Goal: Information Seeking & Learning: Obtain resource

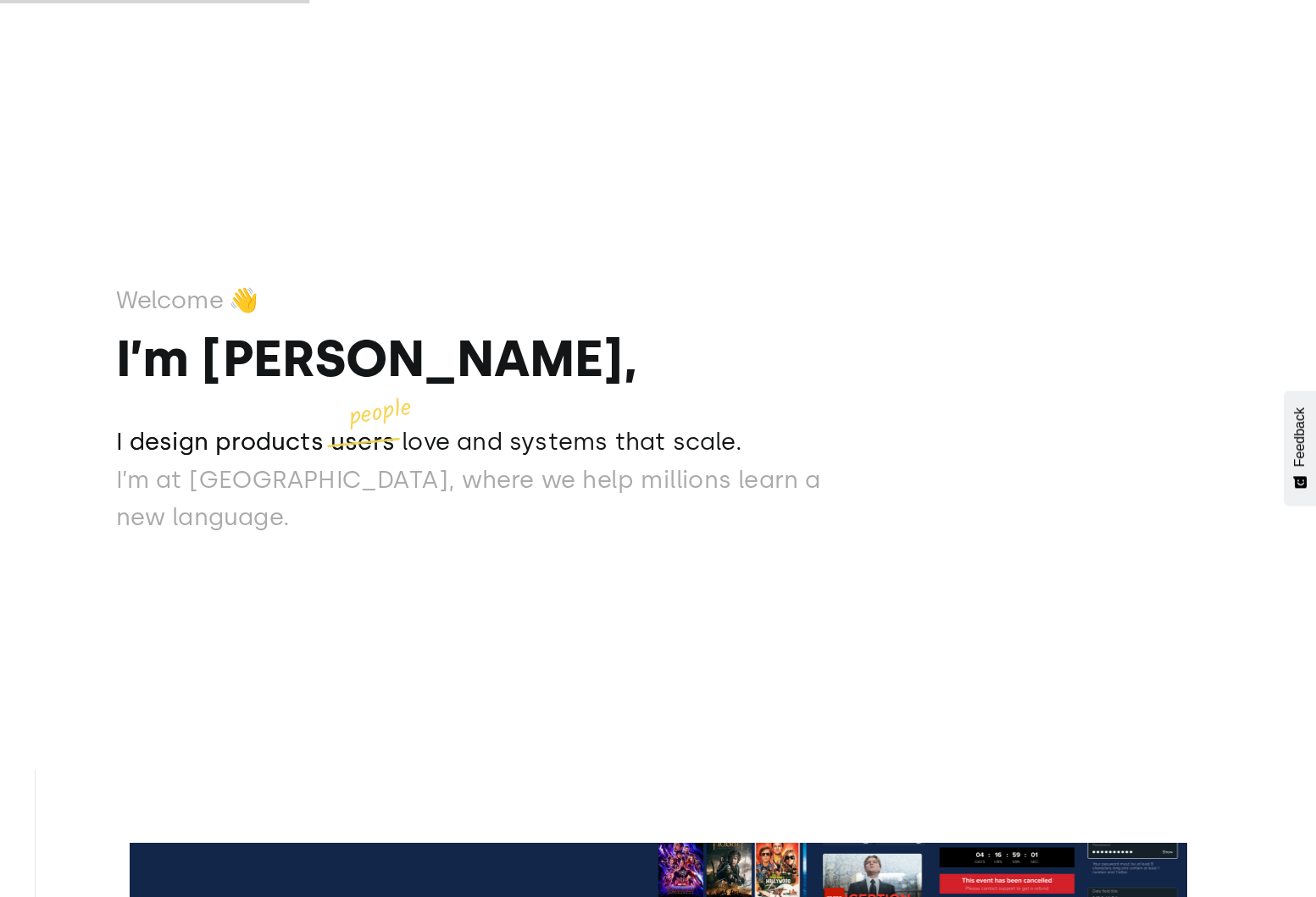
scroll to position [673, 0]
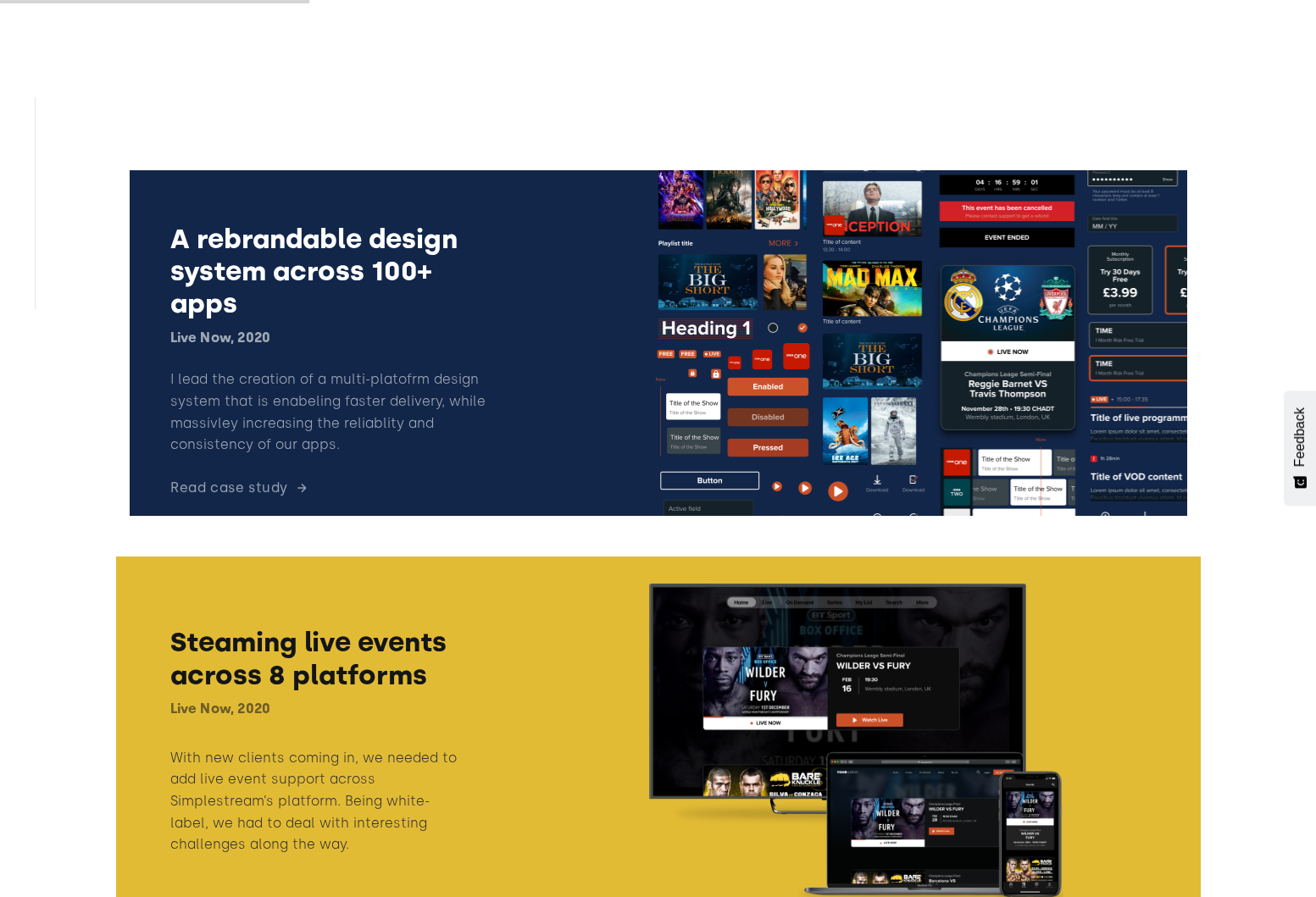
click at [356, 373] on link at bounding box center [658, 343] width 1085 height 373
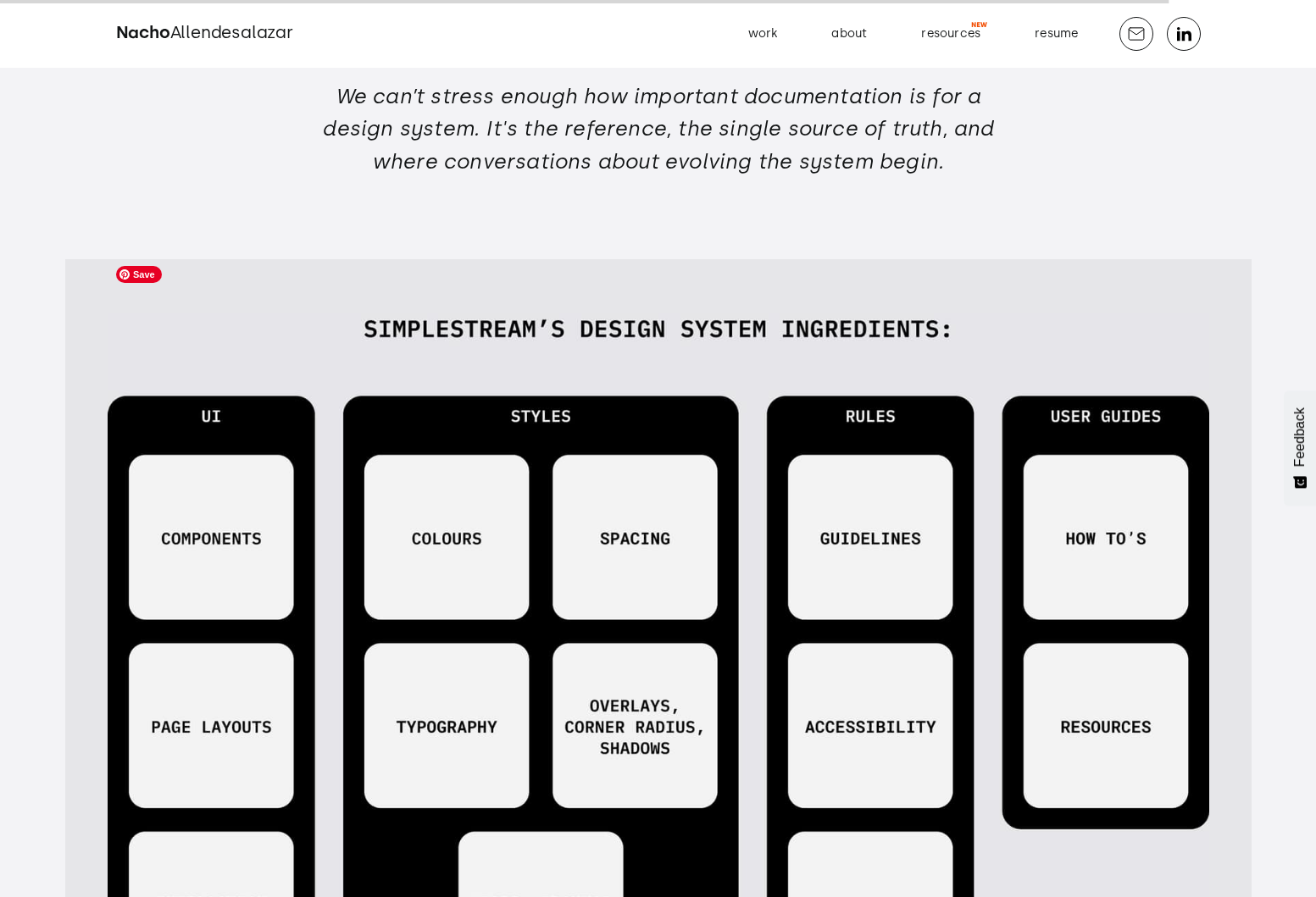
scroll to position [23840, 0]
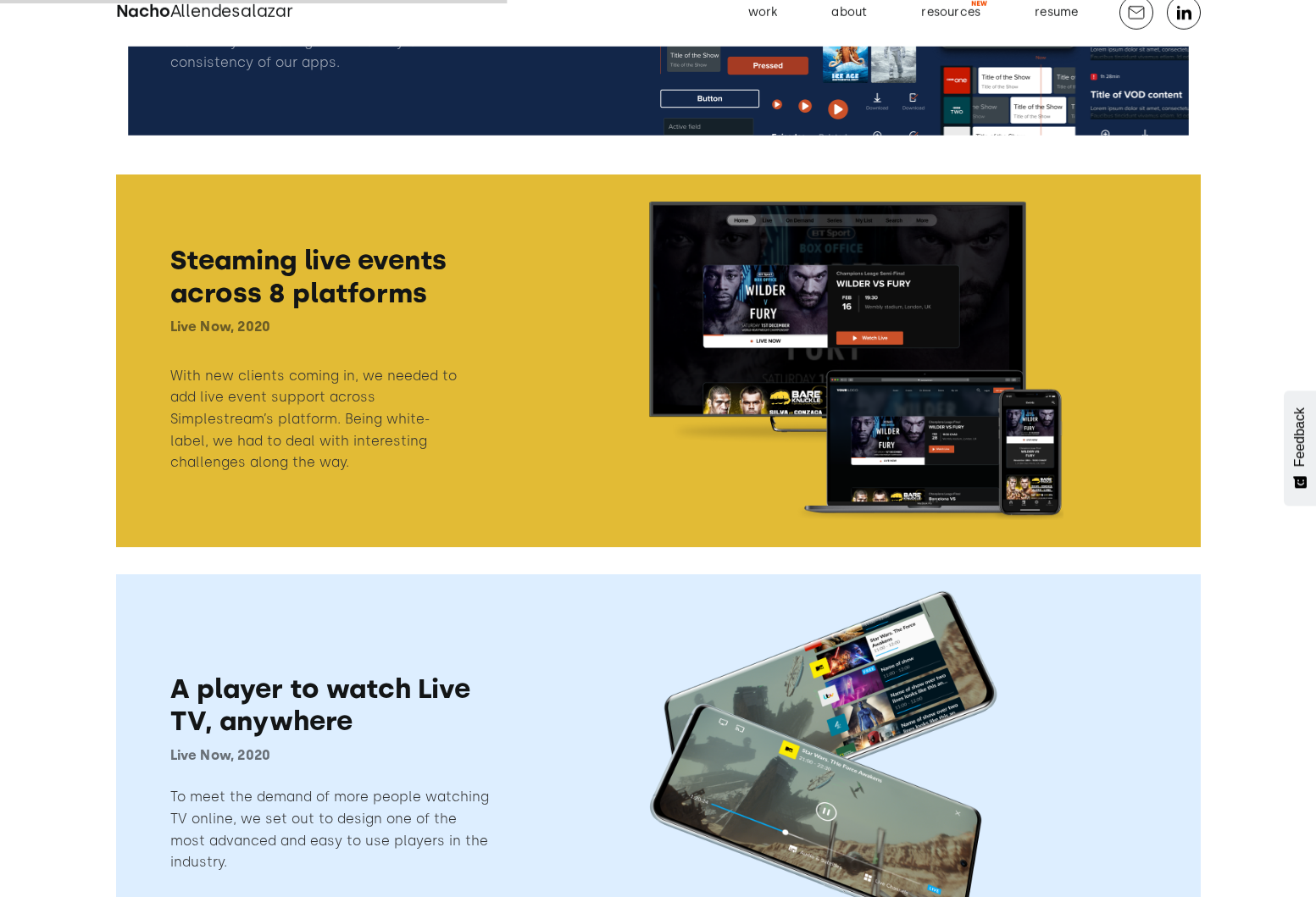
scroll to position [1103, 0]
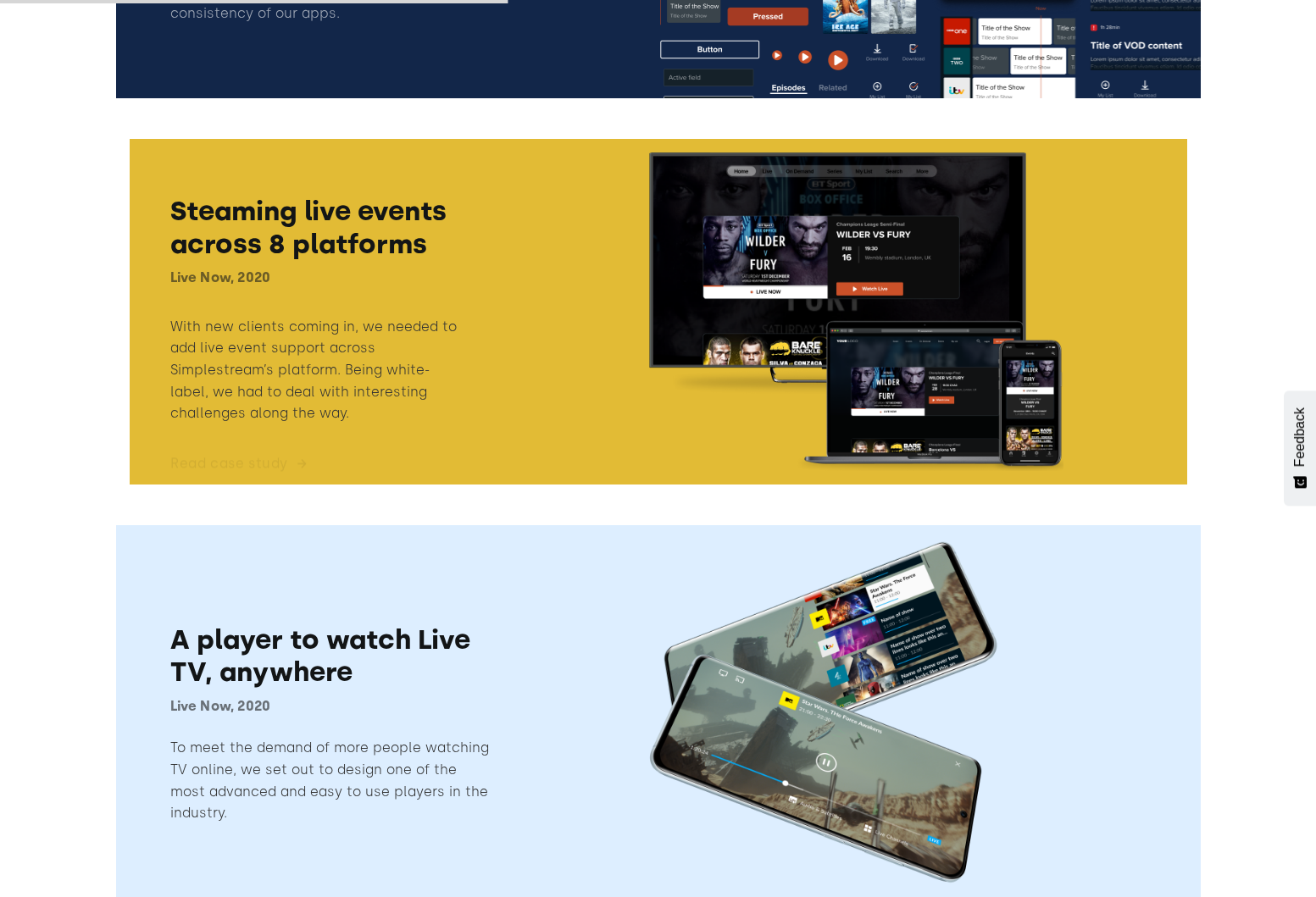
click at [304, 300] on link at bounding box center [658, 311] width 1085 height 373
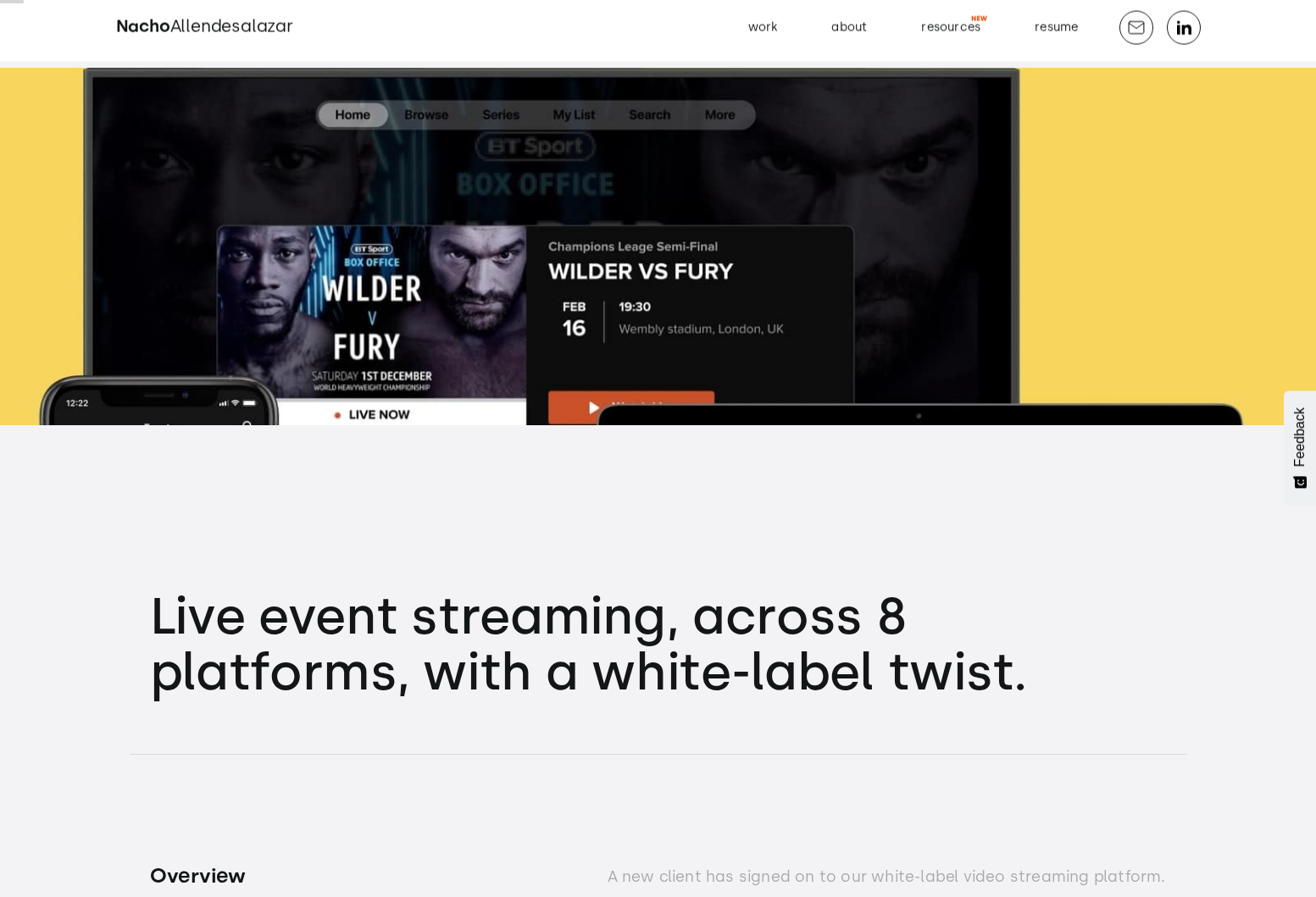
scroll to position [327, 0]
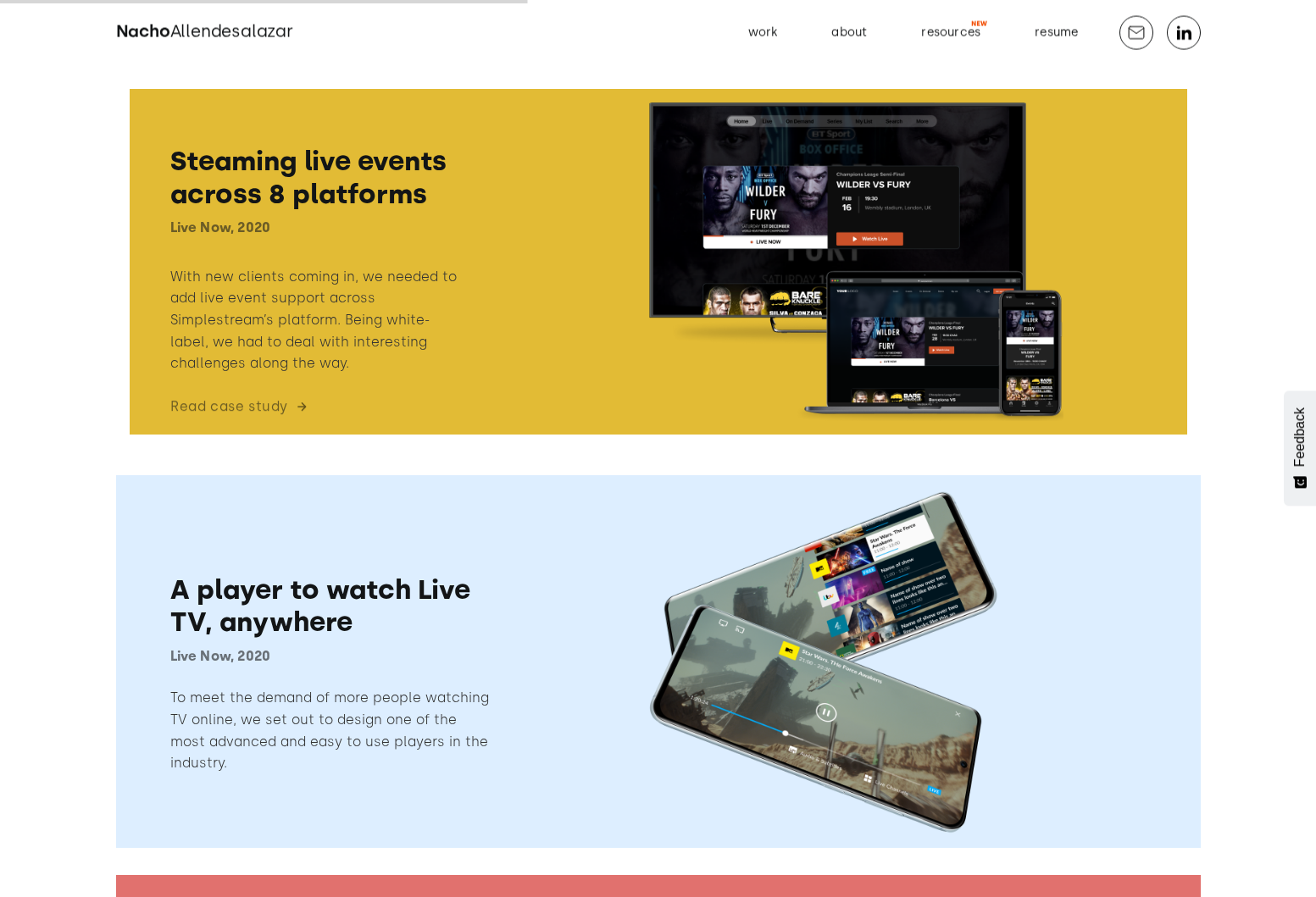
scroll to position [1164, 0]
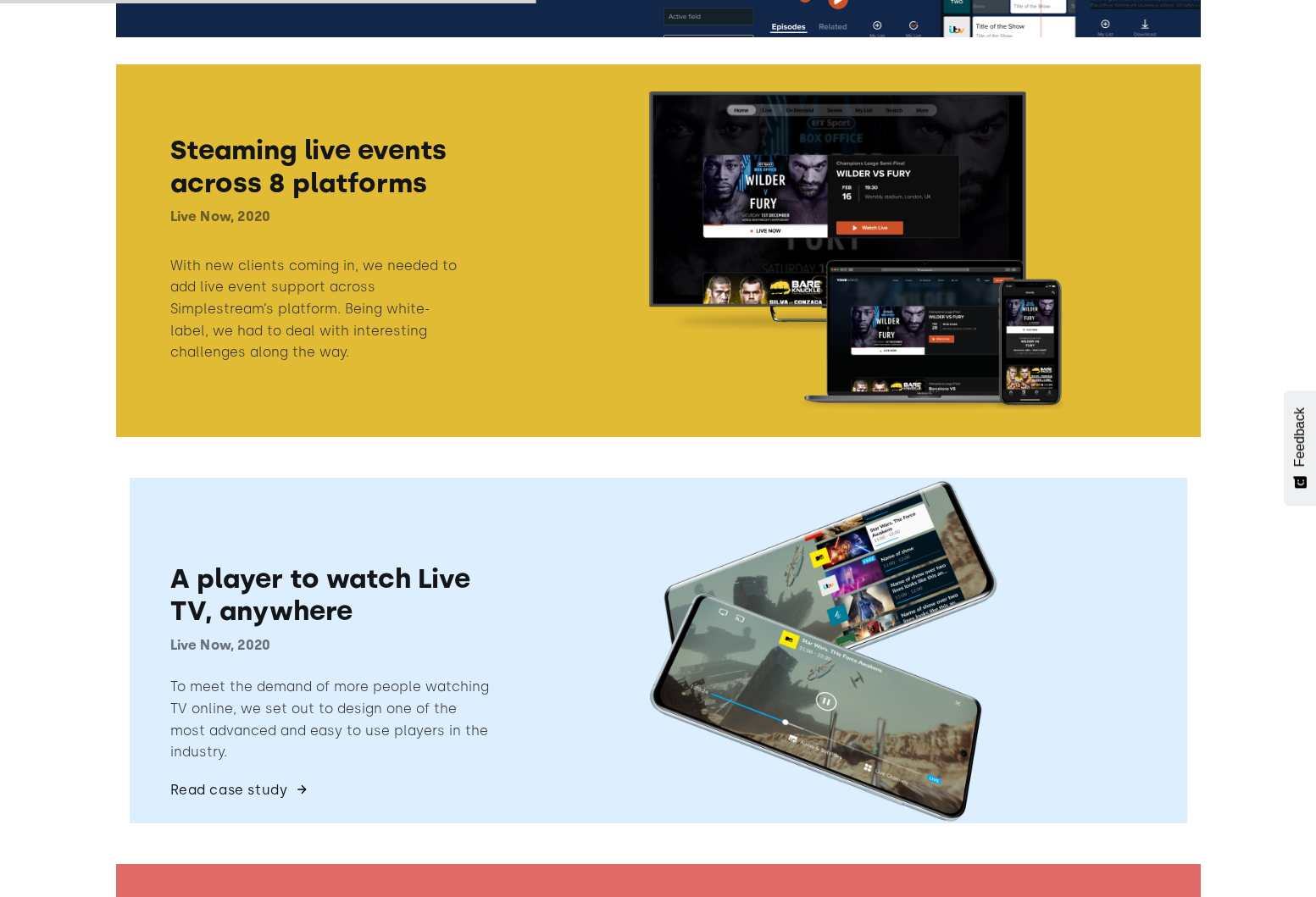
click at [542, 696] on link at bounding box center [658, 651] width 1085 height 373
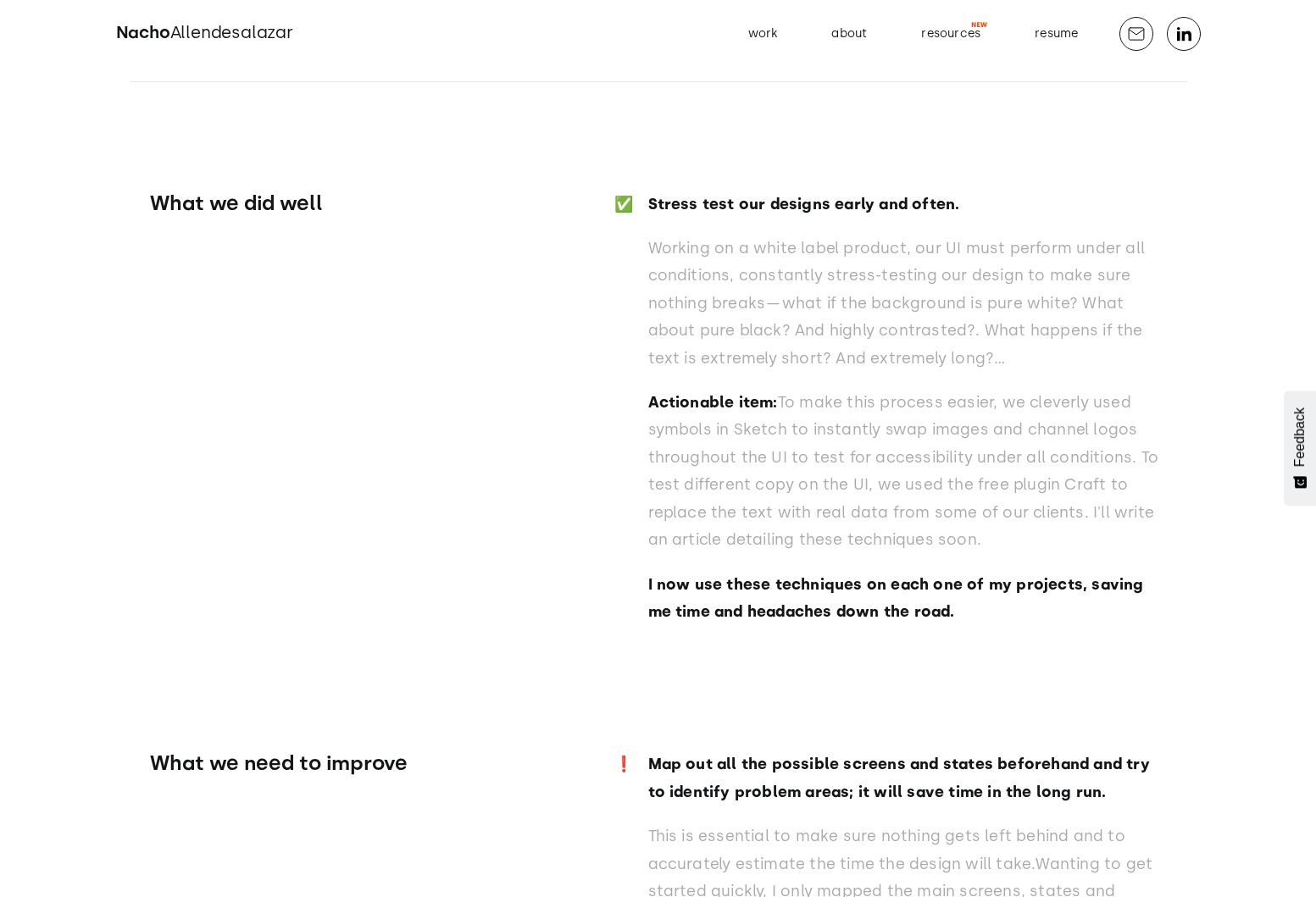
scroll to position [27556, 0]
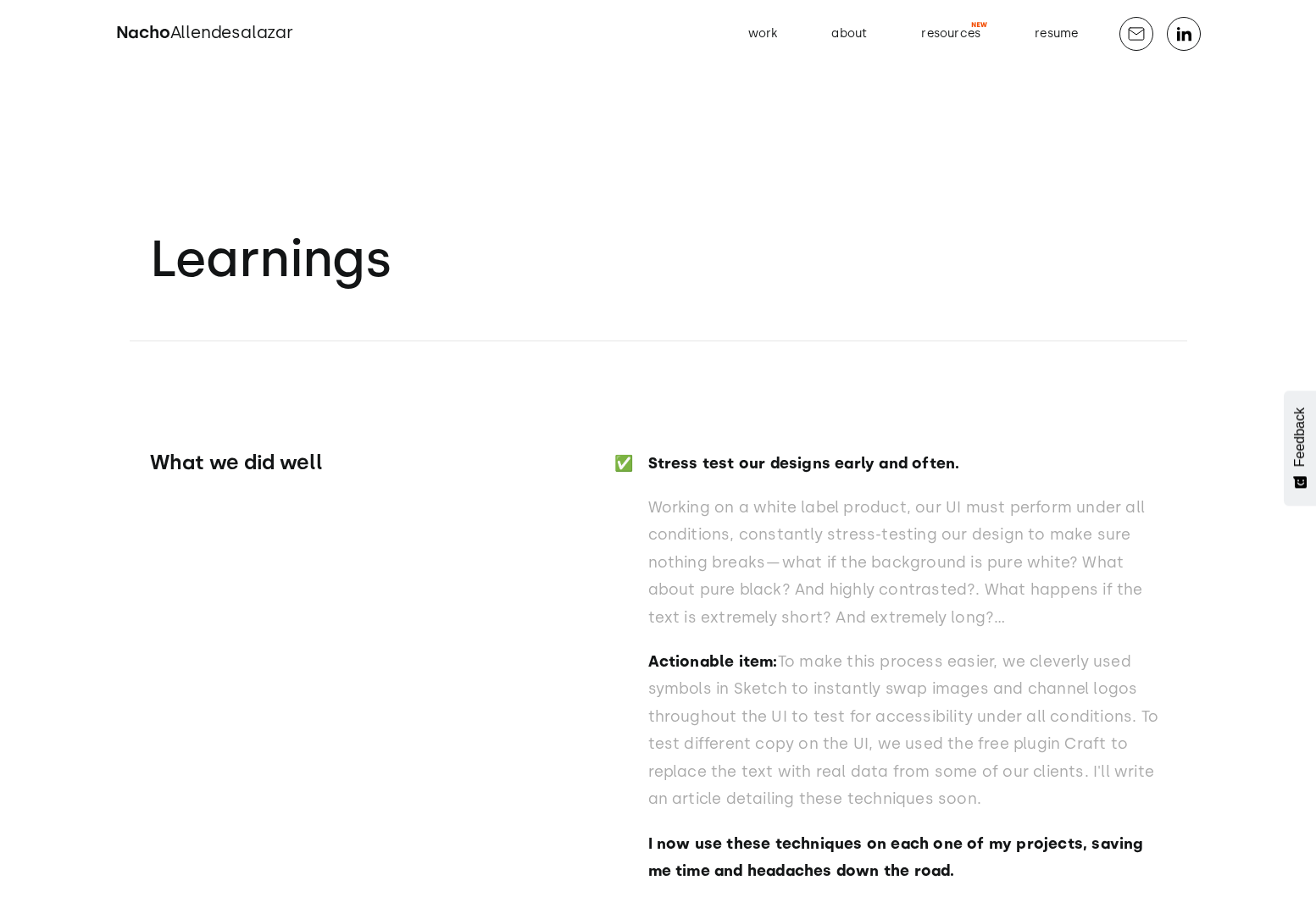
click at [774, 494] on p "Working on a white label product, our UI must perform under all conditions, con…" at bounding box center [907, 563] width 519 height 138
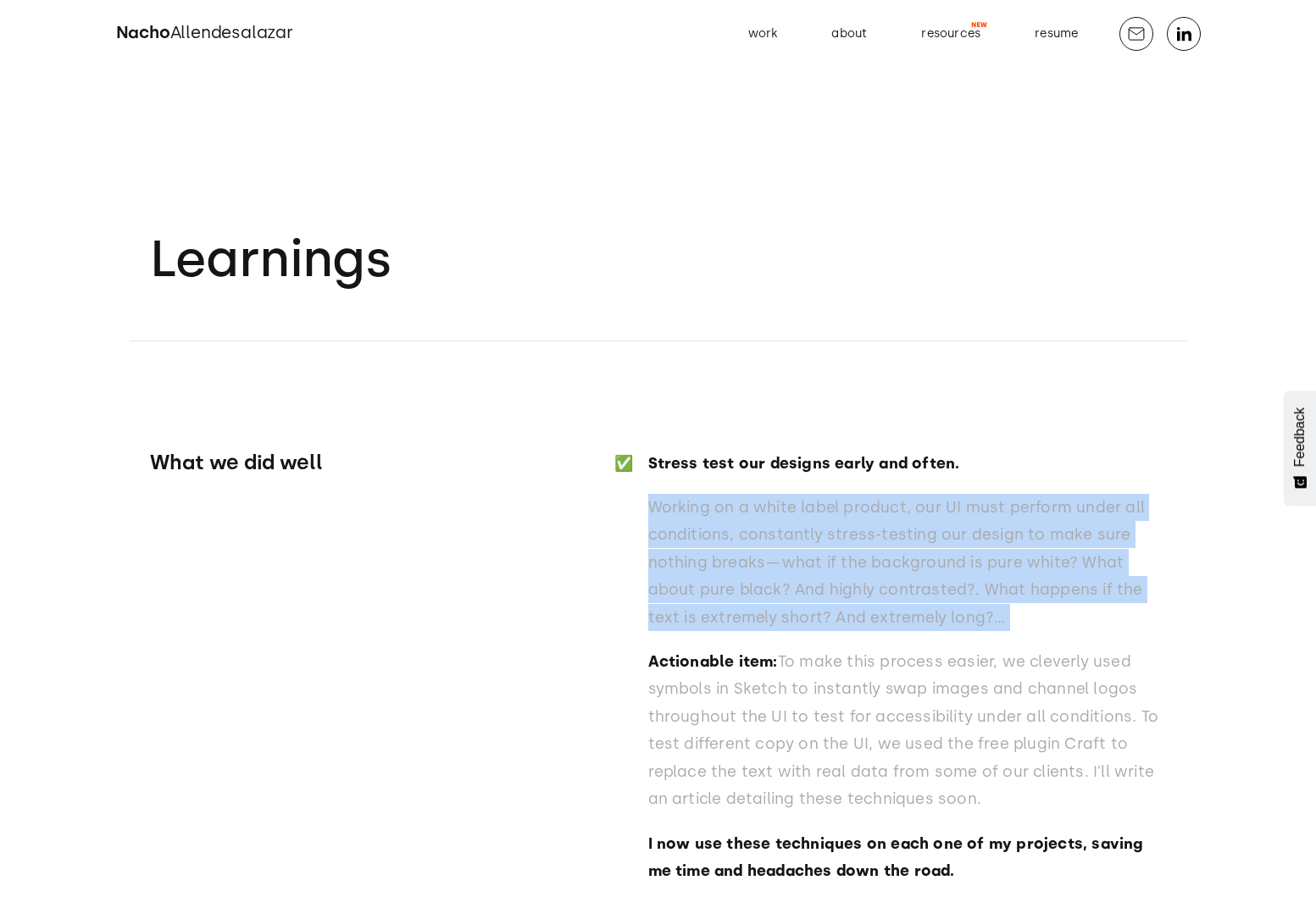
click at [769, 648] on p "Actionable item: To make this process easier, we cleverly used symbols in Sketc…" at bounding box center [907, 730] width 519 height 164
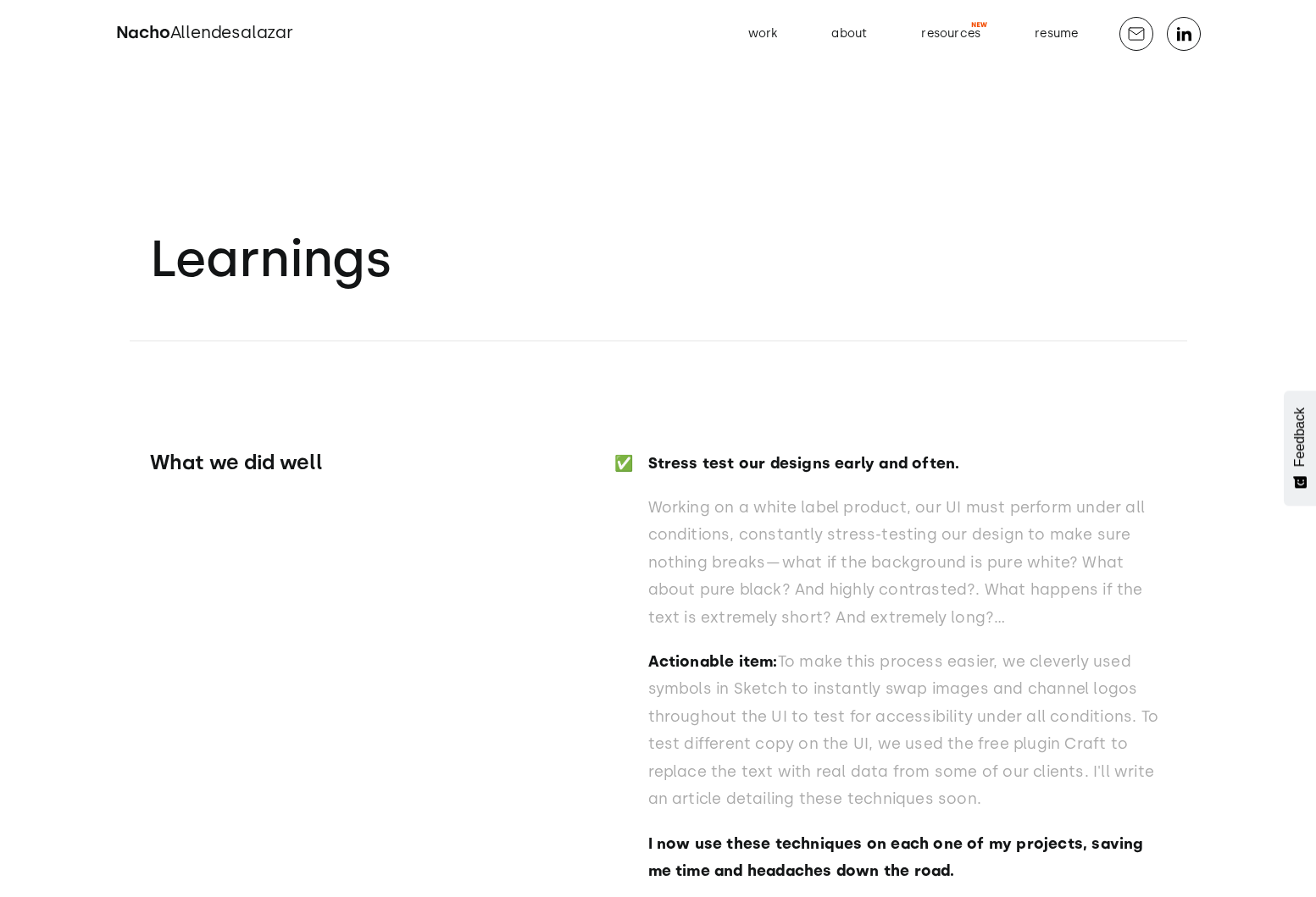
click at [769, 648] on p "Actionable item: To make this process easier, we cleverly used symbols in Sketc…" at bounding box center [907, 730] width 519 height 164
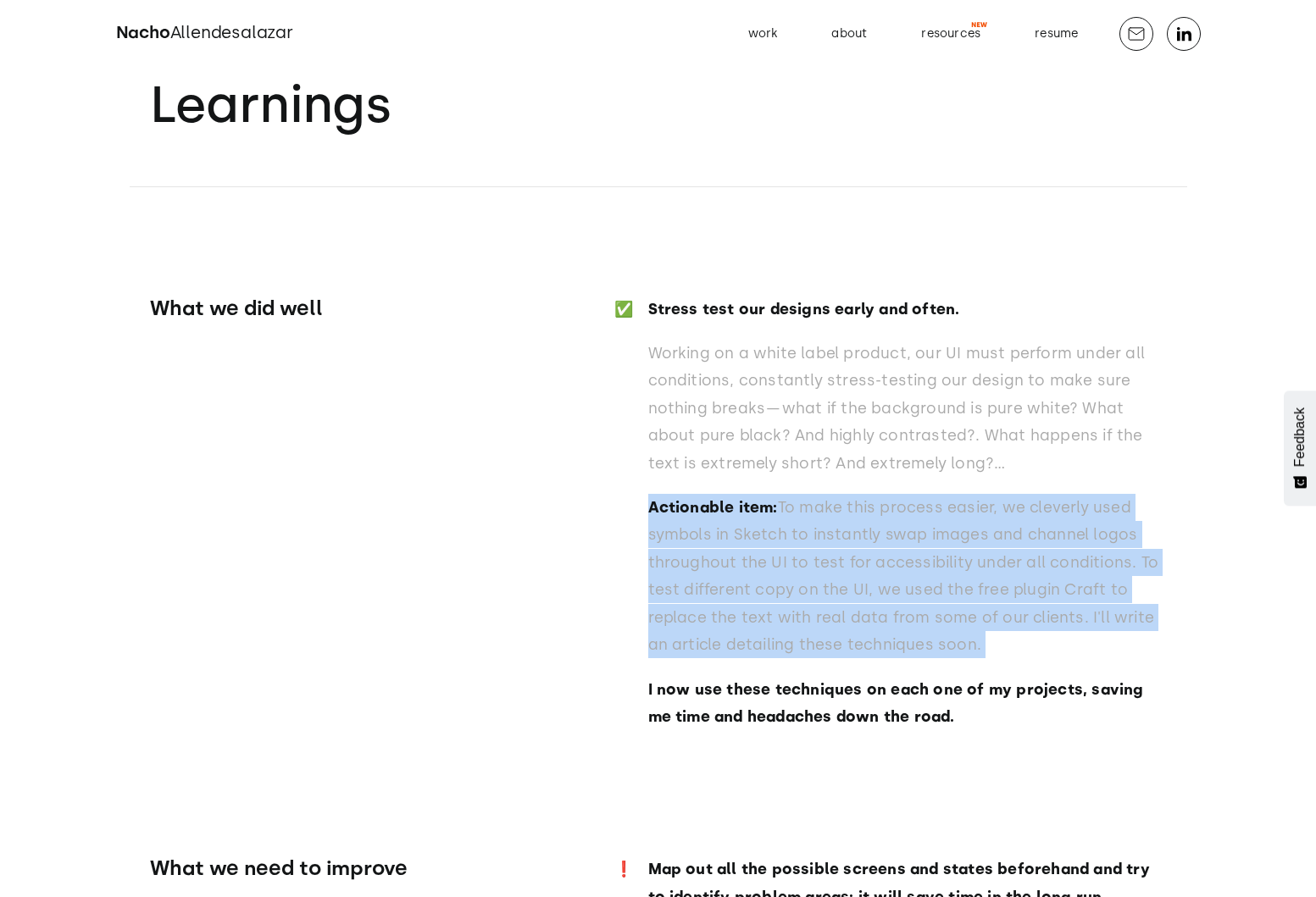
scroll to position [27855, 0]
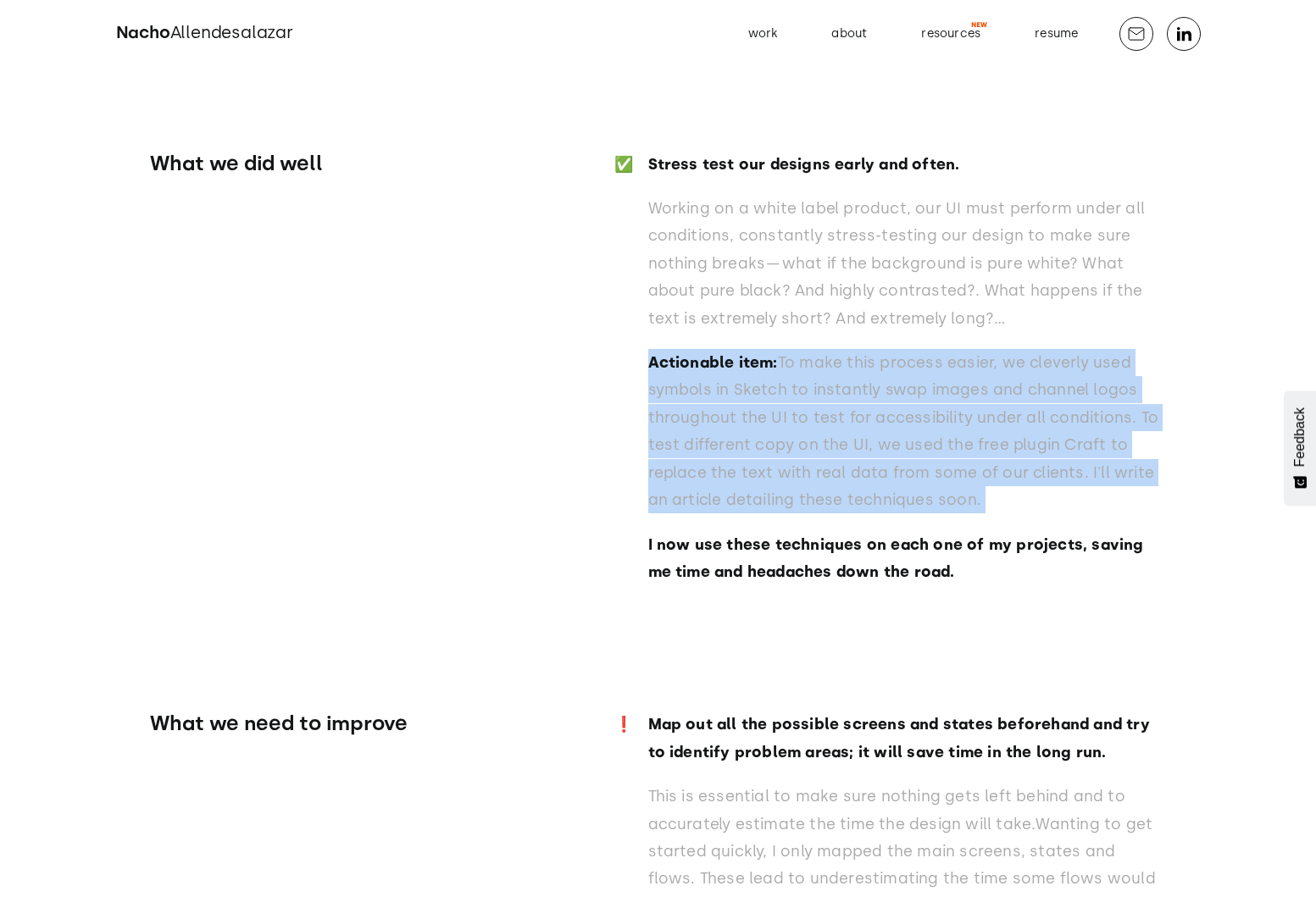
click at [773, 425] on div "Stress test our designs early and often. Working on a white label product, our …" at bounding box center [907, 376] width 519 height 452
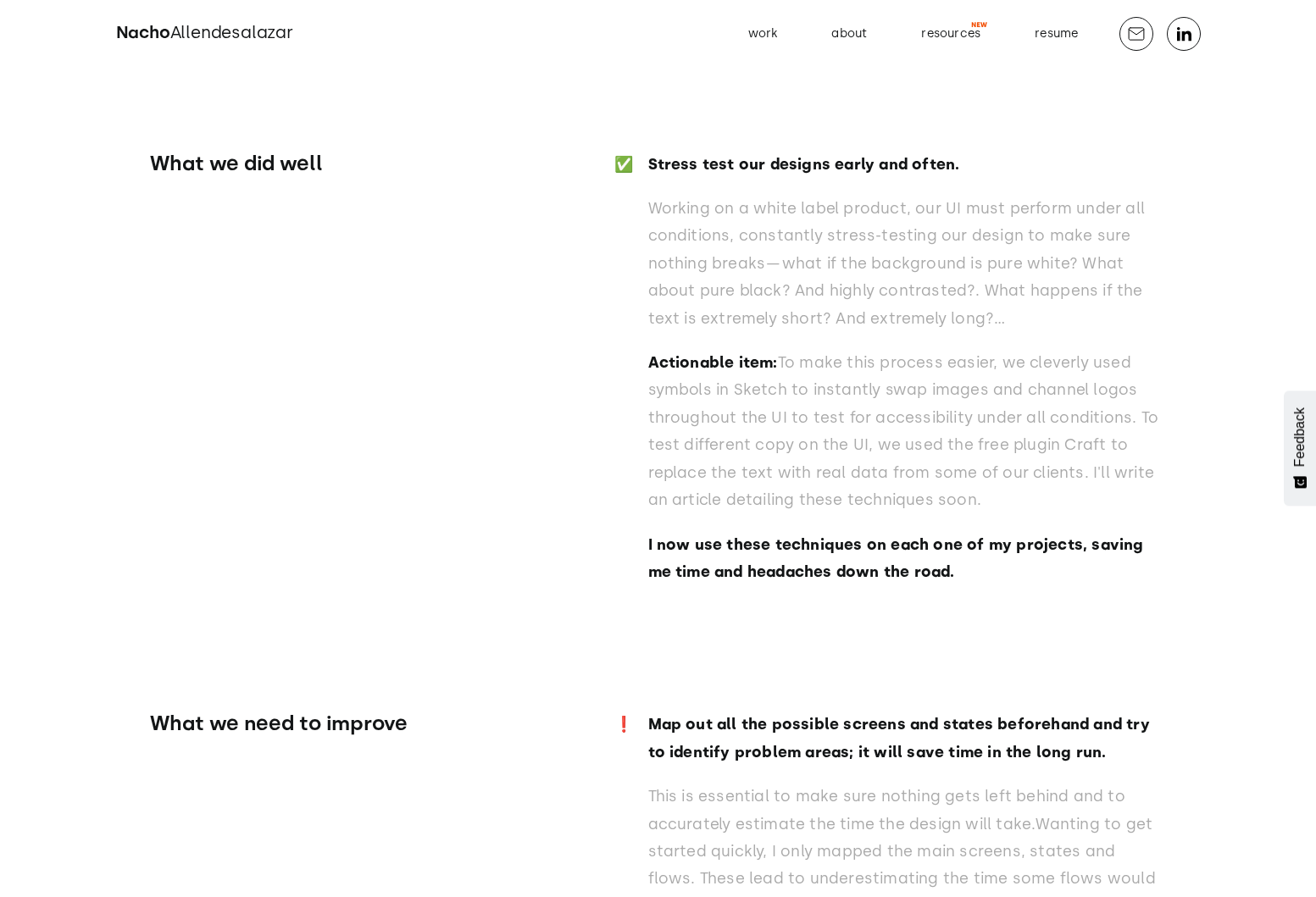
click at [773, 425] on div "Stress test our designs early and often. Working on a white label product, our …" at bounding box center [907, 376] width 519 height 452
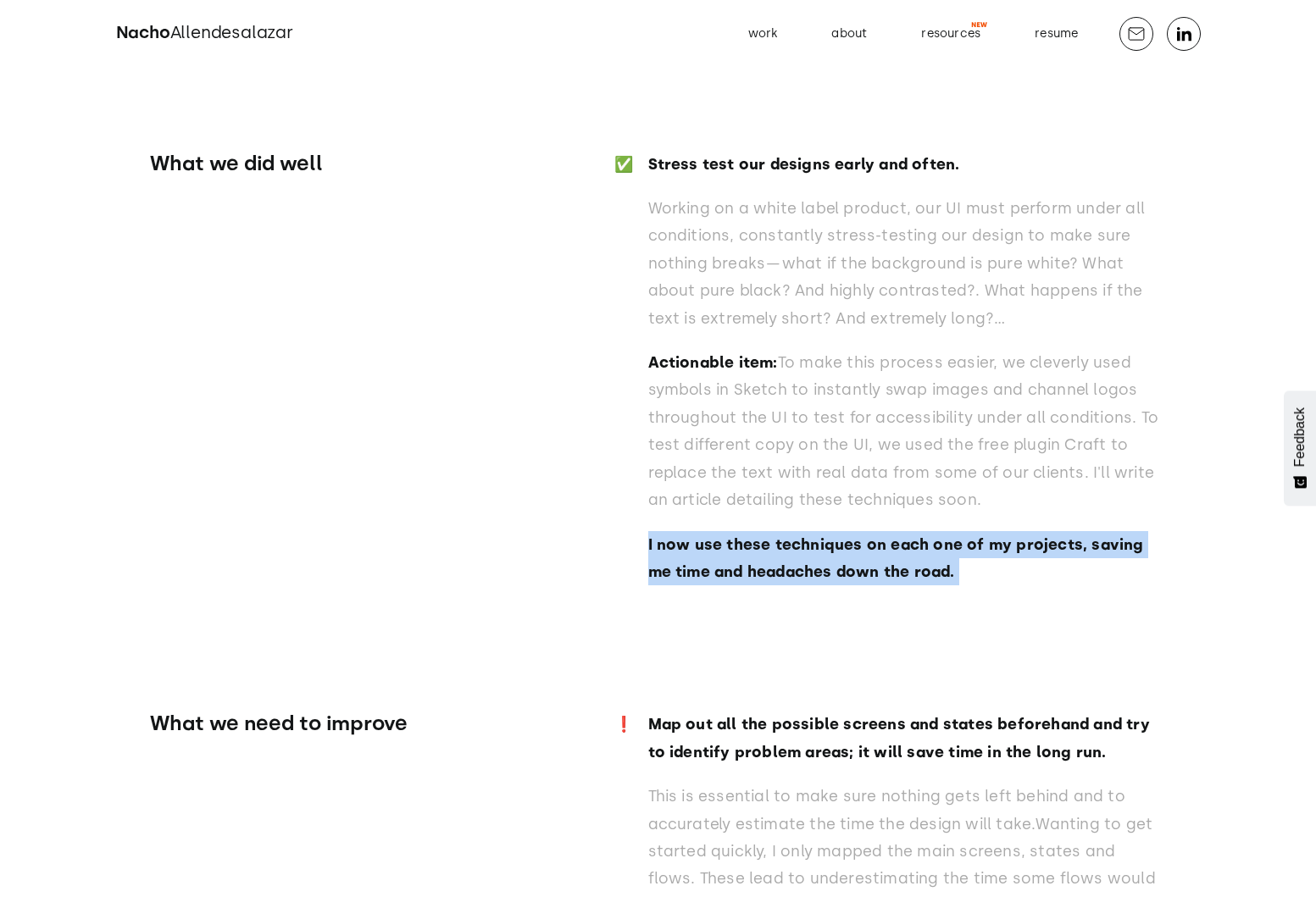
click at [768, 715] on strong "Map out all the possible screens and states beforehand and try to identify prob…" at bounding box center [898, 737] width 502 height 46
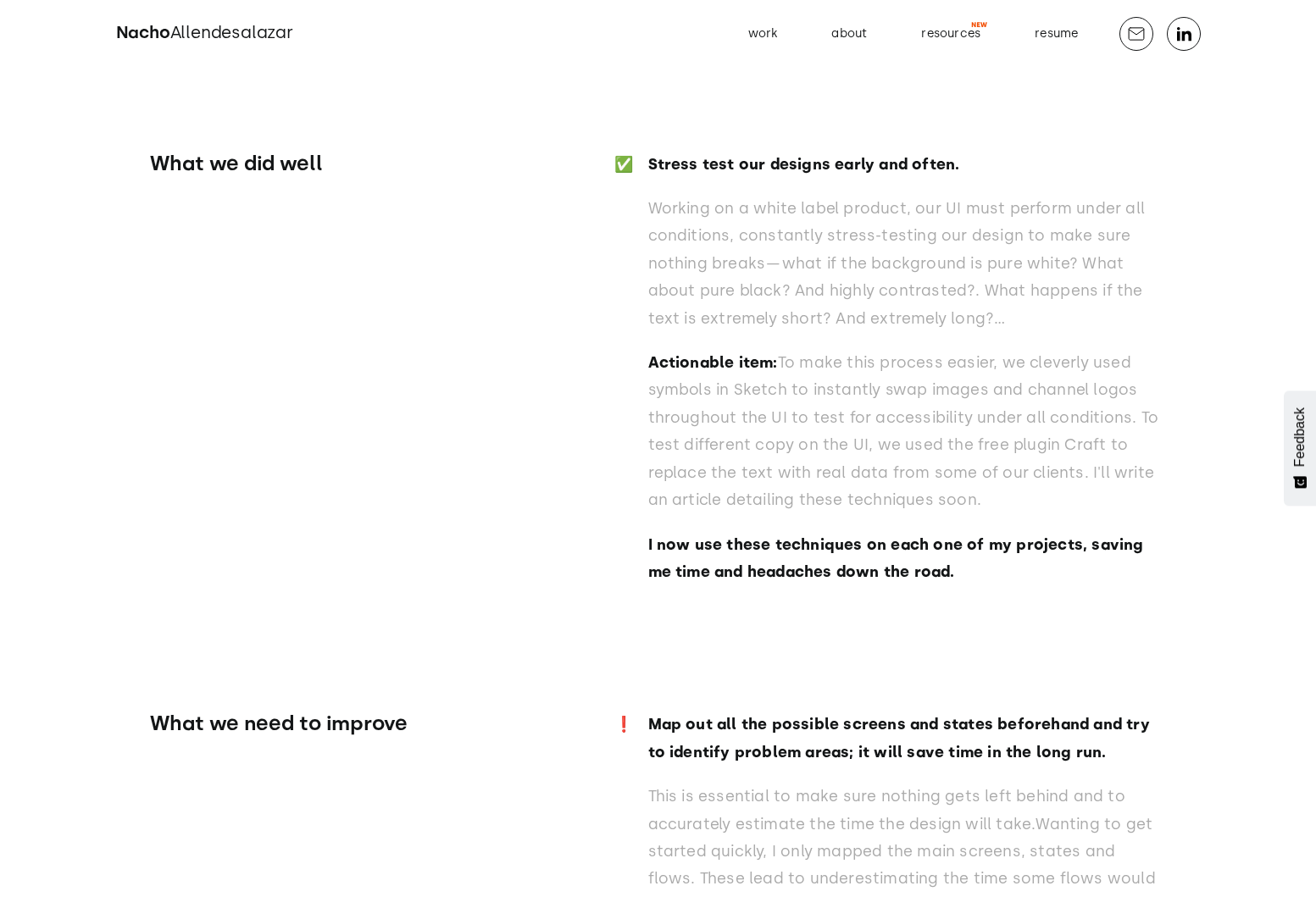
click at [768, 715] on strong "Map out all the possible screens and states beforehand and try to identify prob…" at bounding box center [898, 737] width 502 height 46
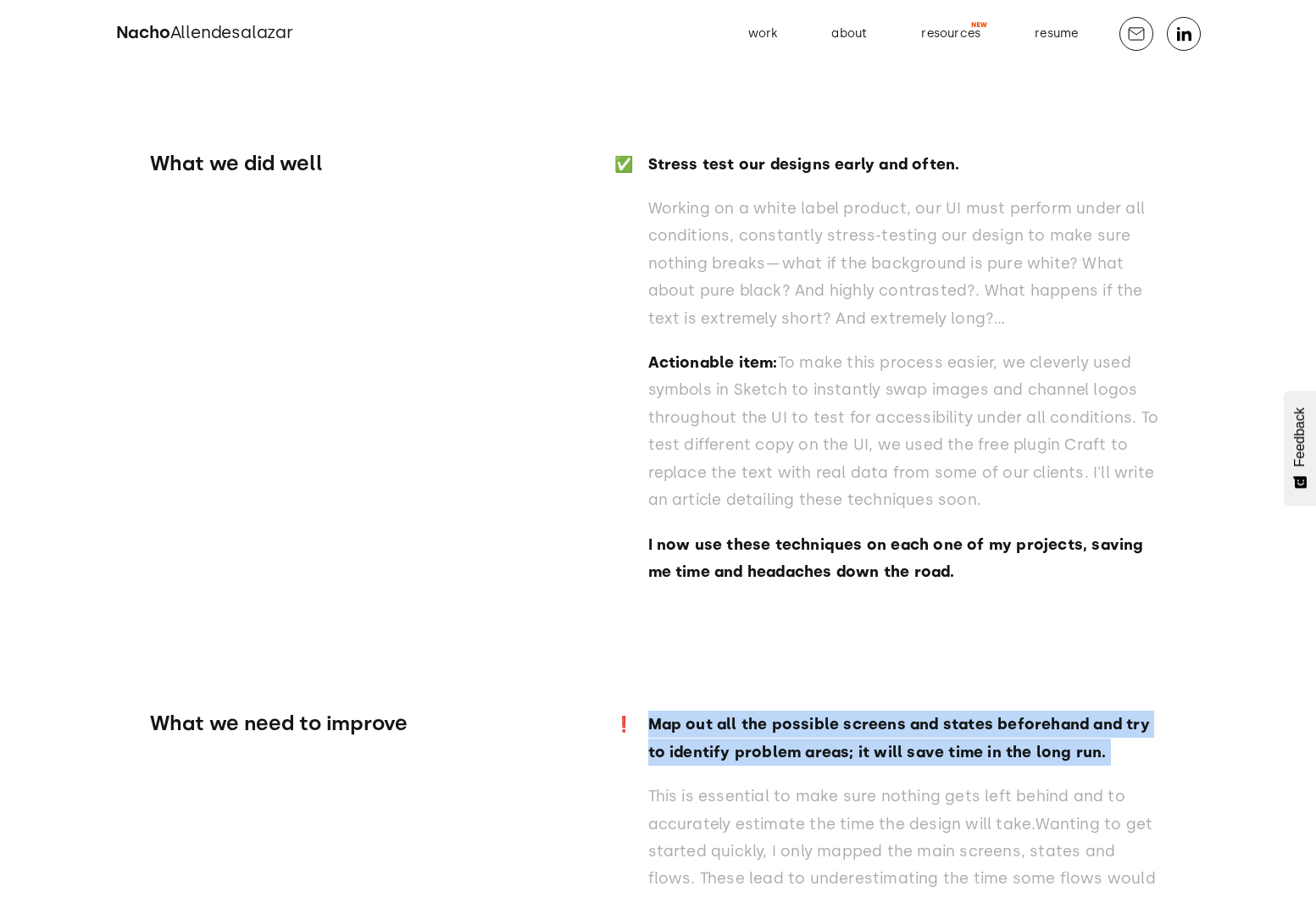
click at [764, 782] on p "This is essential to make sure nothing gets left behind and to accurately estim…" at bounding box center [907, 865] width 519 height 164
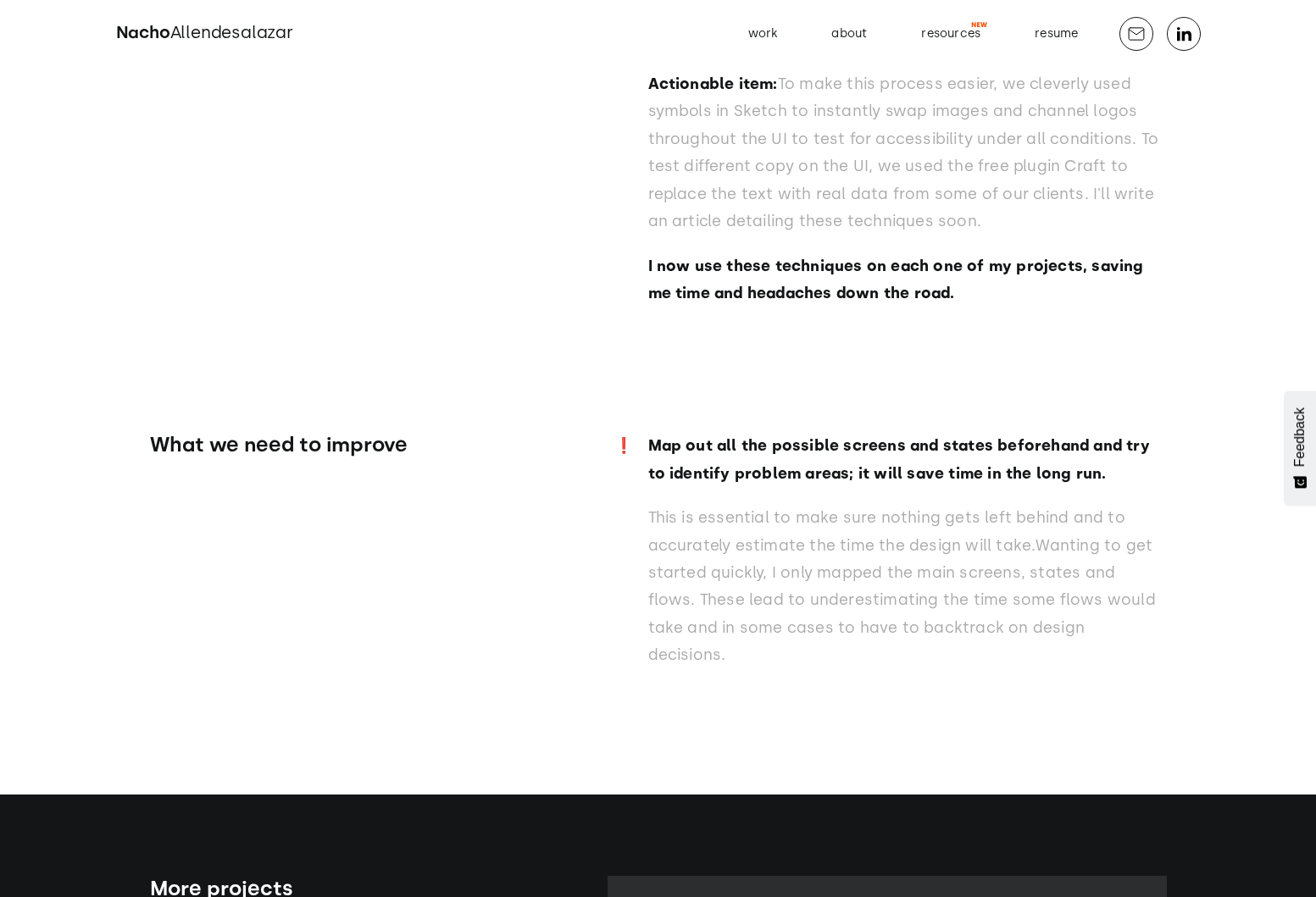
scroll to position [28340, 0]
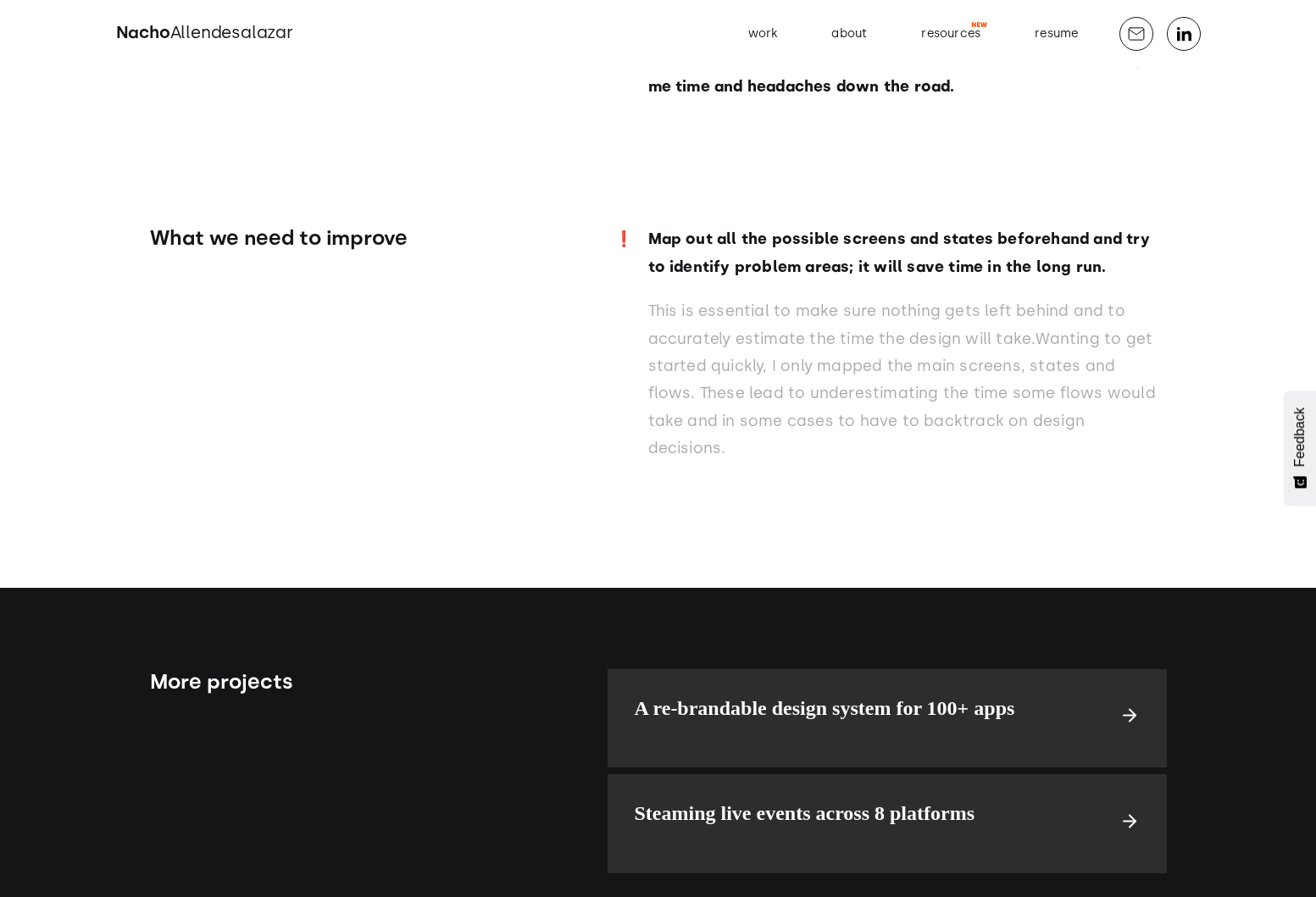
click at [785, 696] on h3 "A re-brandable design system for 100+ apps" at bounding box center [870, 709] width 471 height 25
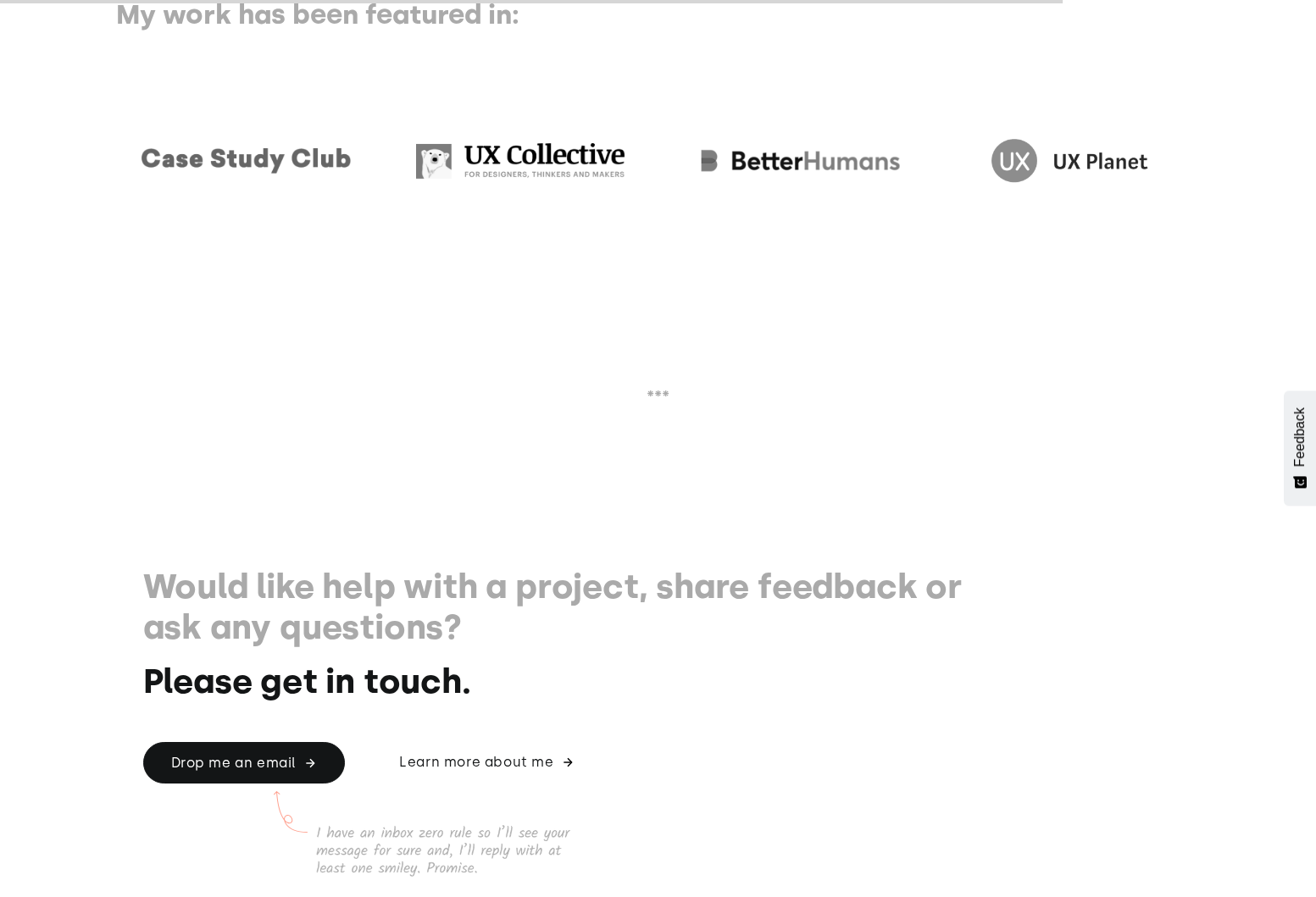
scroll to position [2859, 0]
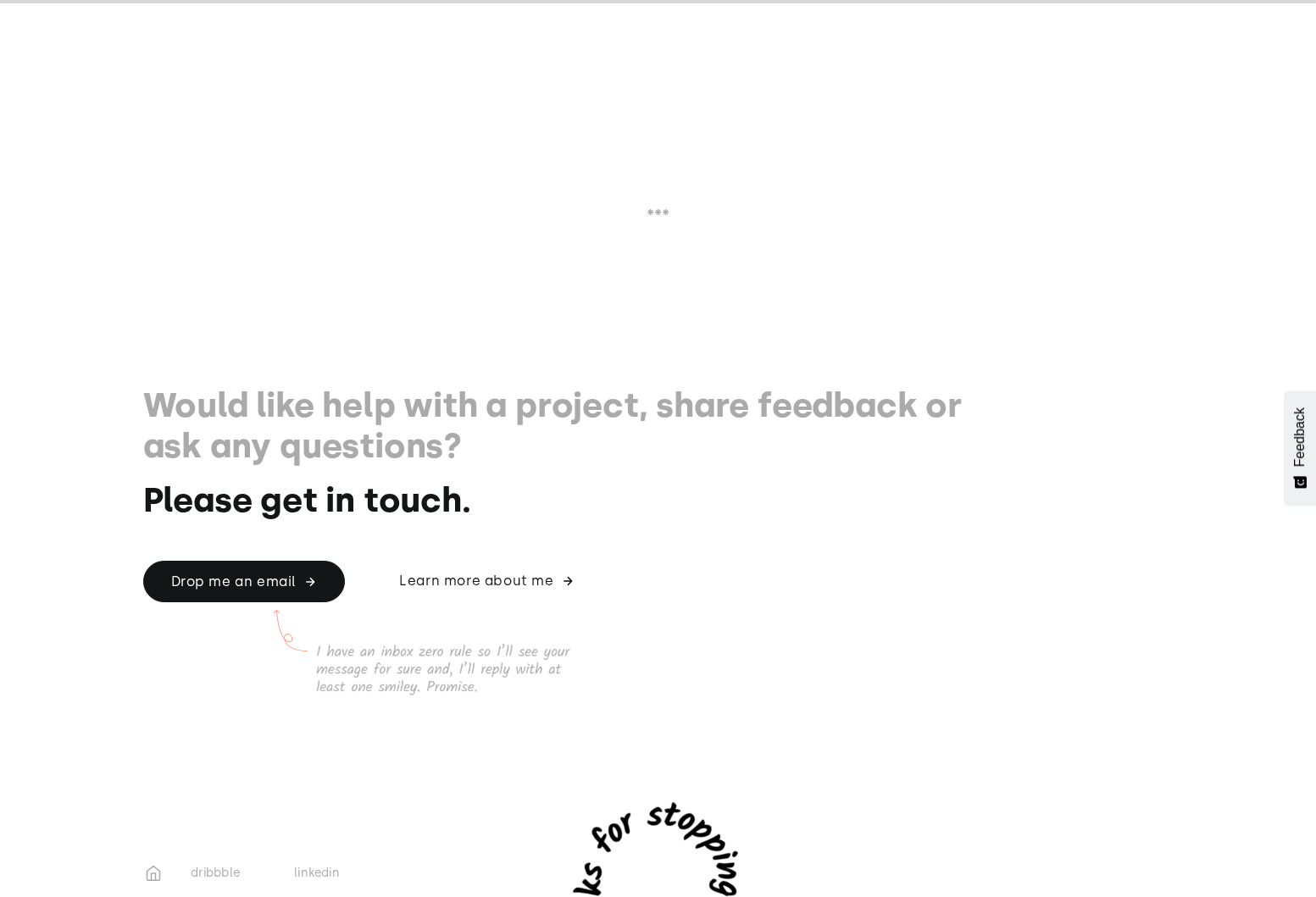
click at [378, 421] on h1 "Would like help with a project, share feedback or ask any questions?" at bounding box center [558, 425] width 831 height 81
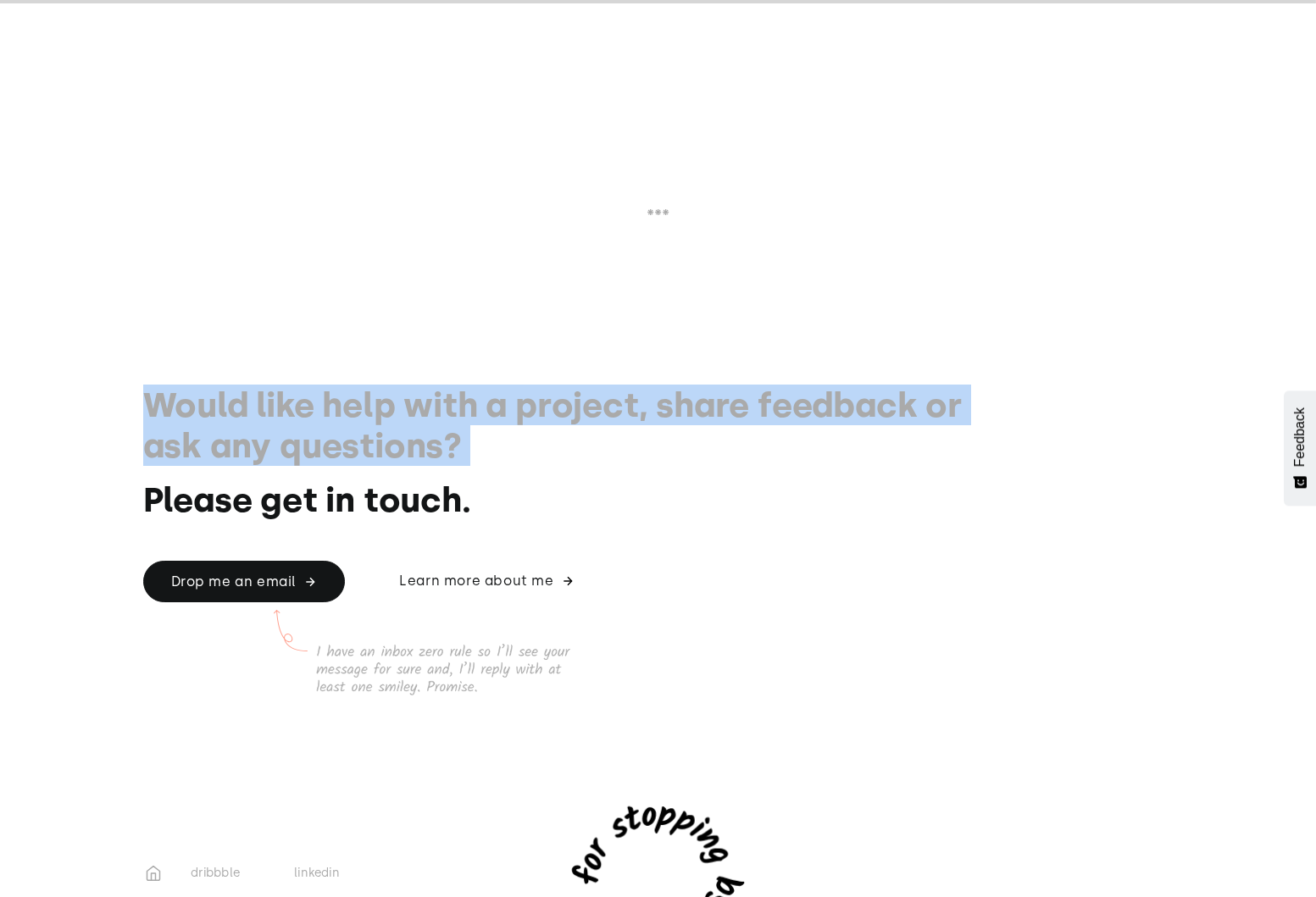
click at [392, 457] on h1 "Would like help with a project, share feedback or ask any questions?" at bounding box center [558, 425] width 831 height 81
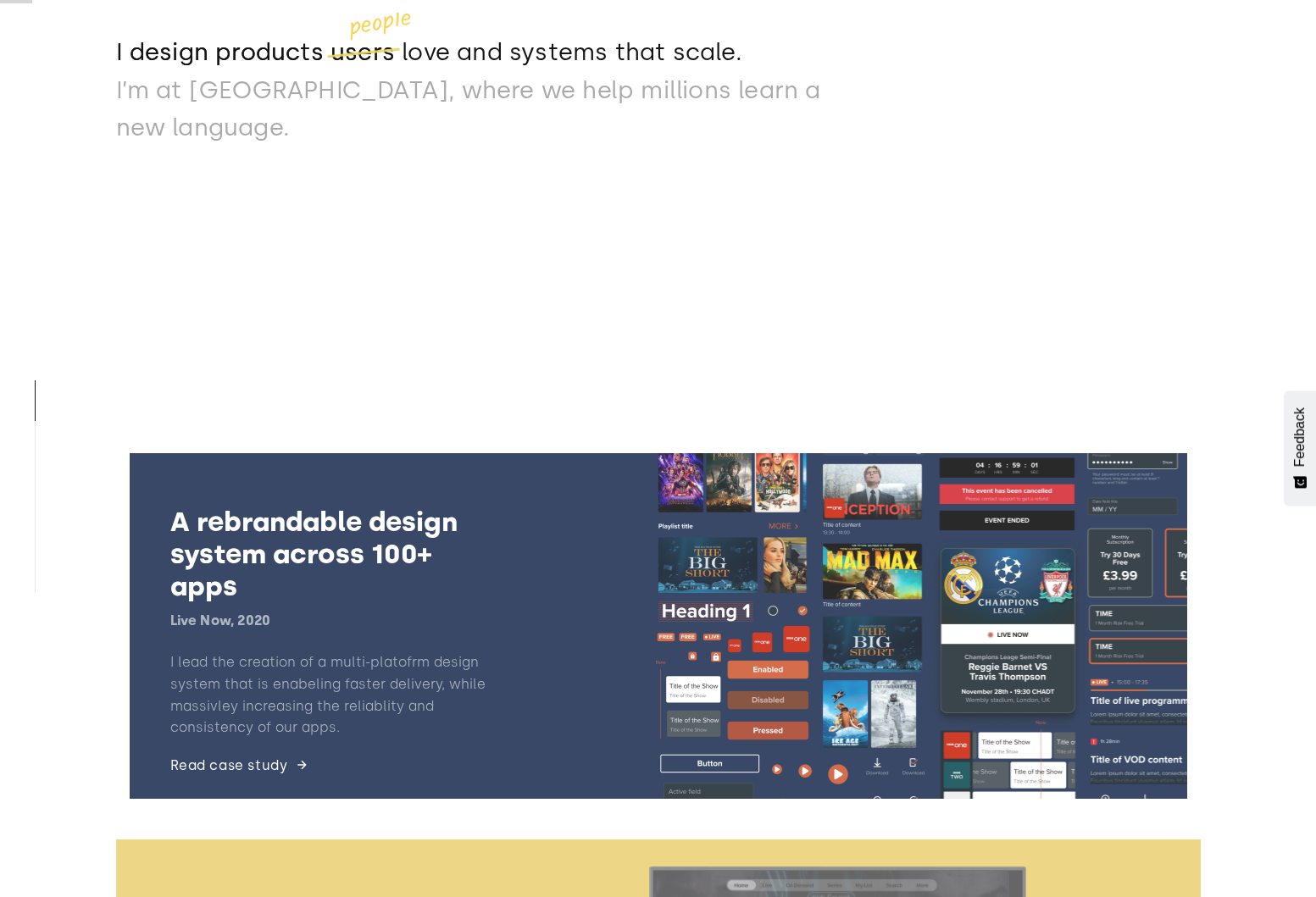
scroll to position [0, 0]
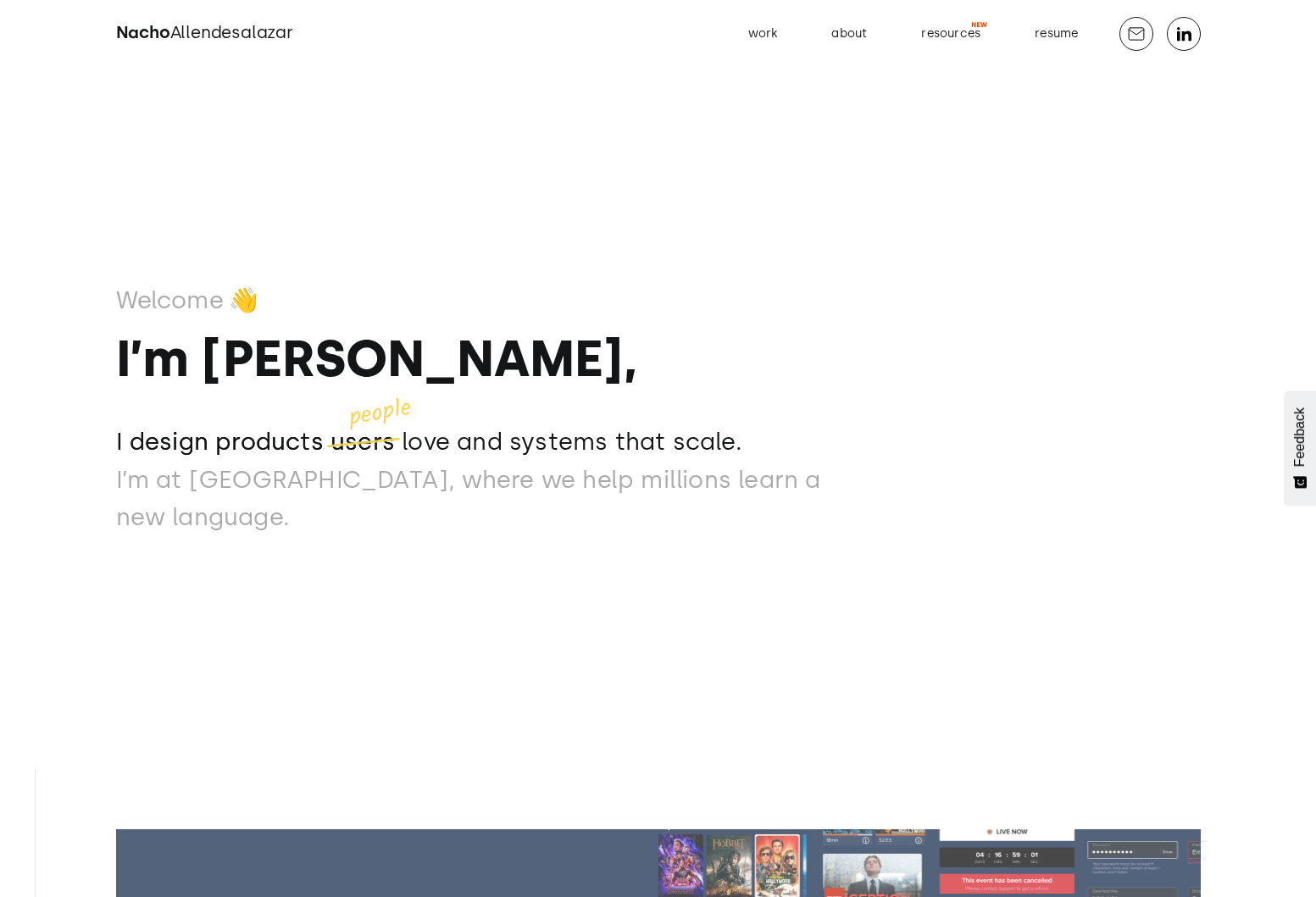
click at [159, 389] on strong "I’m [PERSON_NAME]," at bounding box center [376, 358] width 521 height 61
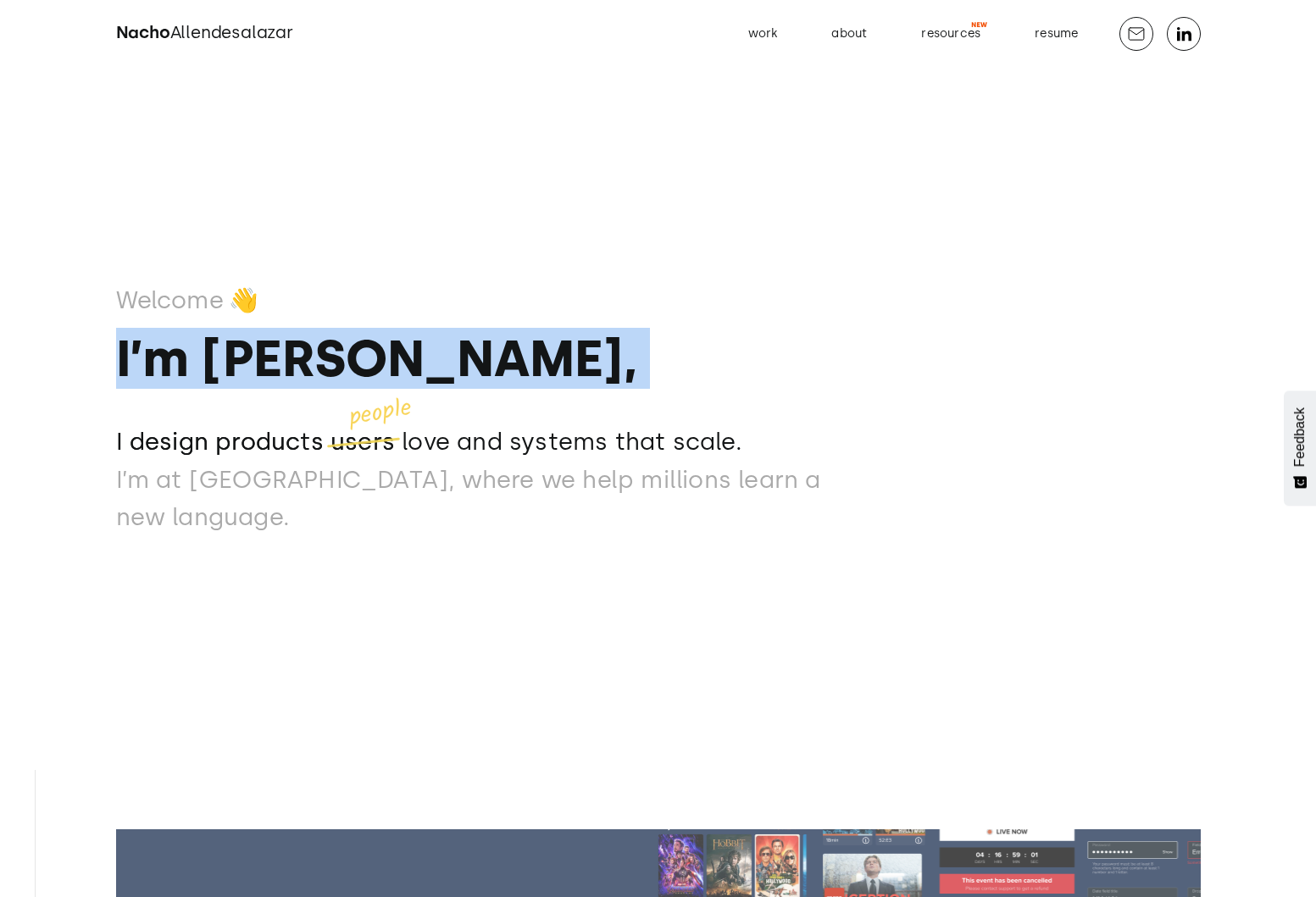
click at [159, 389] on strong "I’m [PERSON_NAME]," at bounding box center [376, 358] width 521 height 61
click at [221, 444] on p "I design products users" at bounding box center [255, 441] width 280 height 38
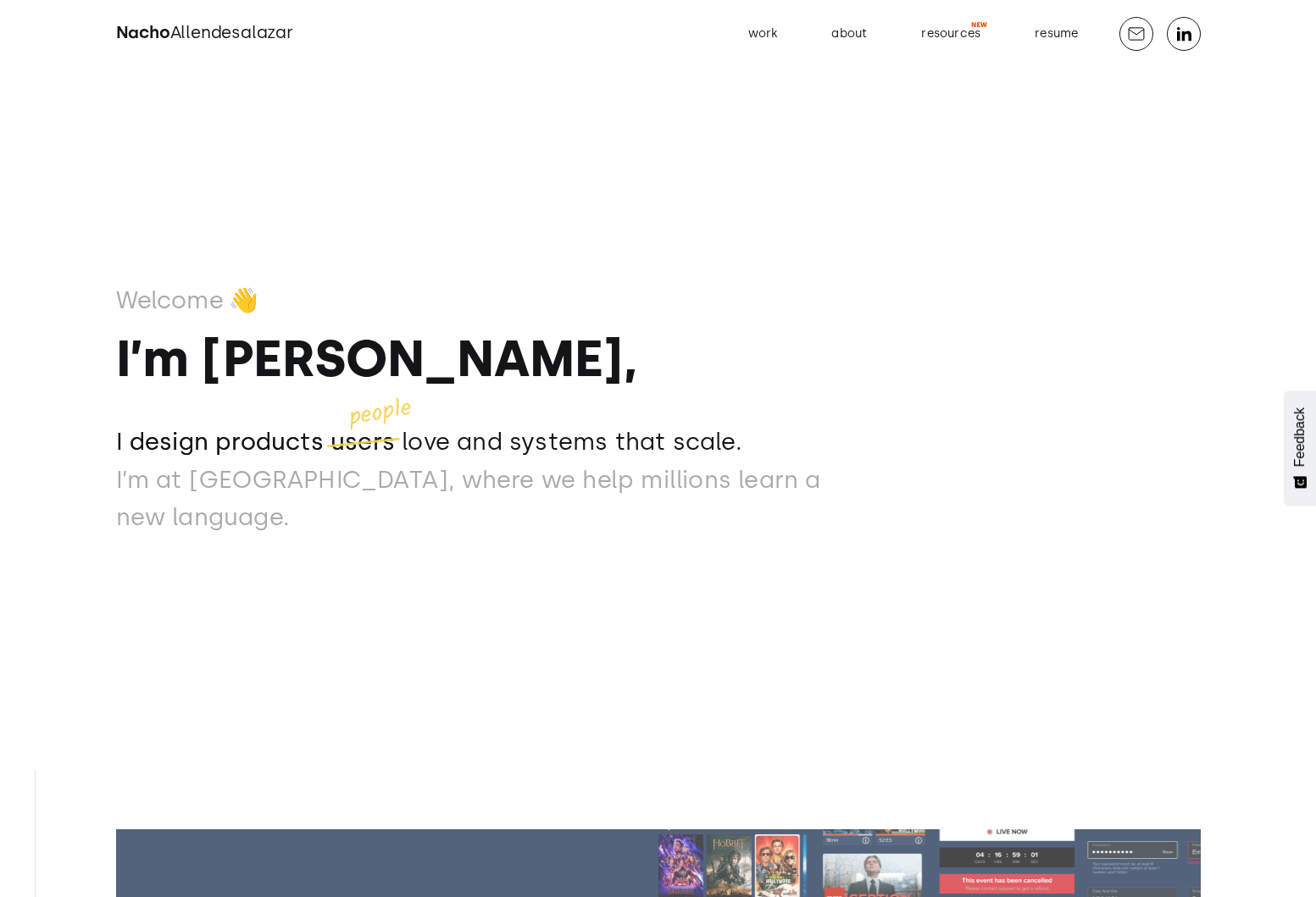
click at [221, 444] on p "I design products users" at bounding box center [255, 441] width 280 height 38
click at [270, 460] on p "I design products users" at bounding box center [255, 441] width 280 height 38
click at [448, 428] on div "Welcome 👋 I’m Nacho, I design products users love and systems that scale. I des…" at bounding box center [495, 408] width 759 height 256
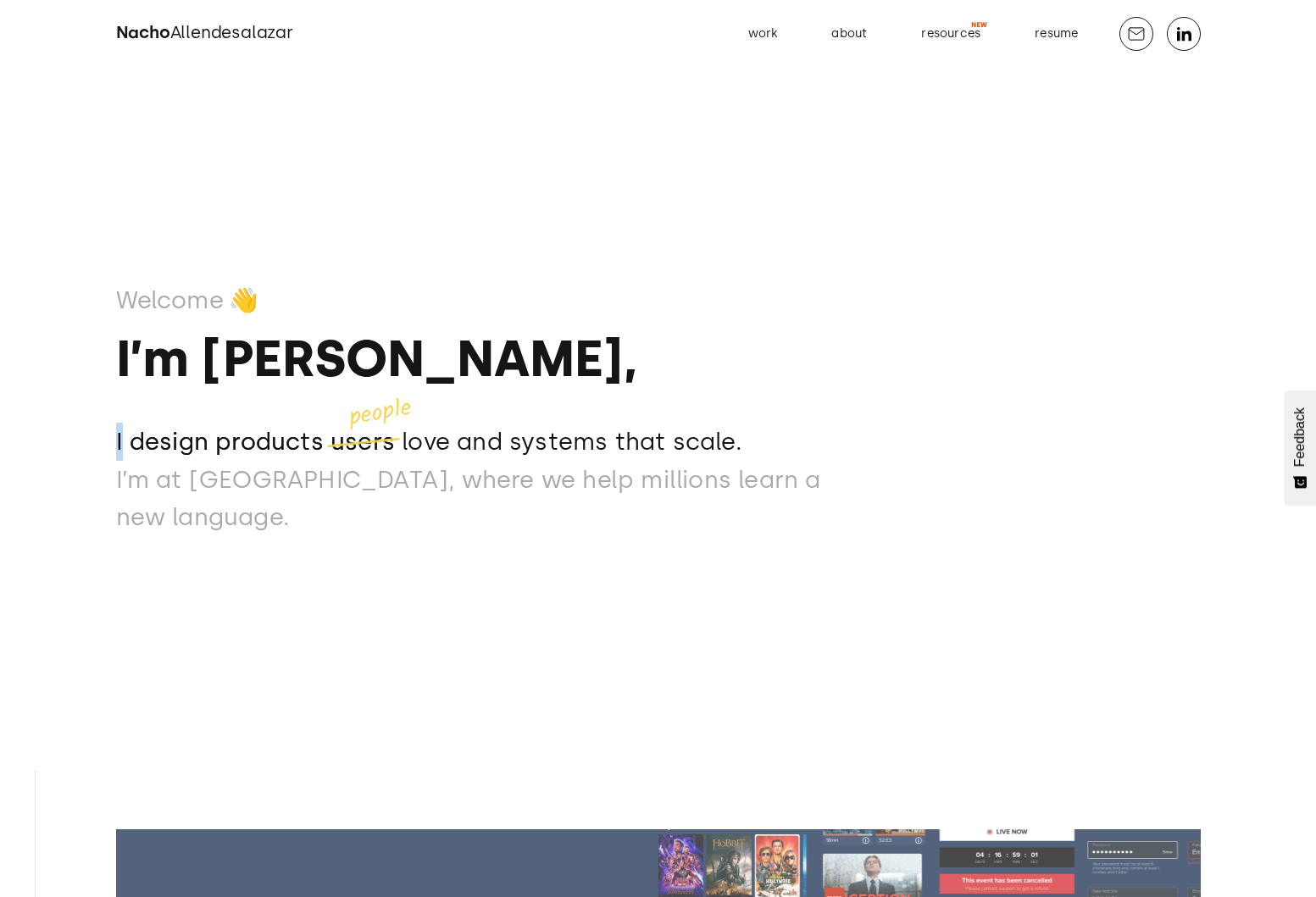
click at [448, 428] on div "Welcome 👋 I’m Nacho, I design products users love and systems that scale. I des…" at bounding box center [495, 408] width 759 height 256
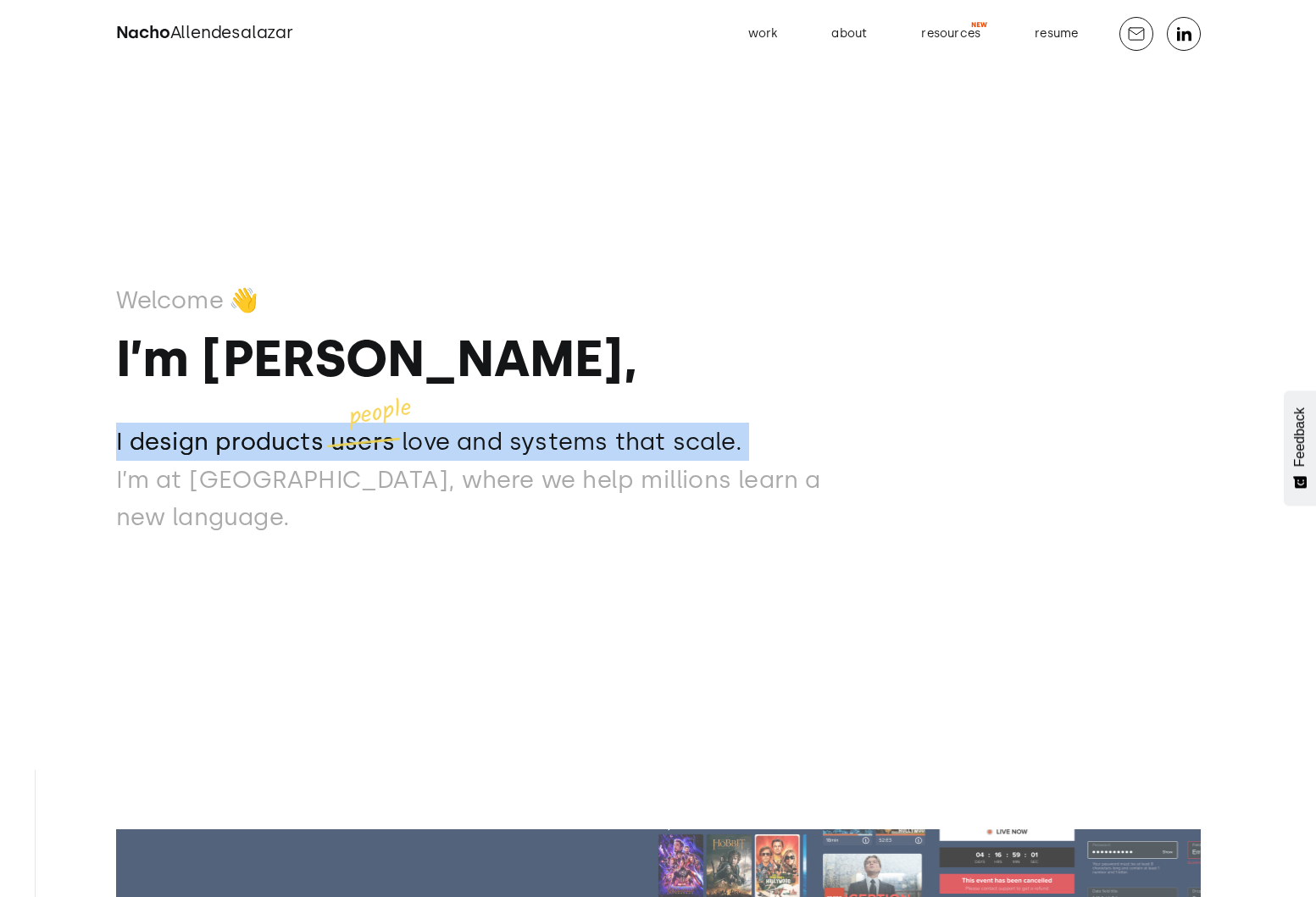
click at [448, 428] on div "Welcome 👋 I’m Nacho, I design products users love and systems that scale. I des…" at bounding box center [495, 408] width 759 height 256
click at [452, 460] on p "I design products users love and systems that scale." at bounding box center [495, 441] width 759 height 38
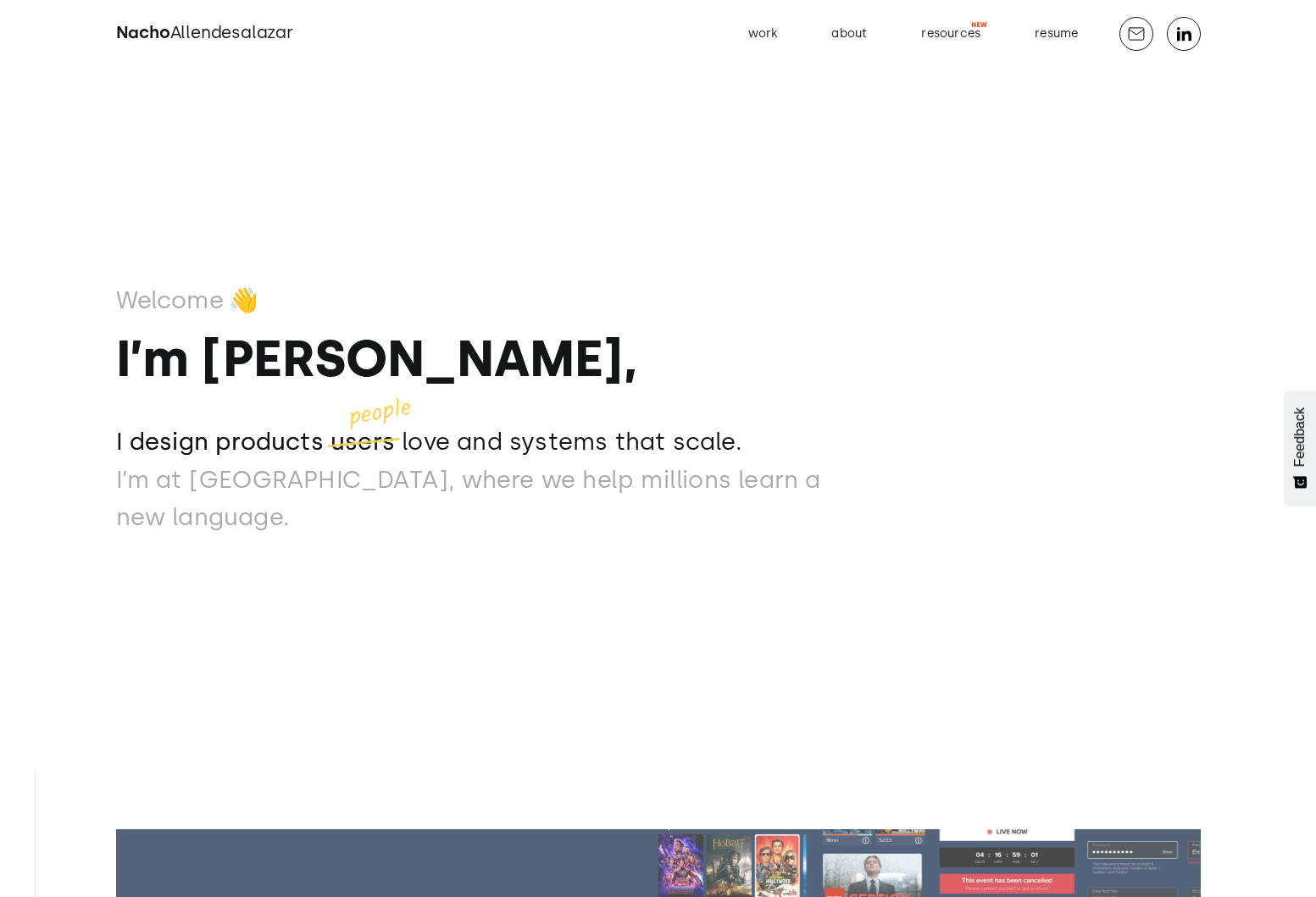
click at [452, 460] on p "I design products users love and systems that scale." at bounding box center [495, 441] width 759 height 38
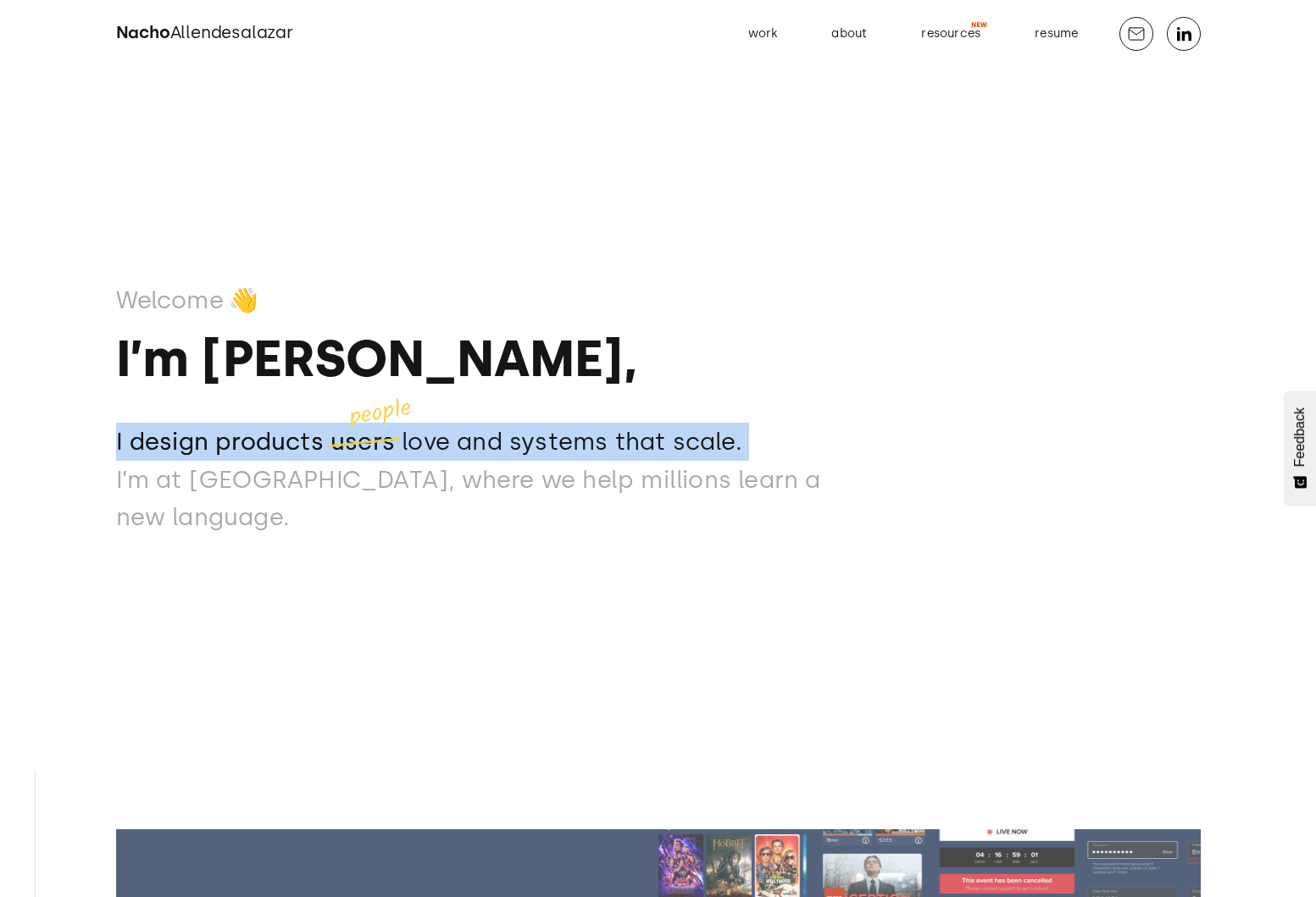
click at [461, 489] on p "‍ I’m at Mondly, where we help millions learn a new language." at bounding box center [495, 499] width 759 height 76
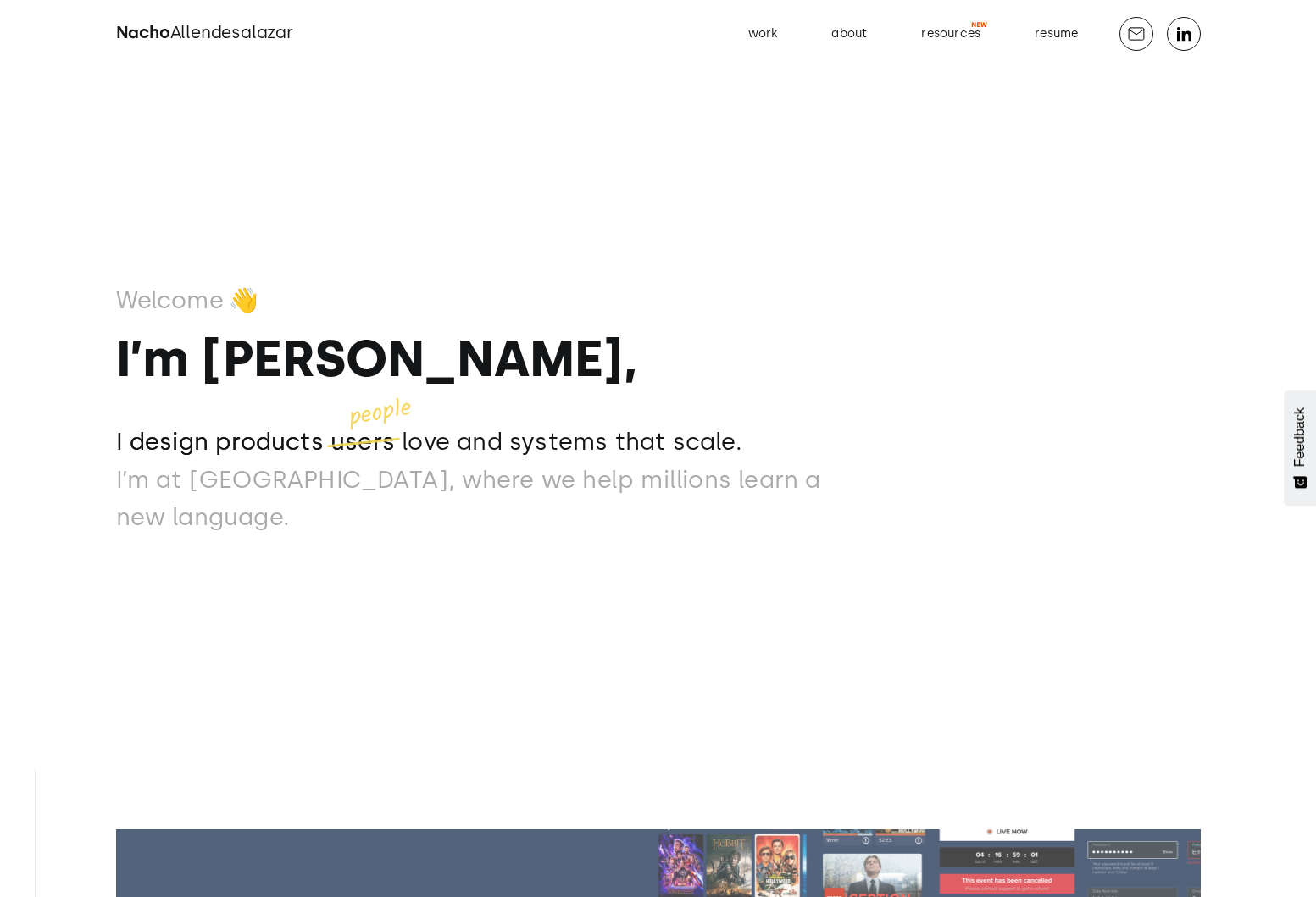
click at [461, 489] on p "‍ I’m at Mondly, where we help millions learn a new language." at bounding box center [495, 499] width 759 height 76
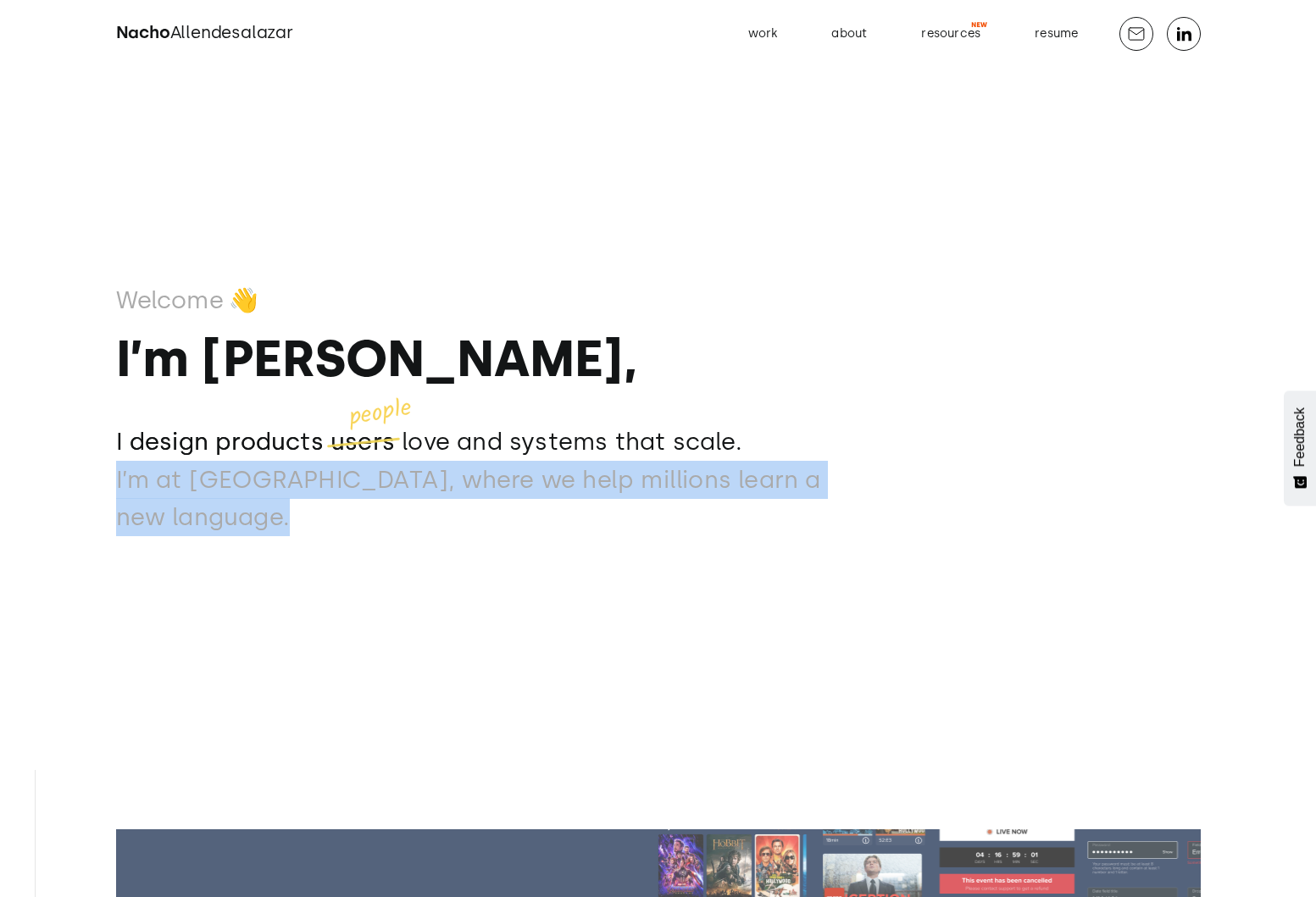
click at [461, 489] on p "‍ I’m at Mondly, where we help millions learn a new language." at bounding box center [495, 499] width 759 height 76
click at [854, 35] on div "about" at bounding box center [849, 33] width 35 height 22
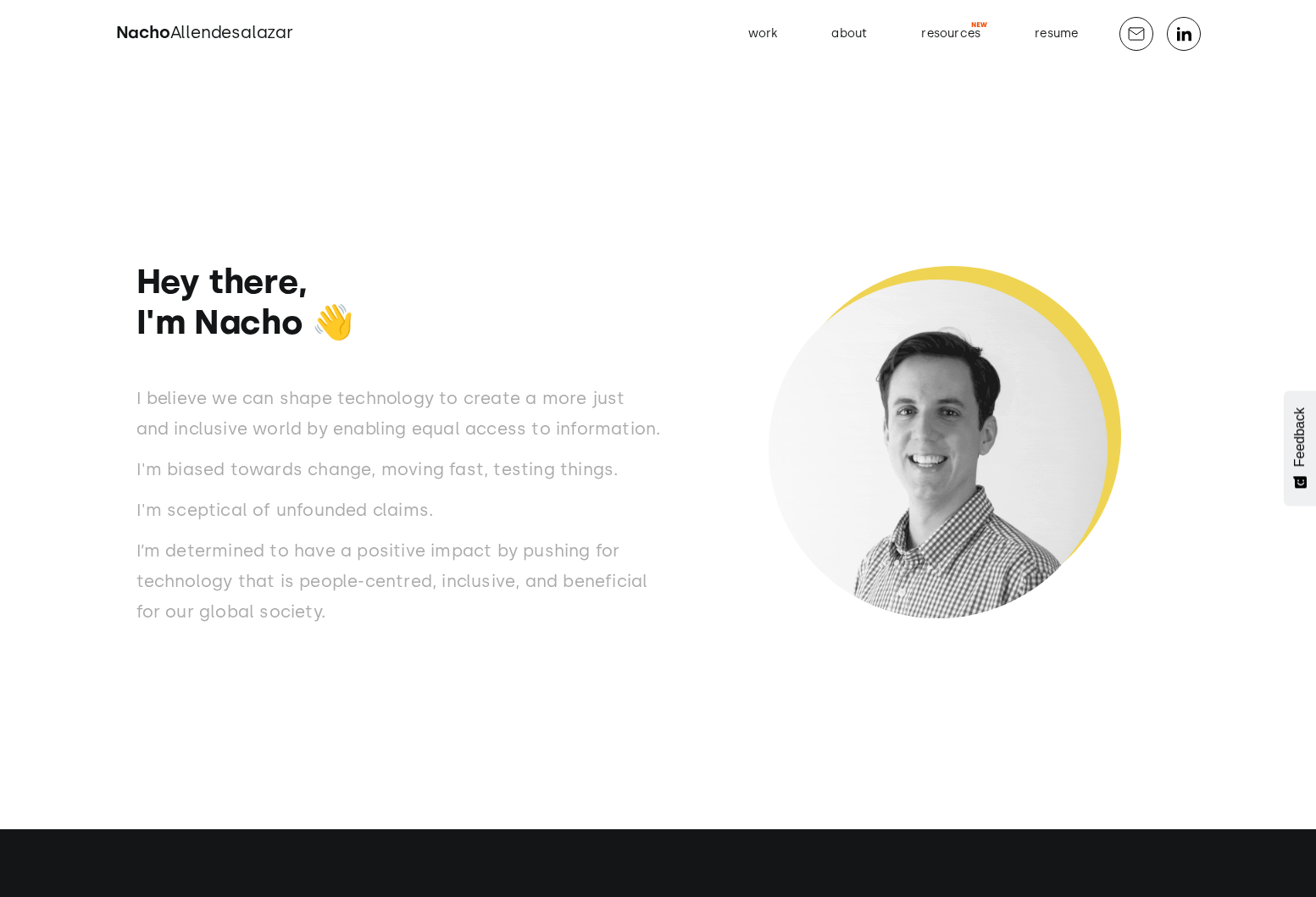
click at [444, 504] on p "I'm sceptical of unfounded claims." at bounding box center [399, 510] width 526 height 31
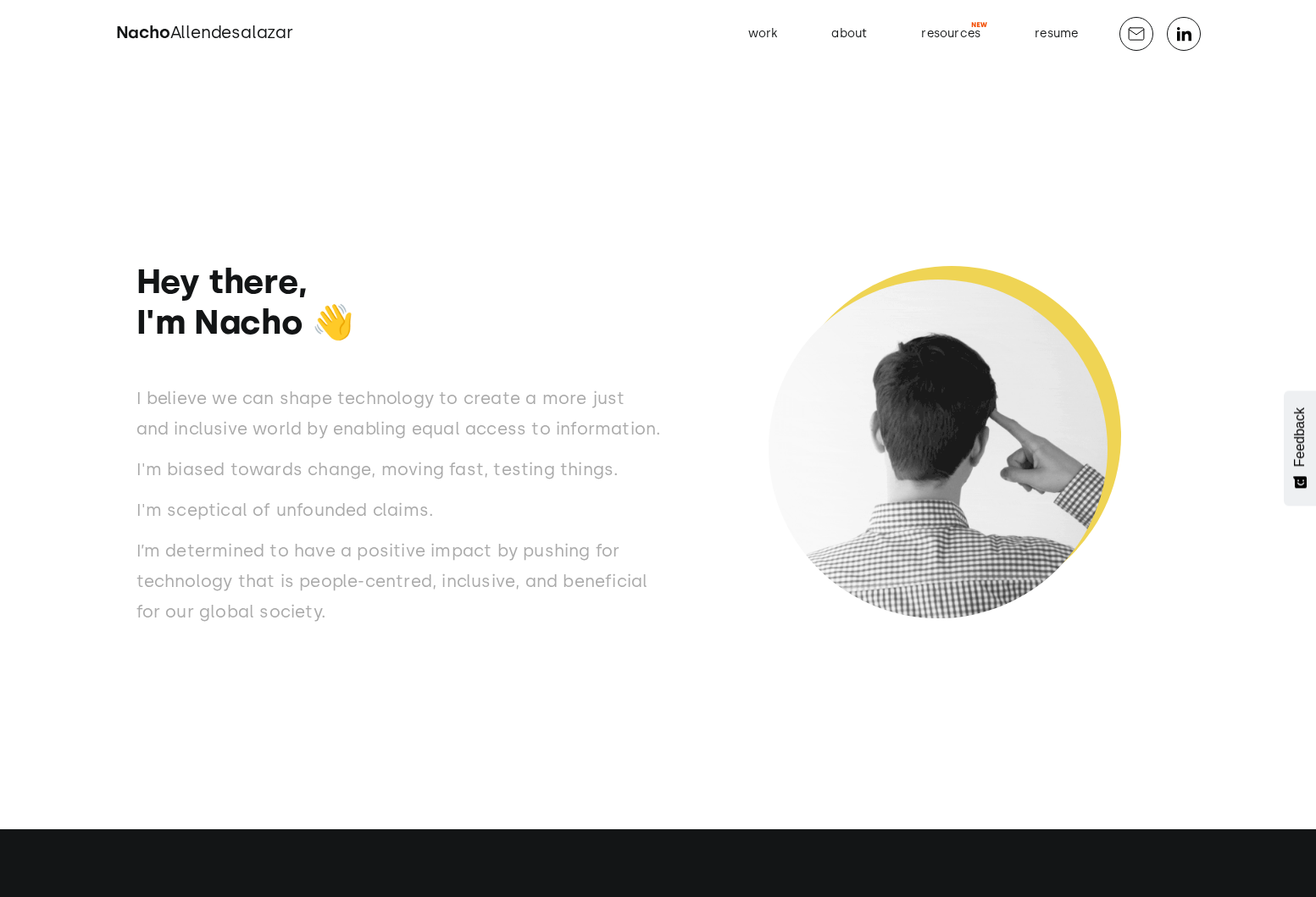
click at [444, 504] on p "I'm sceptical of unfounded claims." at bounding box center [399, 510] width 526 height 31
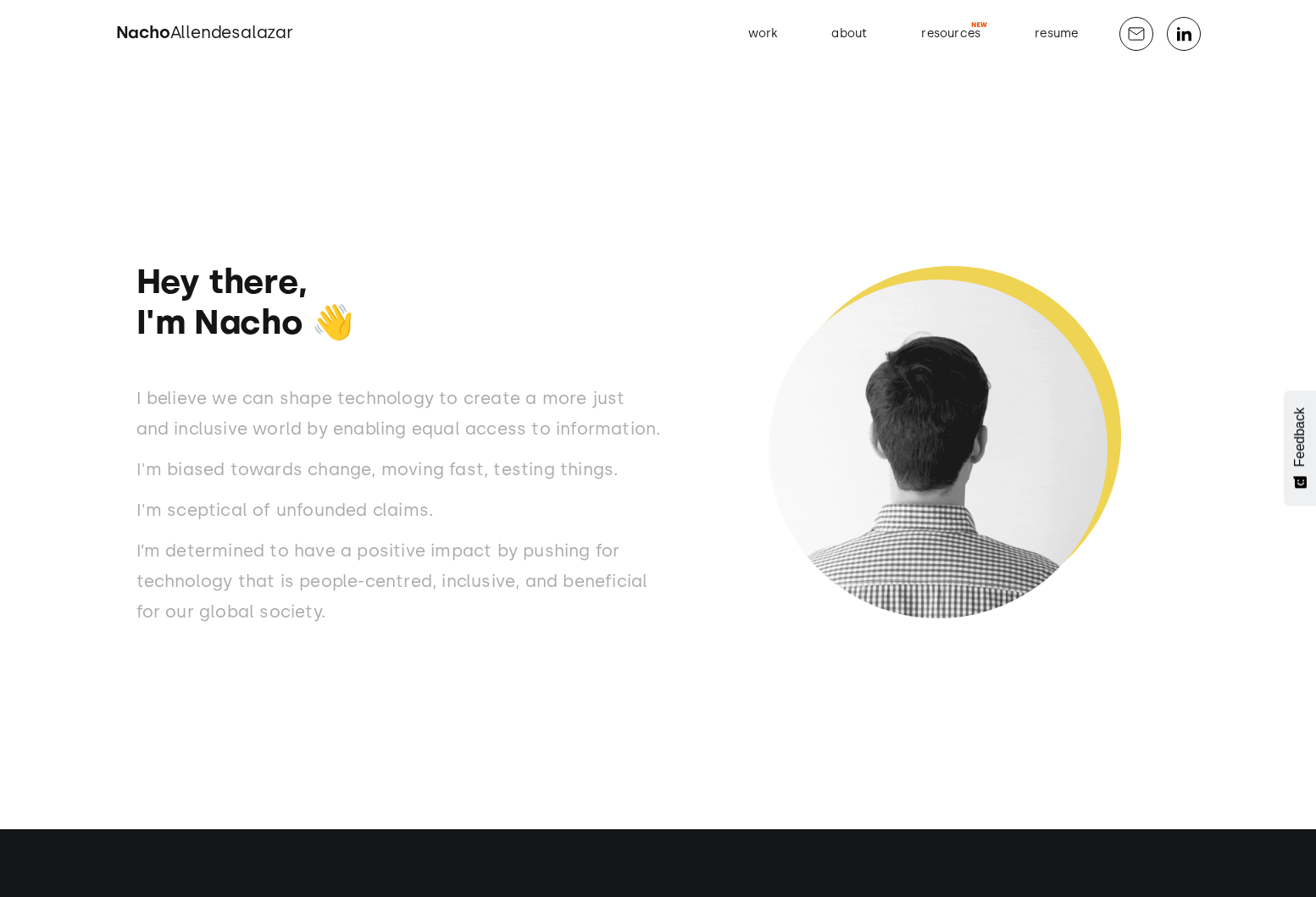
click at [444, 504] on p "I'm sceptical of unfounded claims." at bounding box center [399, 510] width 526 height 31
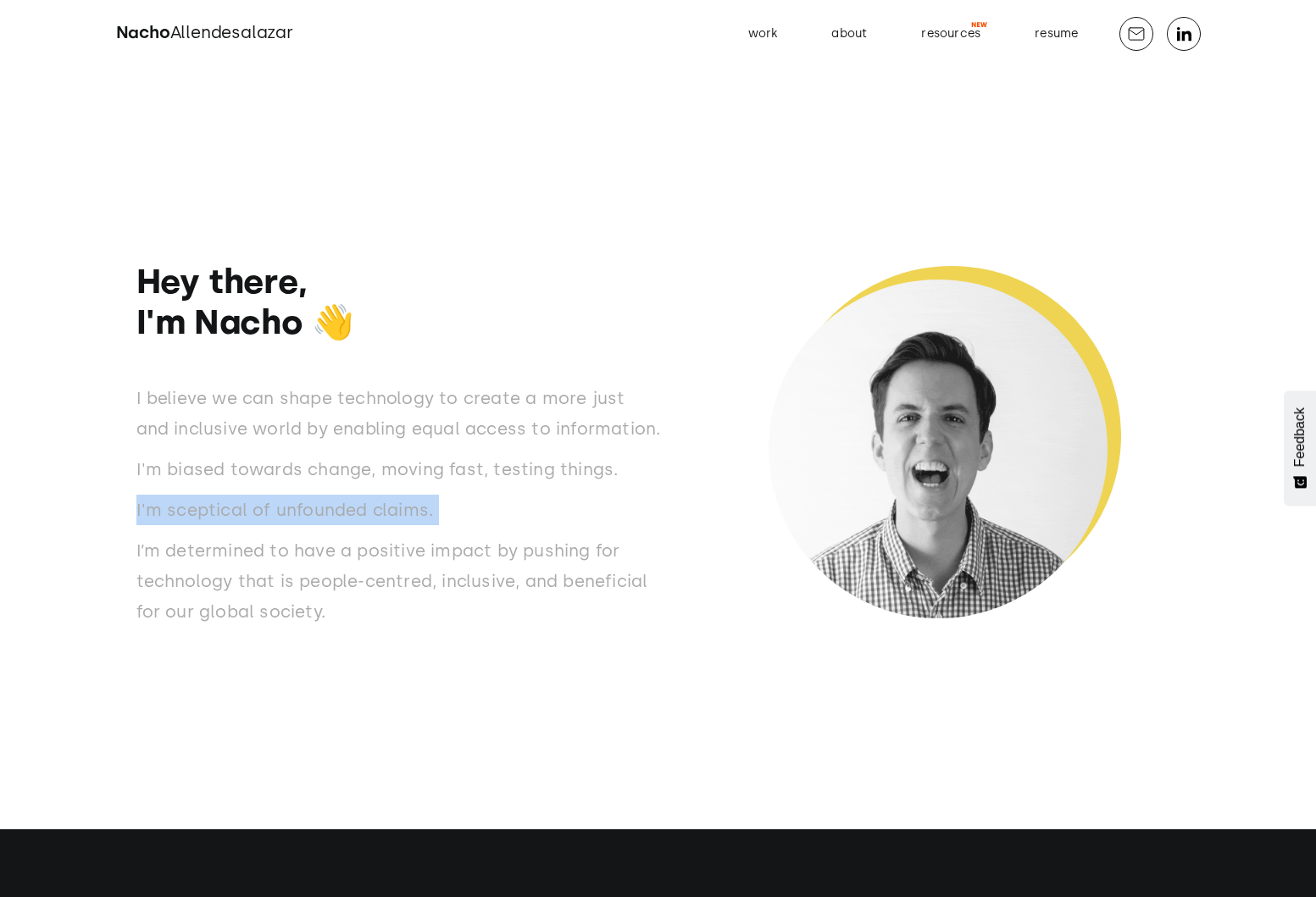
click at [444, 504] on p "I'm sceptical of unfounded claims." at bounding box center [399, 510] width 526 height 31
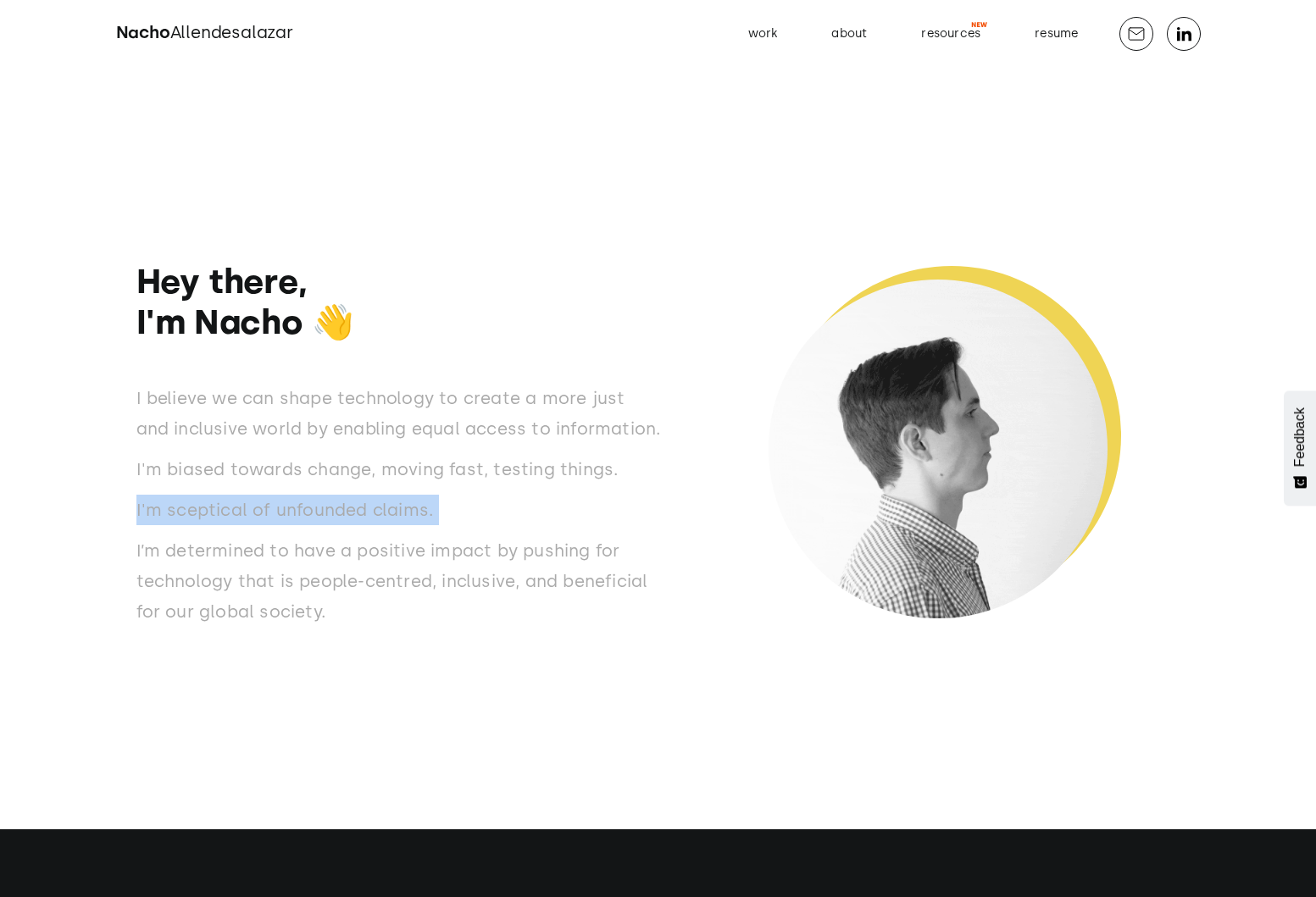
click at [464, 609] on p "I’m determined to have a positive impact by pushing for technology that is peop…" at bounding box center [399, 581] width 526 height 92
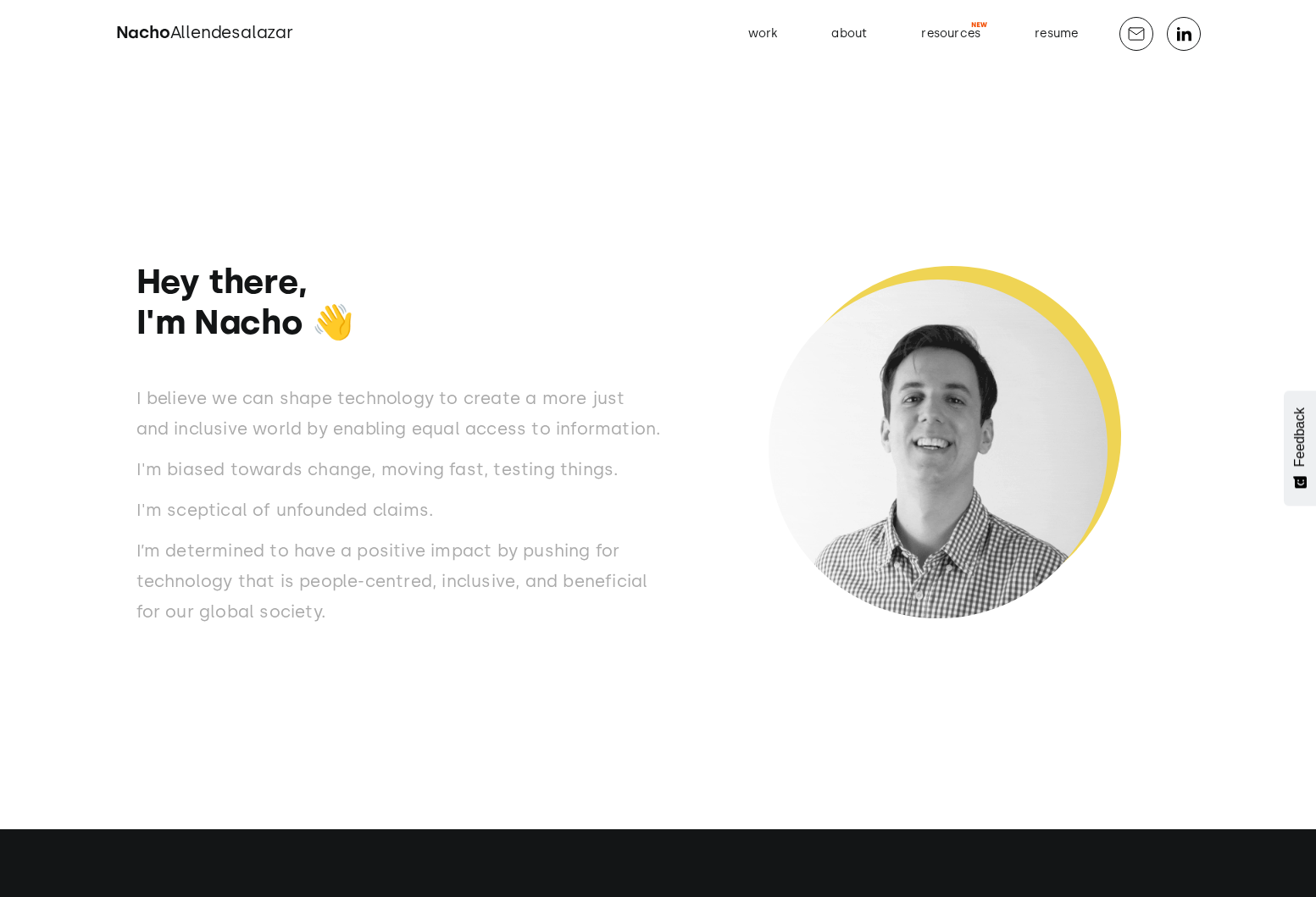
click at [464, 609] on p "I’m determined to have a positive impact by pushing for technology that is peop…" at bounding box center [399, 581] width 526 height 92
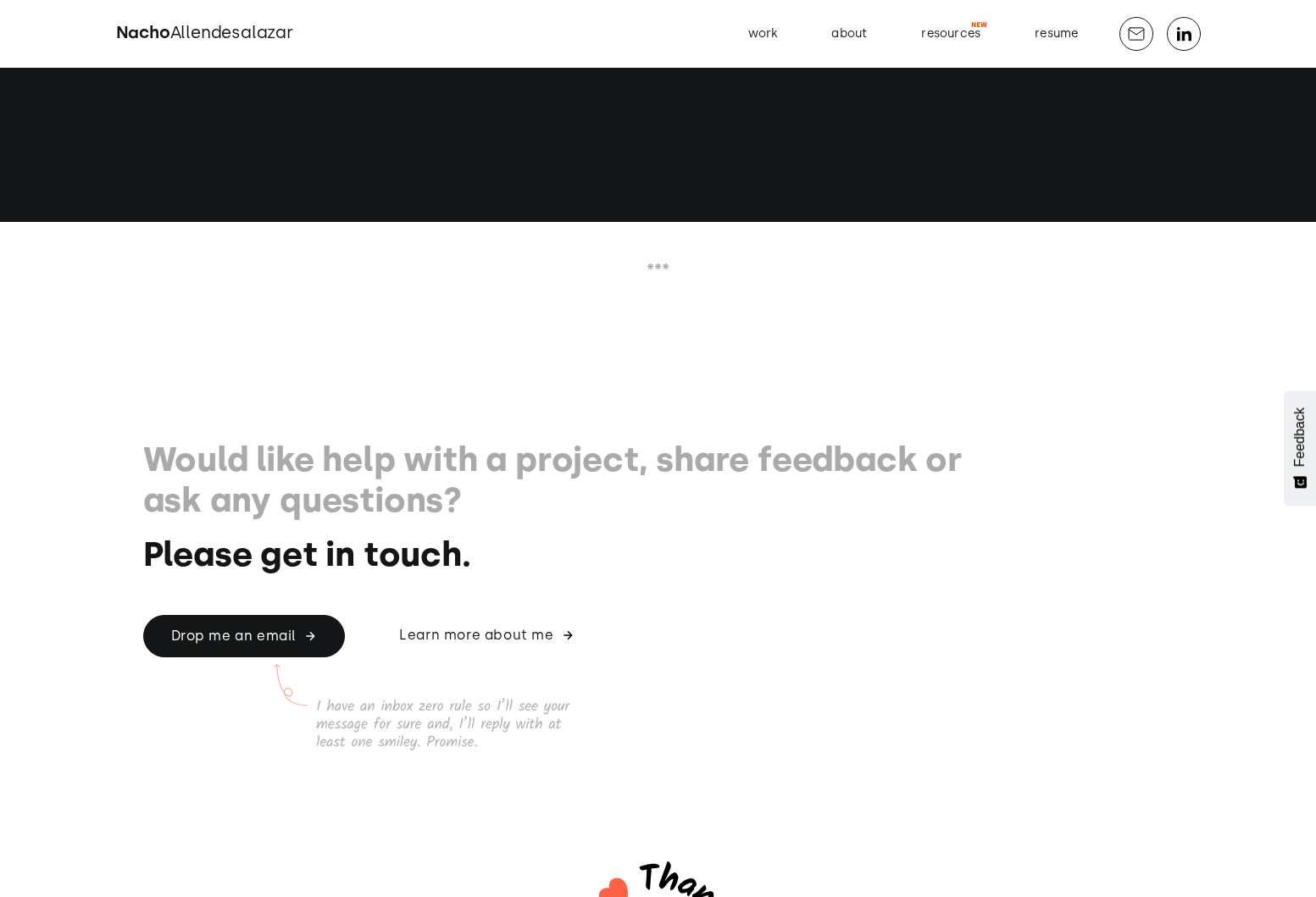
scroll to position [4342, 0]
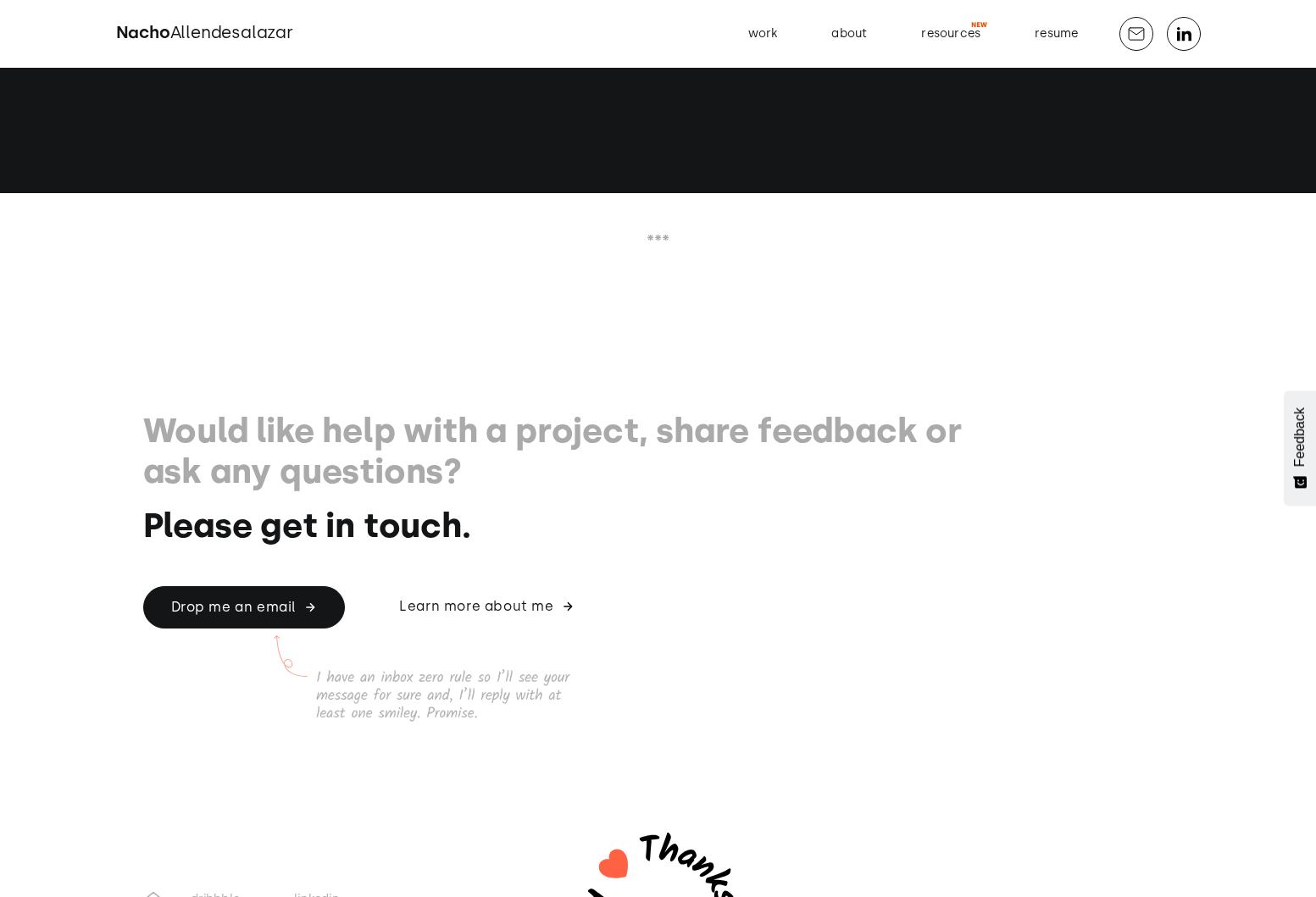
click at [773, 452] on h1 "Would like help with a project, share feedback or ask any questions?" at bounding box center [558, 450] width 831 height 81
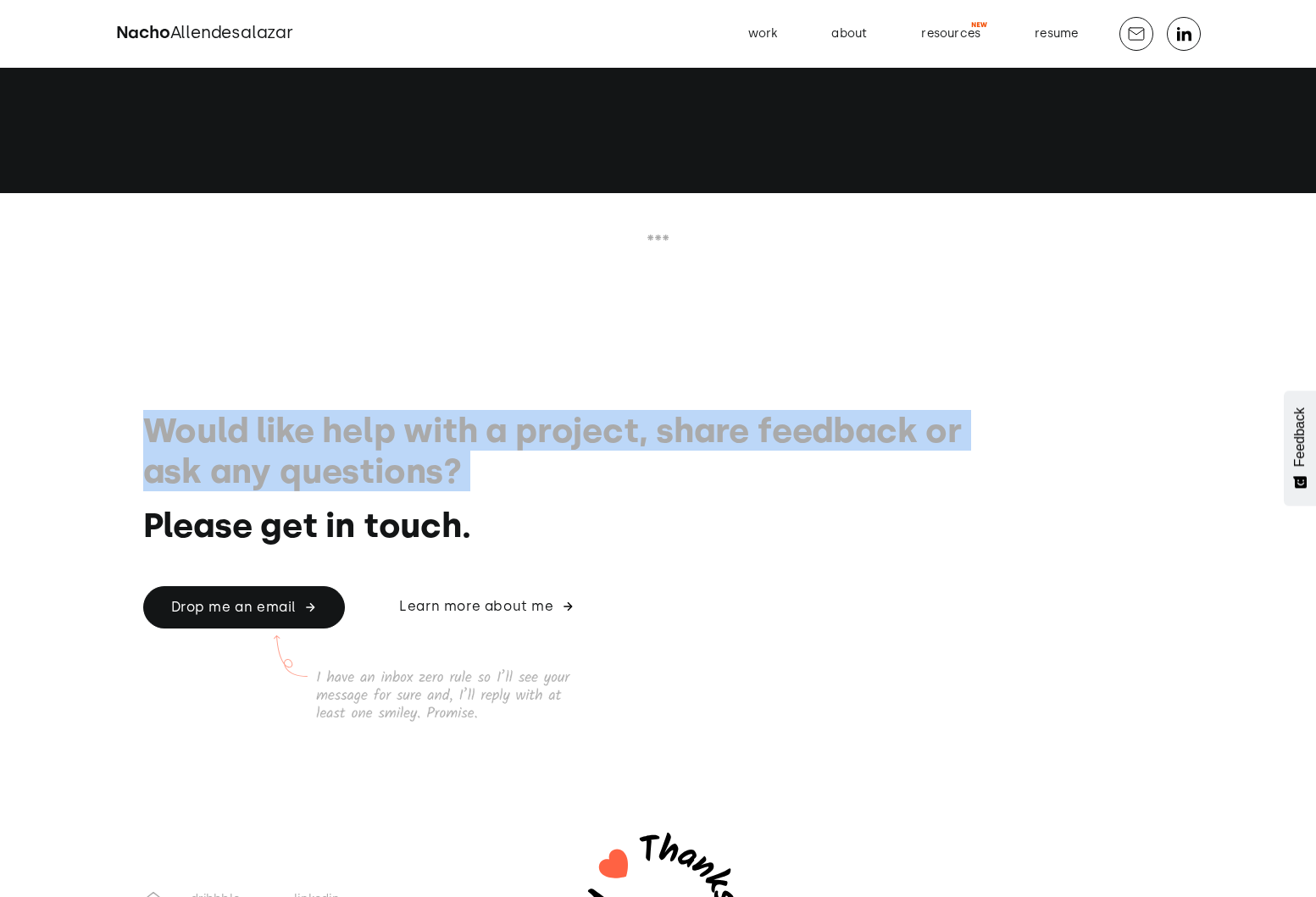
click at [756, 504] on h1 "Please get in touch." at bounding box center [558, 524] width 831 height 41
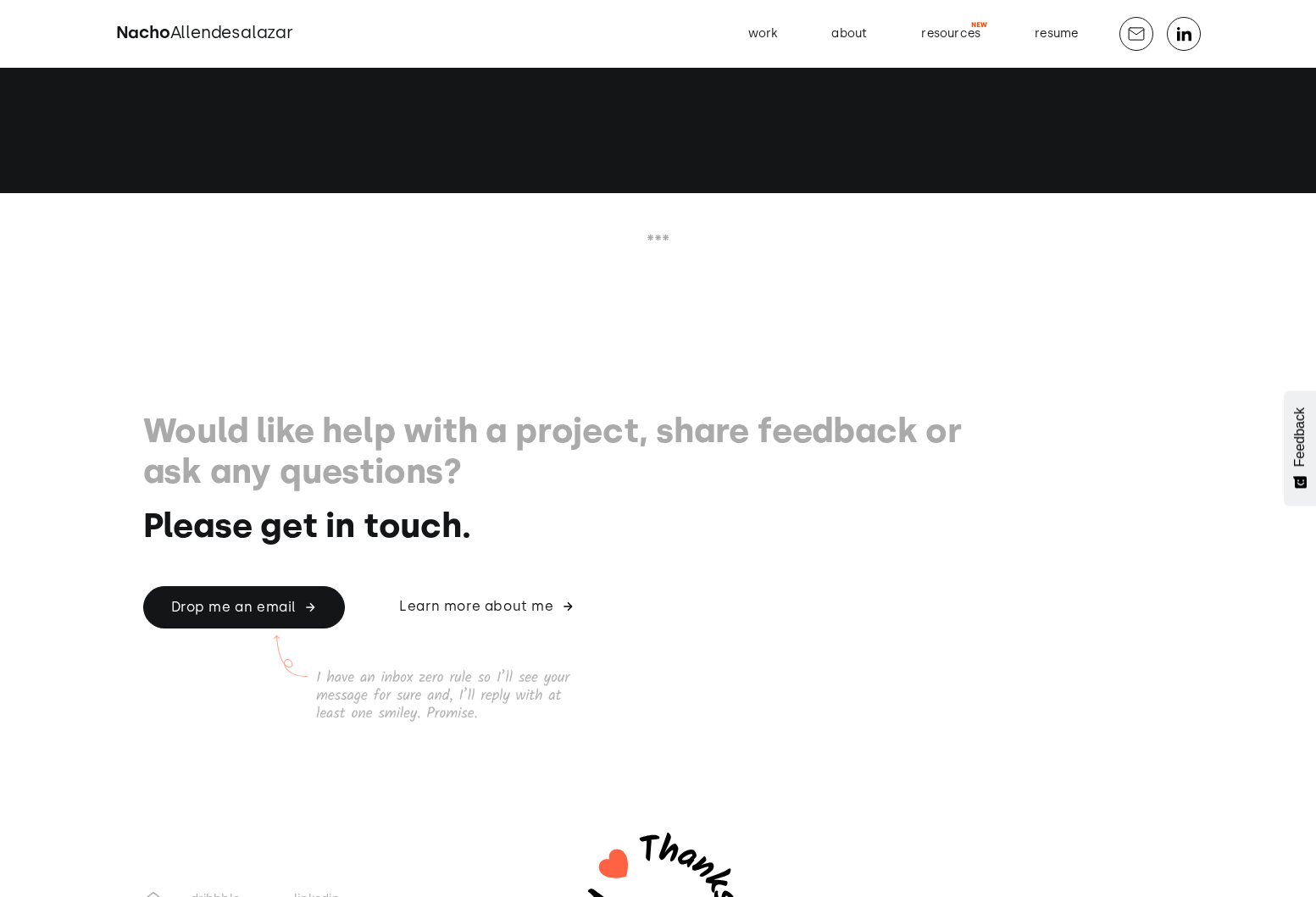
click at [756, 504] on h1 "Please get in touch." at bounding box center [558, 524] width 831 height 41
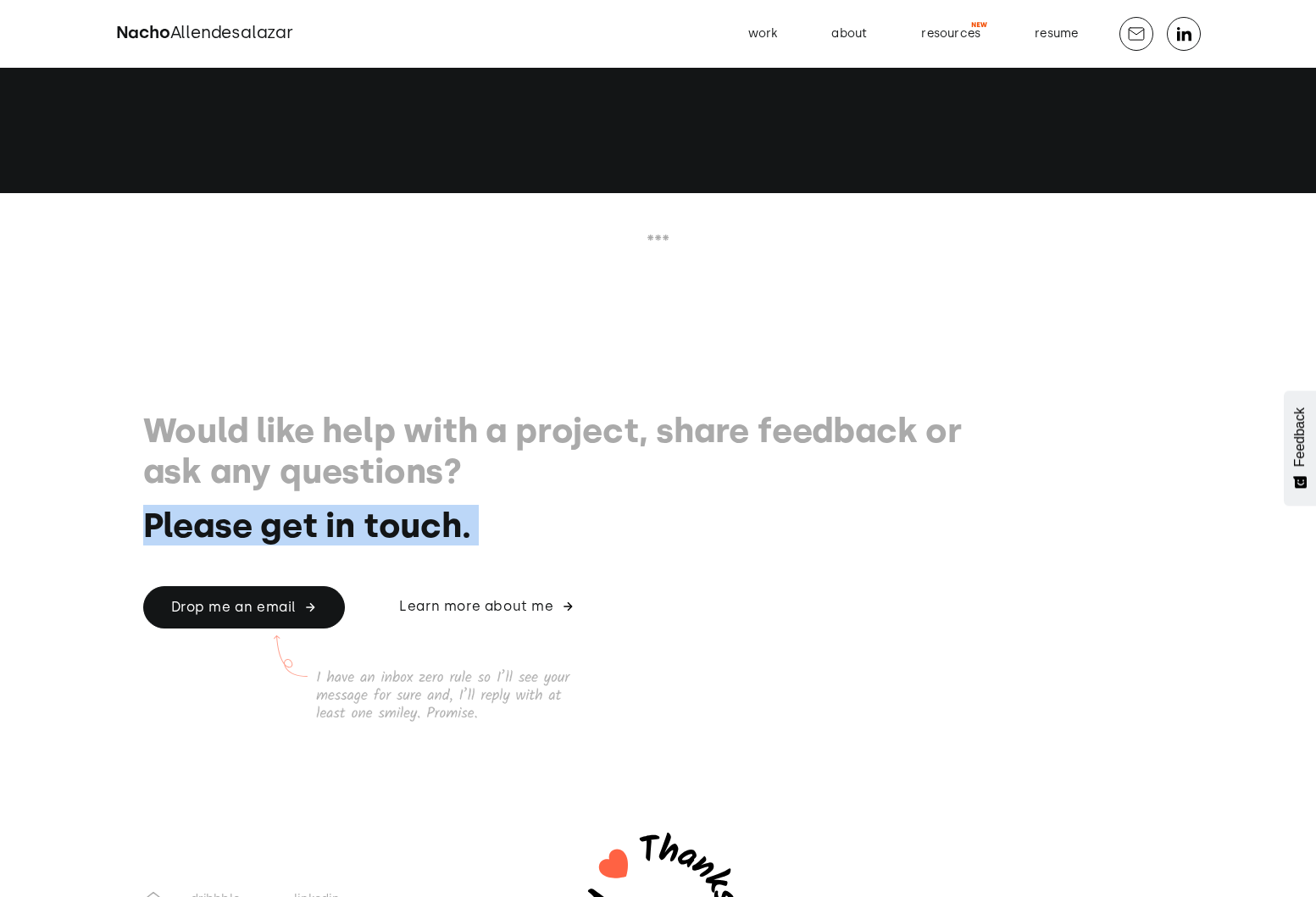
click at [756, 504] on h1 "Please get in touch." at bounding box center [558, 524] width 831 height 41
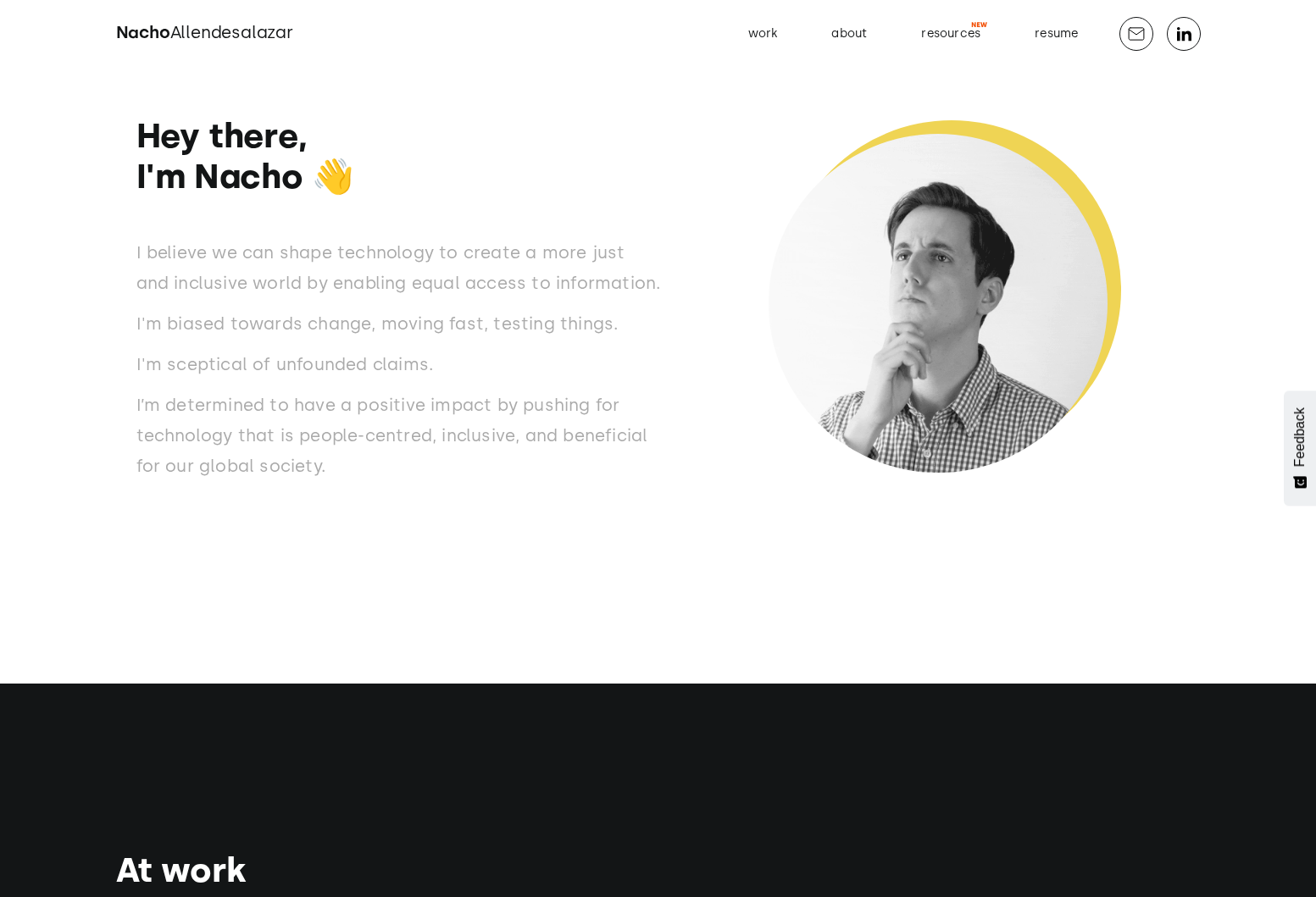
scroll to position [0, 0]
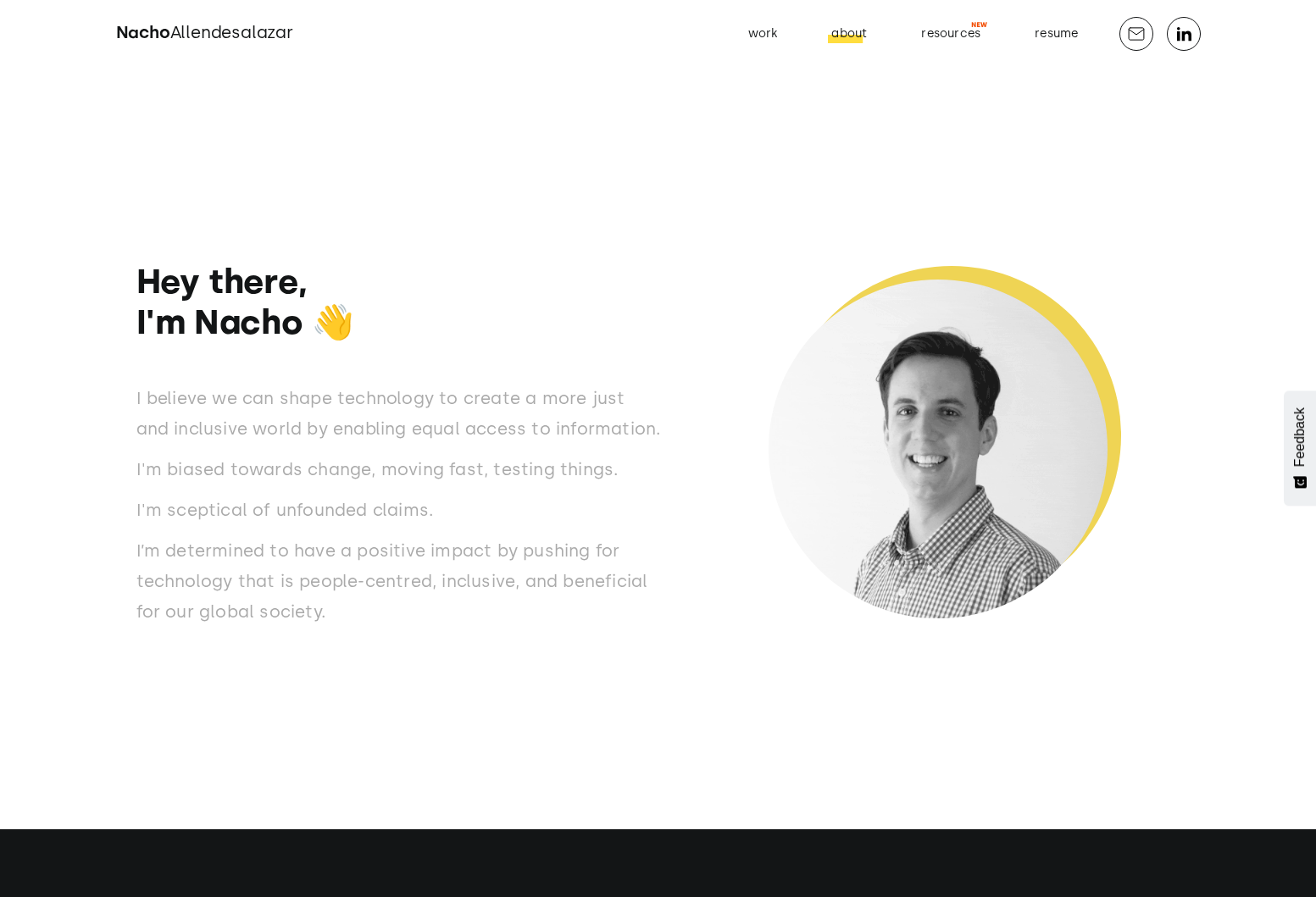
click at [843, 40] on div "about" at bounding box center [849, 33] width 35 height 22
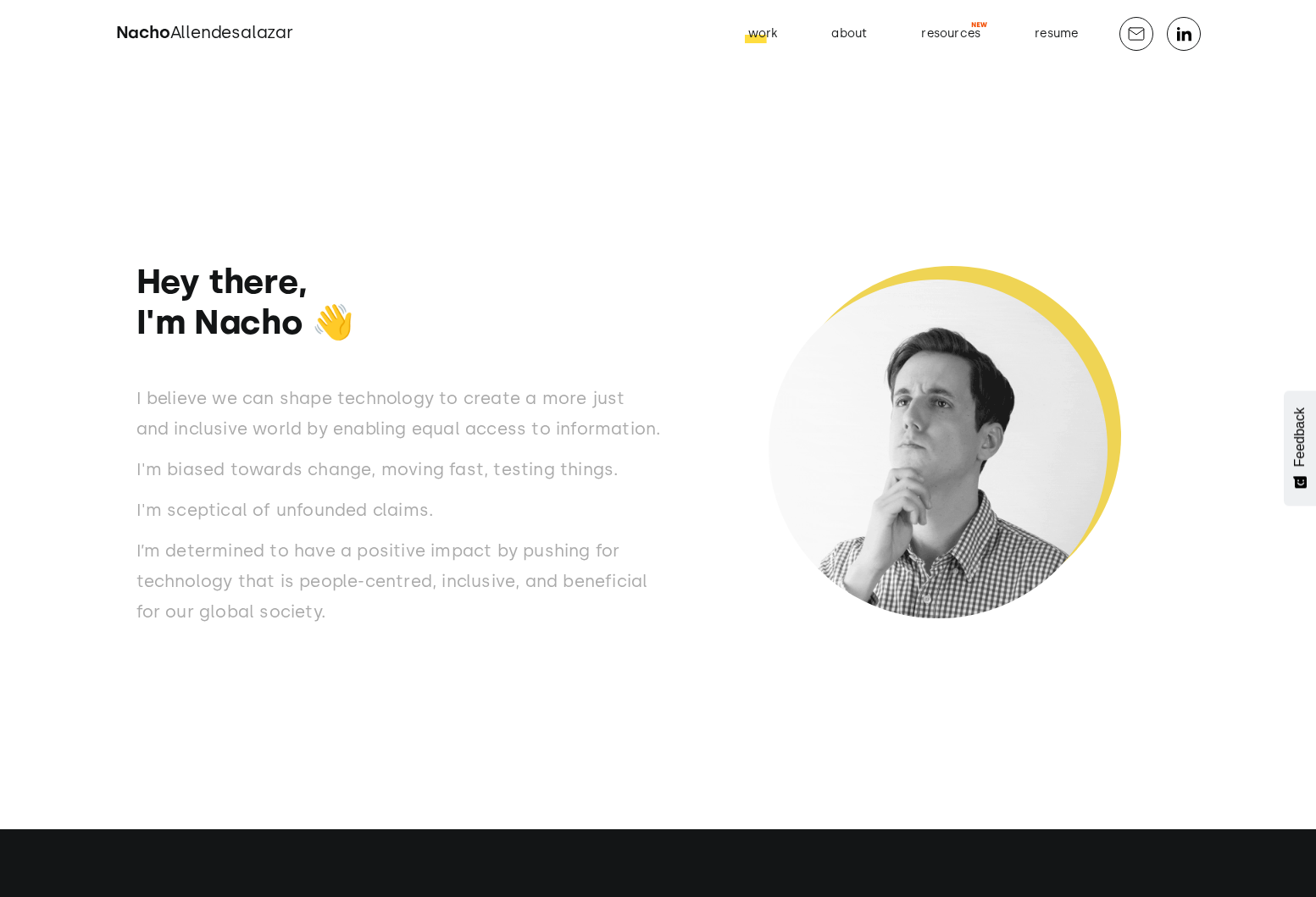
click at [762, 32] on div "work" at bounding box center [763, 33] width 30 height 22
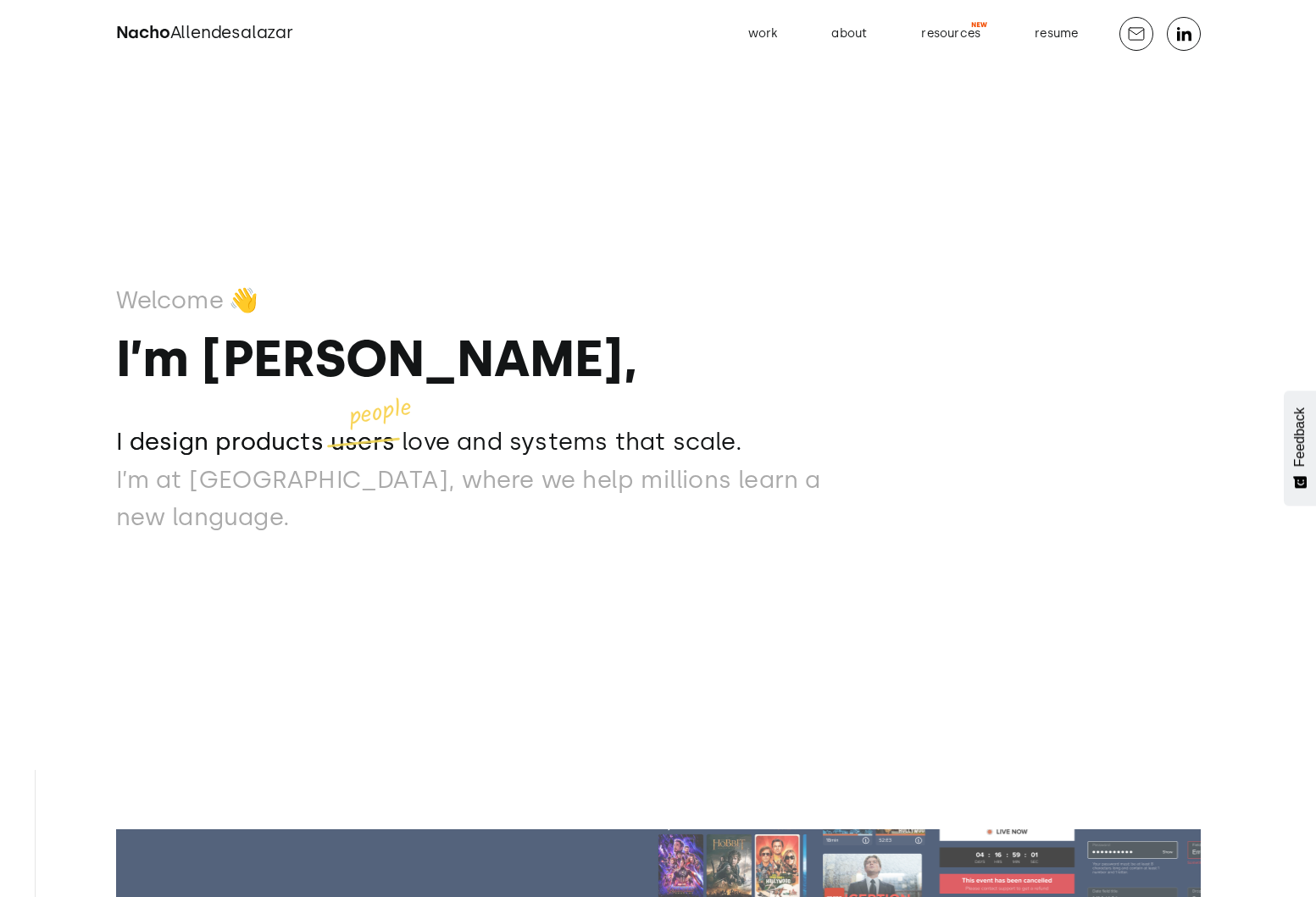
click at [333, 360] on strong "I’m [PERSON_NAME]," at bounding box center [376, 358] width 521 height 61
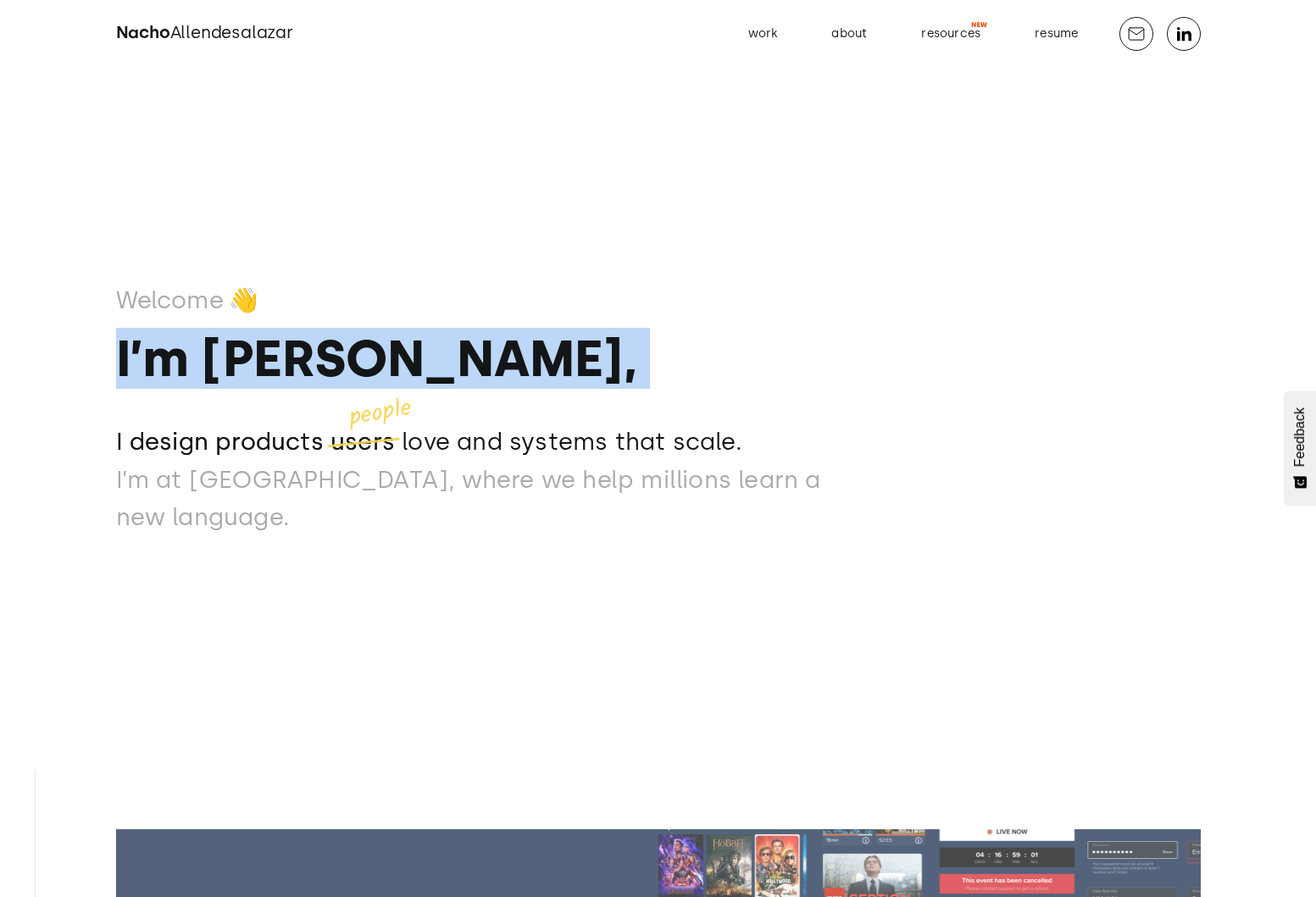
click at [333, 360] on strong "I’m [PERSON_NAME]," at bounding box center [376, 358] width 521 height 61
click at [492, 360] on div "Welcome 👋 I’m Nacho, I design products users love and systems that scale. I des…" at bounding box center [495, 408] width 759 height 256
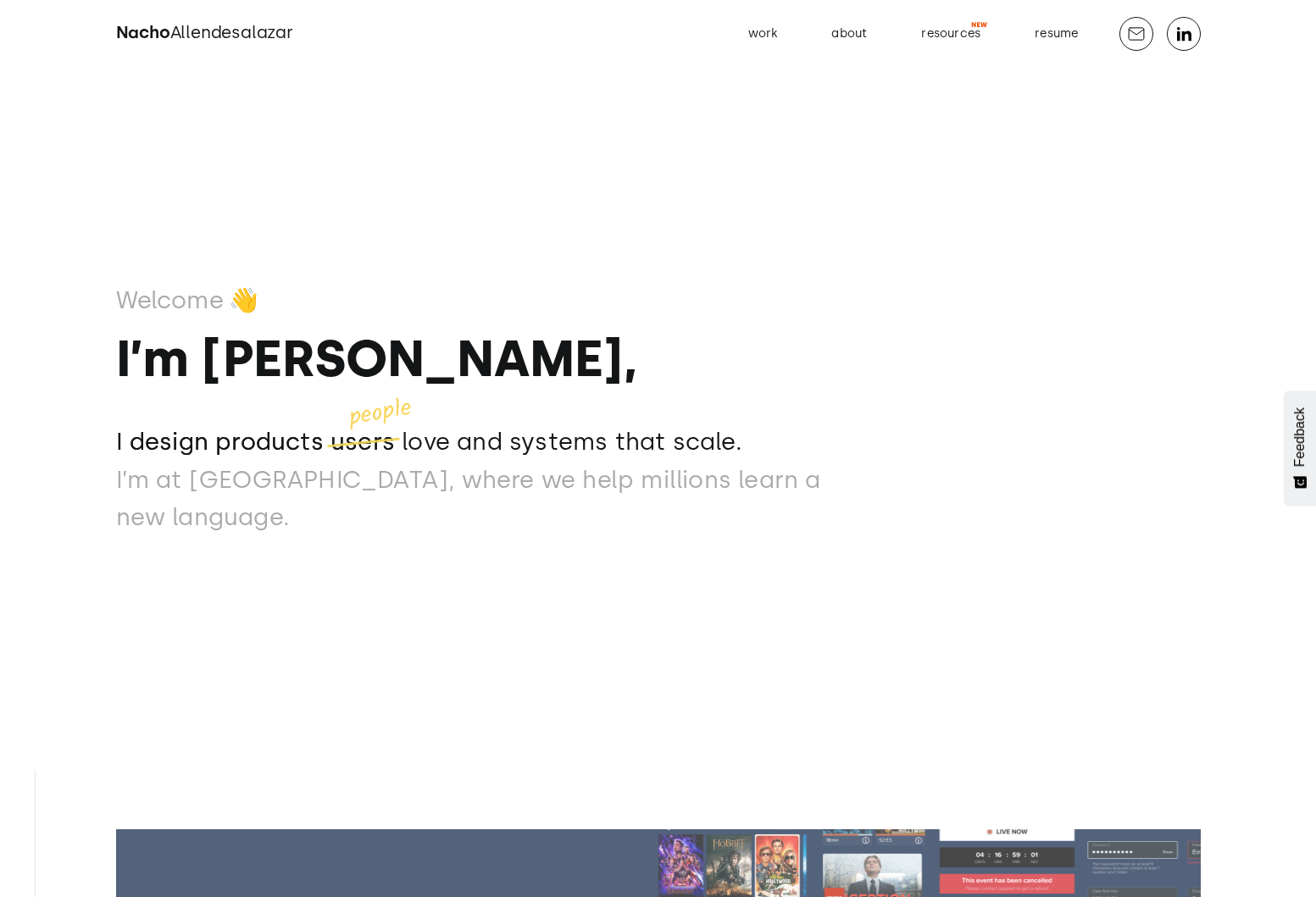
click at [198, 36] on span "Allendesalazar" at bounding box center [231, 32] width 123 height 20
click at [852, 239] on div "Welcome 👋 I’m Nacho, I design products users love and systems that scale. I des…" at bounding box center [658, 448] width 1085 height 897
click at [934, 25] on div "resources" at bounding box center [951, 33] width 59 height 22
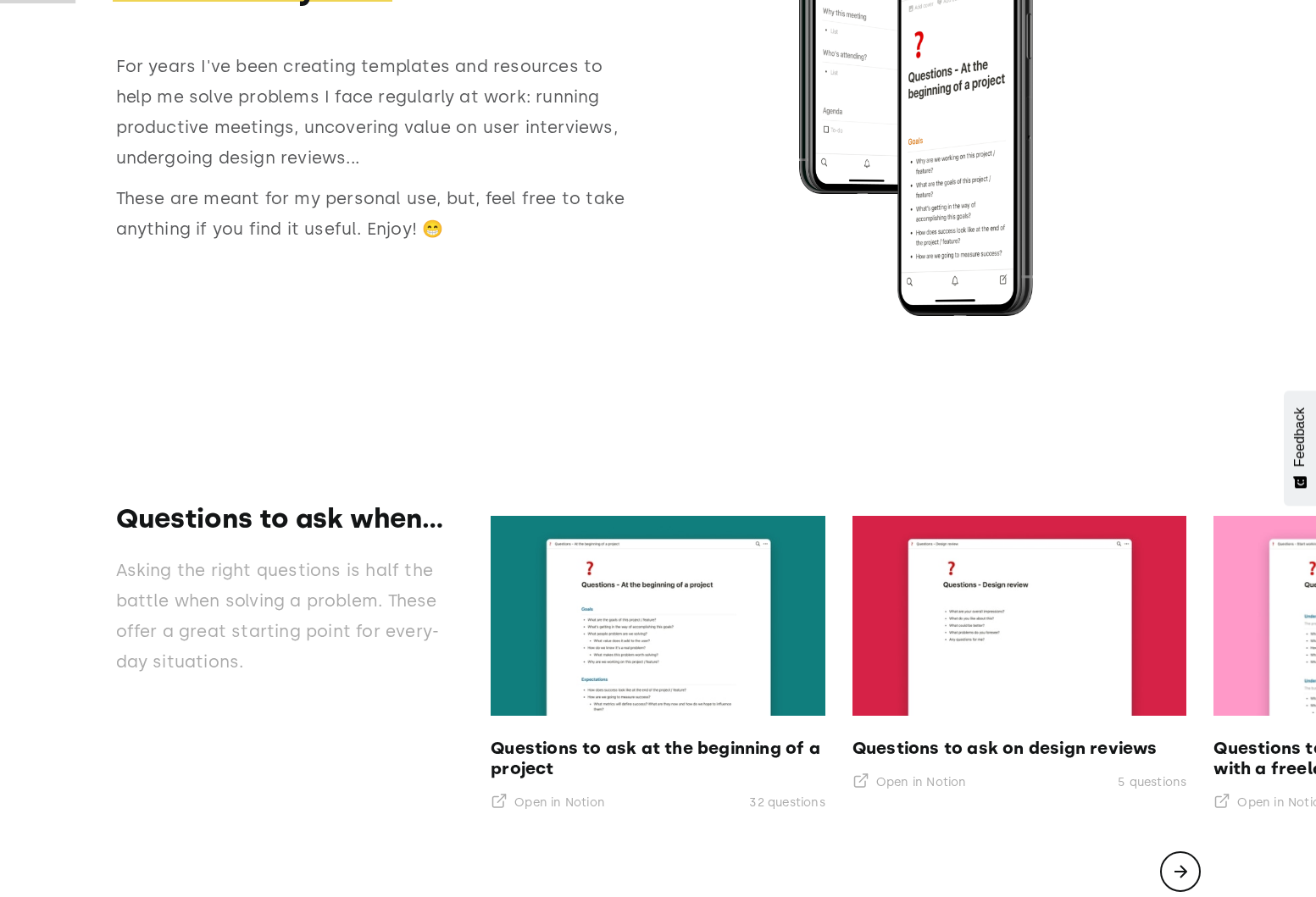
scroll to position [470, 0]
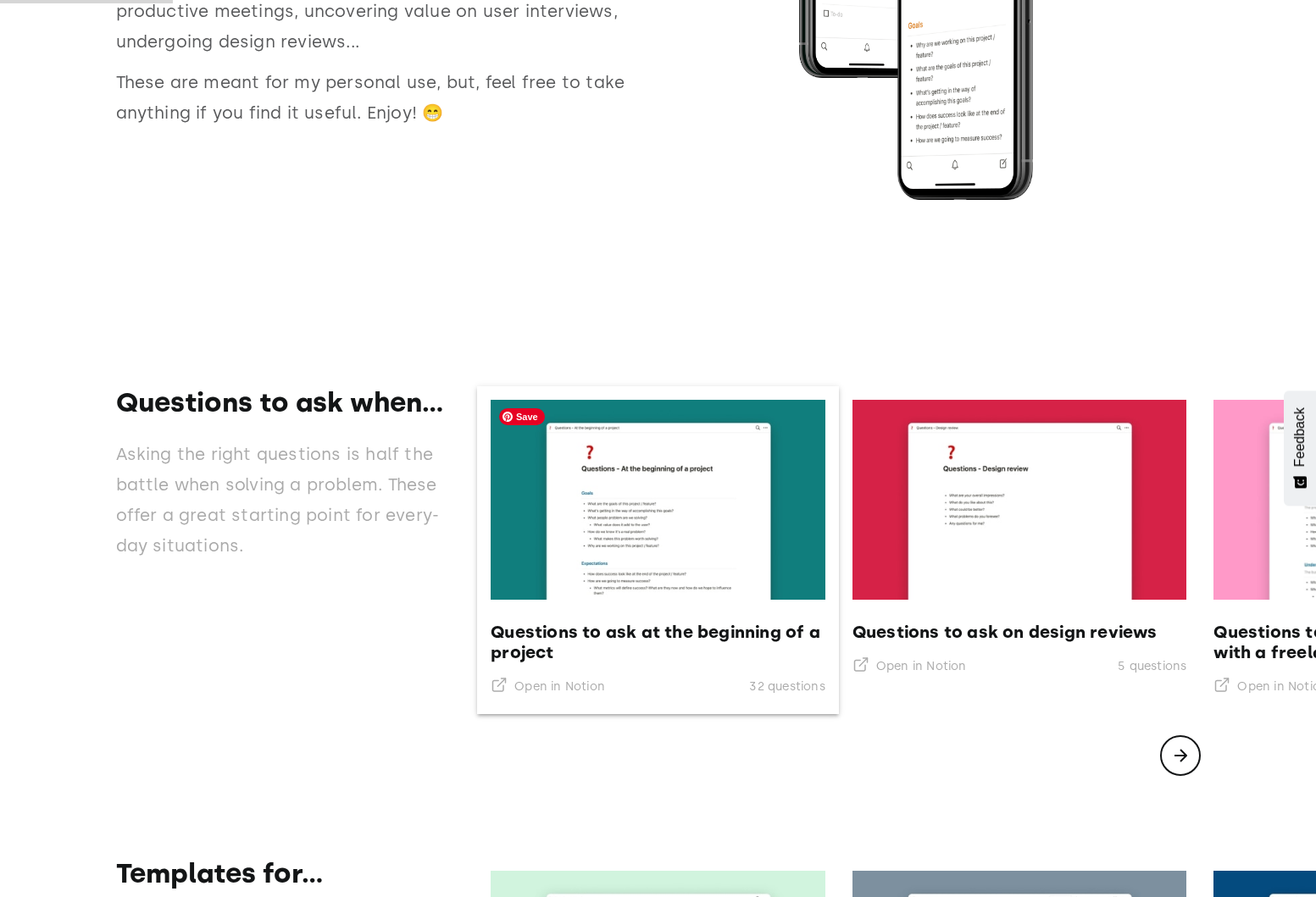
click at [632, 484] on img "2 of 7" at bounding box center [658, 500] width 334 height 200
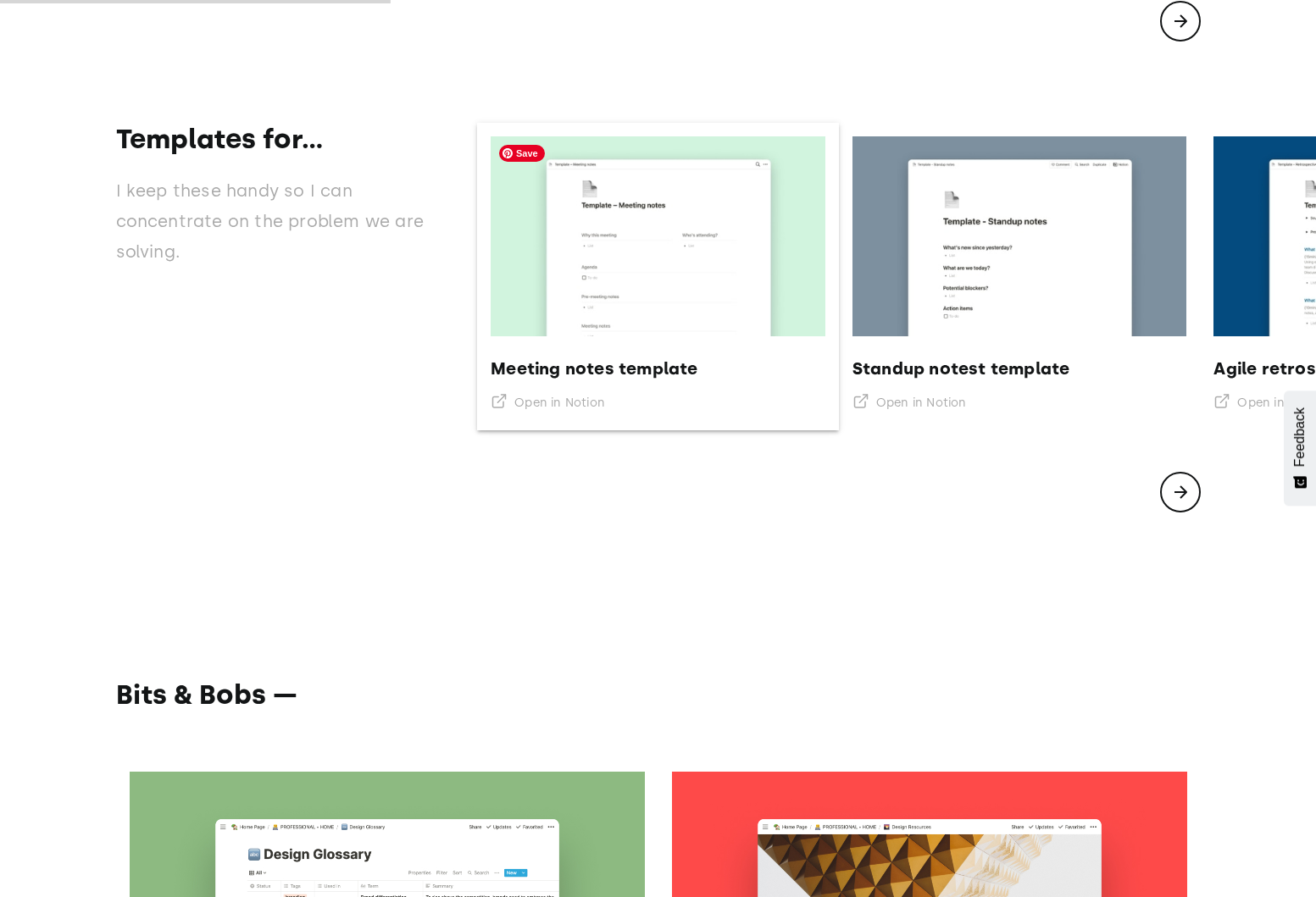
scroll to position [1281, 0]
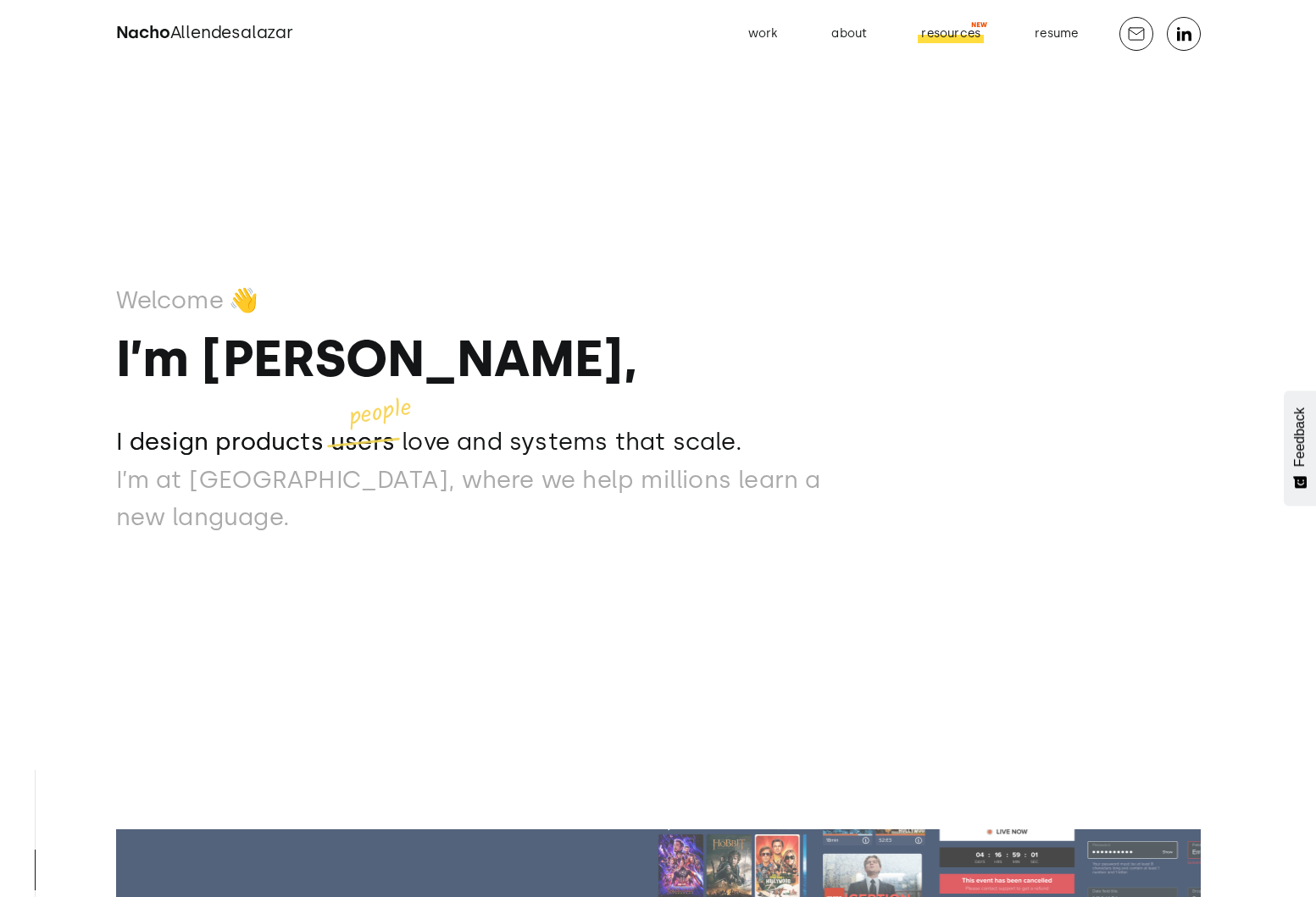
click at [941, 45] on link "resources" at bounding box center [951, 33] width 86 height 27
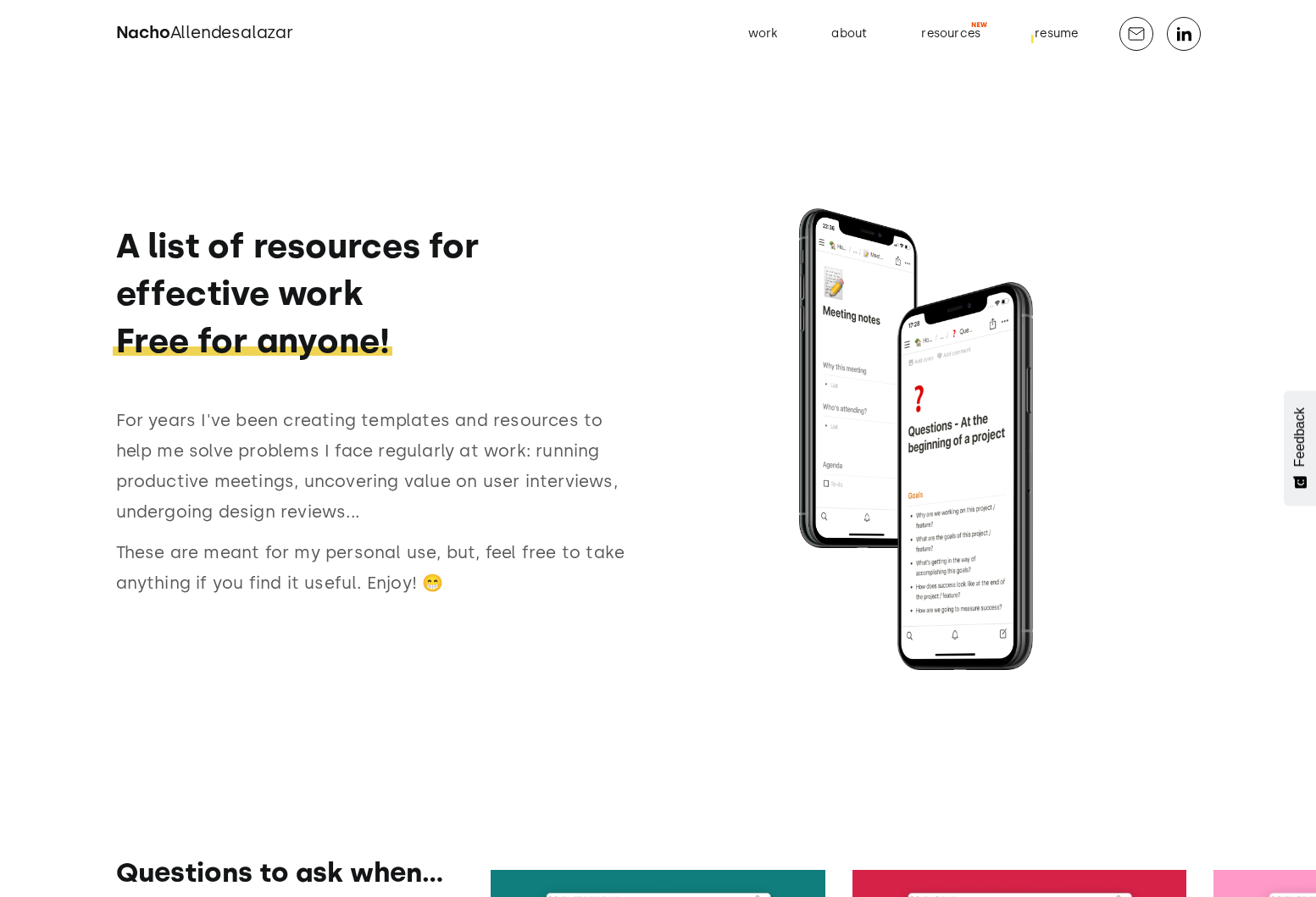
click at [1038, 35] on div "resume" at bounding box center [1056, 33] width 43 height 22
click at [1043, 28] on div "resume" at bounding box center [1056, 33] width 43 height 22
click at [135, 244] on h1 "A list of resources for effective work ‍‍ Free for anyone!" at bounding box center [378, 292] width 526 height 142
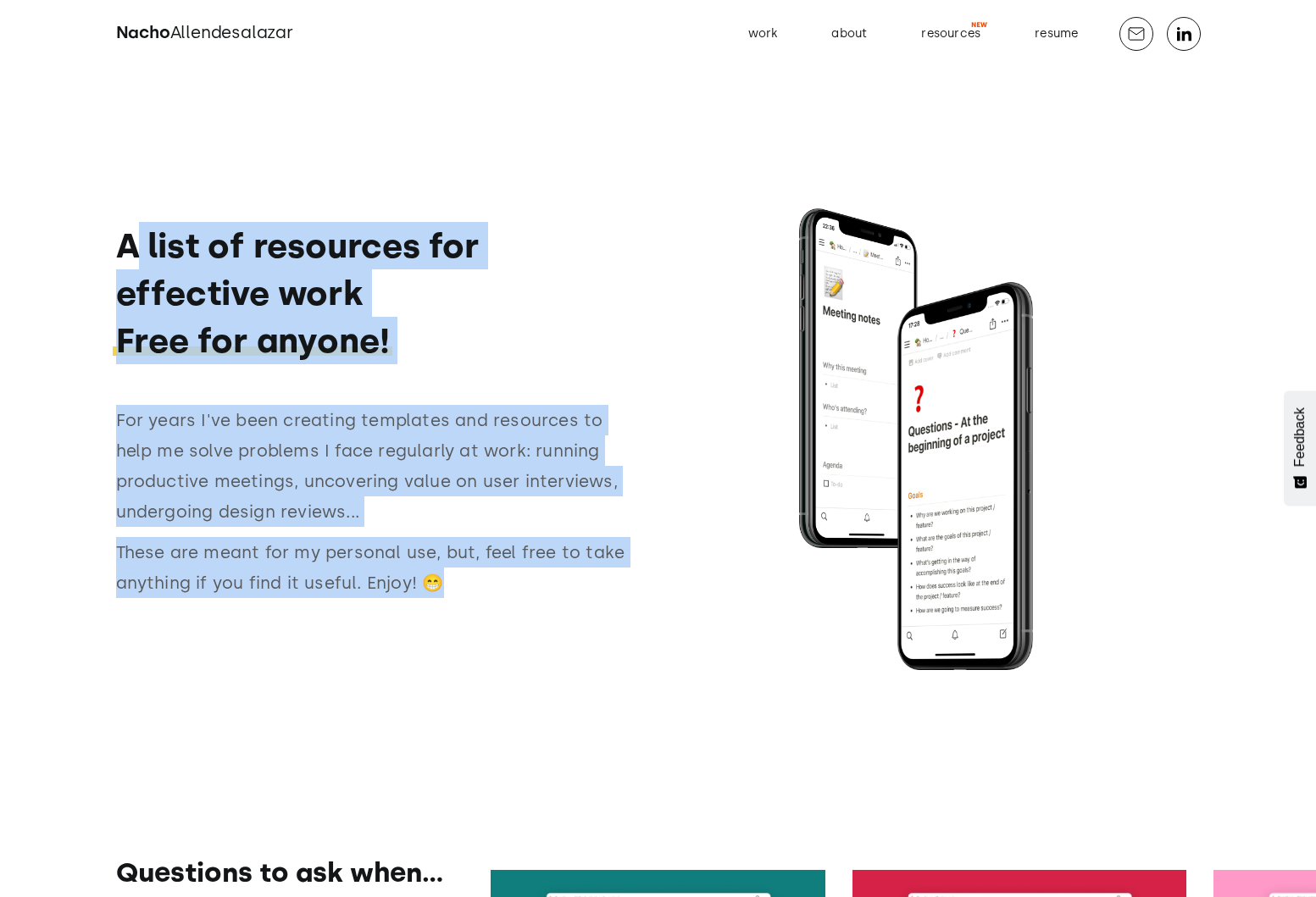
drag, startPoint x: 135, startPoint y: 244, endPoint x: 475, endPoint y: 603, distance: 494.5
click at [475, 603] on div "A list of resources for effective work ‍‍ Free for anyone! For years I've been …" at bounding box center [378, 435] width 526 height 427
click at [475, 603] on div "For years I've been creating templates and resources to help me solve problems …" at bounding box center [378, 506] width 526 height 203
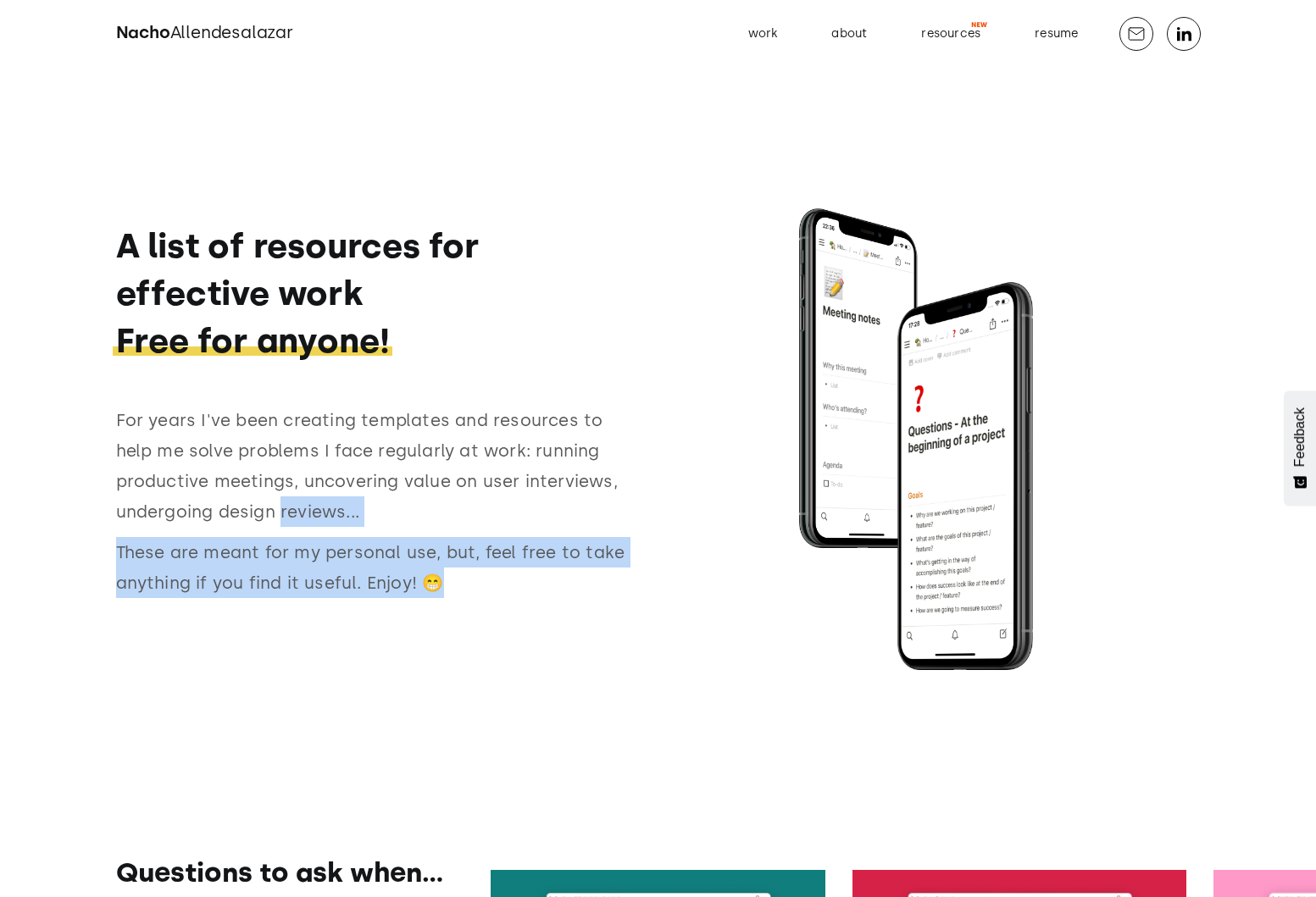
drag, startPoint x: 475, startPoint y: 603, endPoint x: 340, endPoint y: 512, distance: 162.8
click at [339, 510] on div "For years I've been creating templates and resources to help me solve problems …" at bounding box center [378, 506] width 526 height 203
click at [340, 512] on p "For years I've been creating templates and resources to help me solve problems …" at bounding box center [378, 466] width 526 height 122
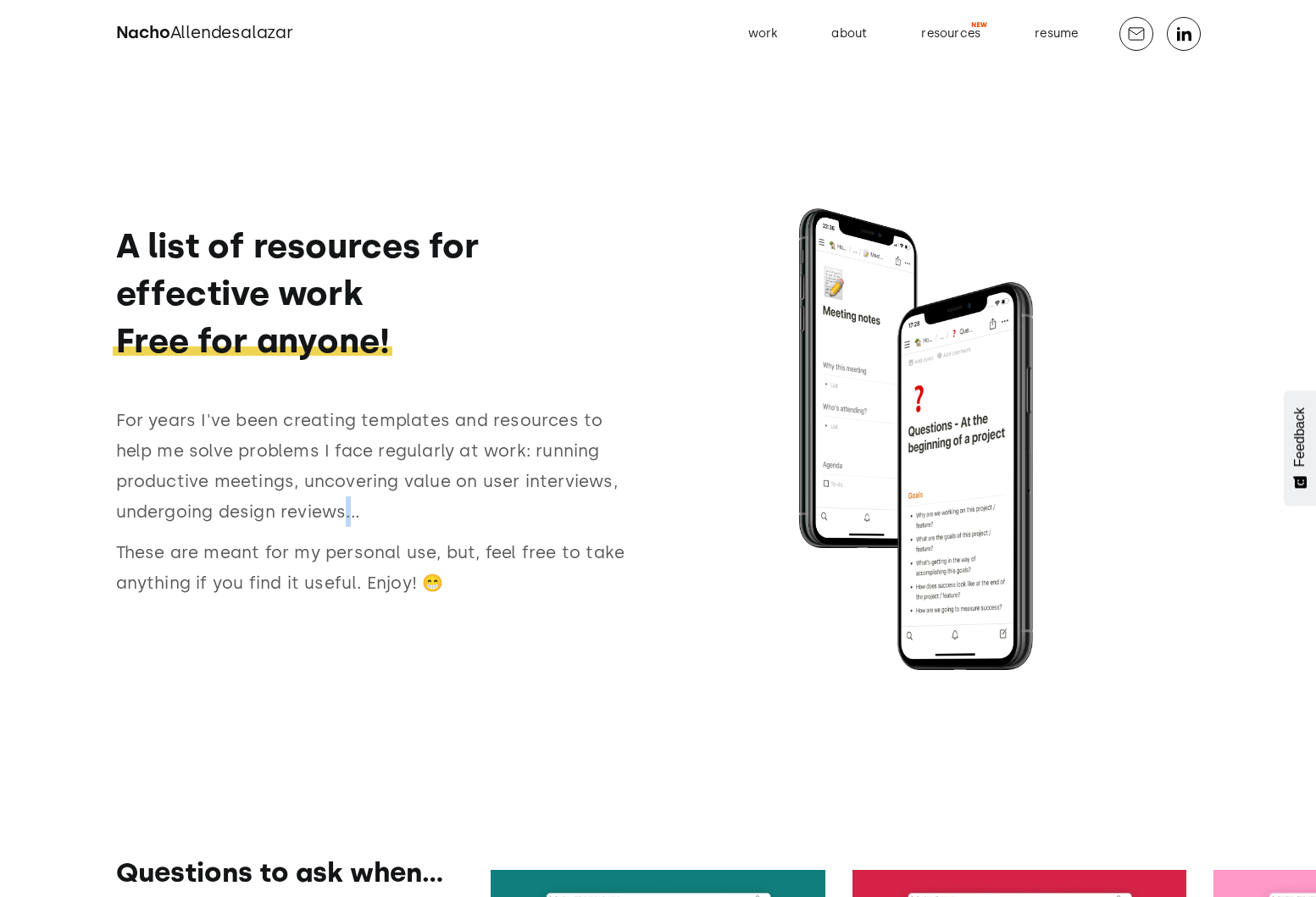
click at [340, 512] on p "For years I've been creating templates and resources to help me solve problems …" at bounding box center [378, 466] width 526 height 122
click at [343, 512] on p "For years I've been creating templates and resources to help me solve problems …" at bounding box center [378, 466] width 526 height 122
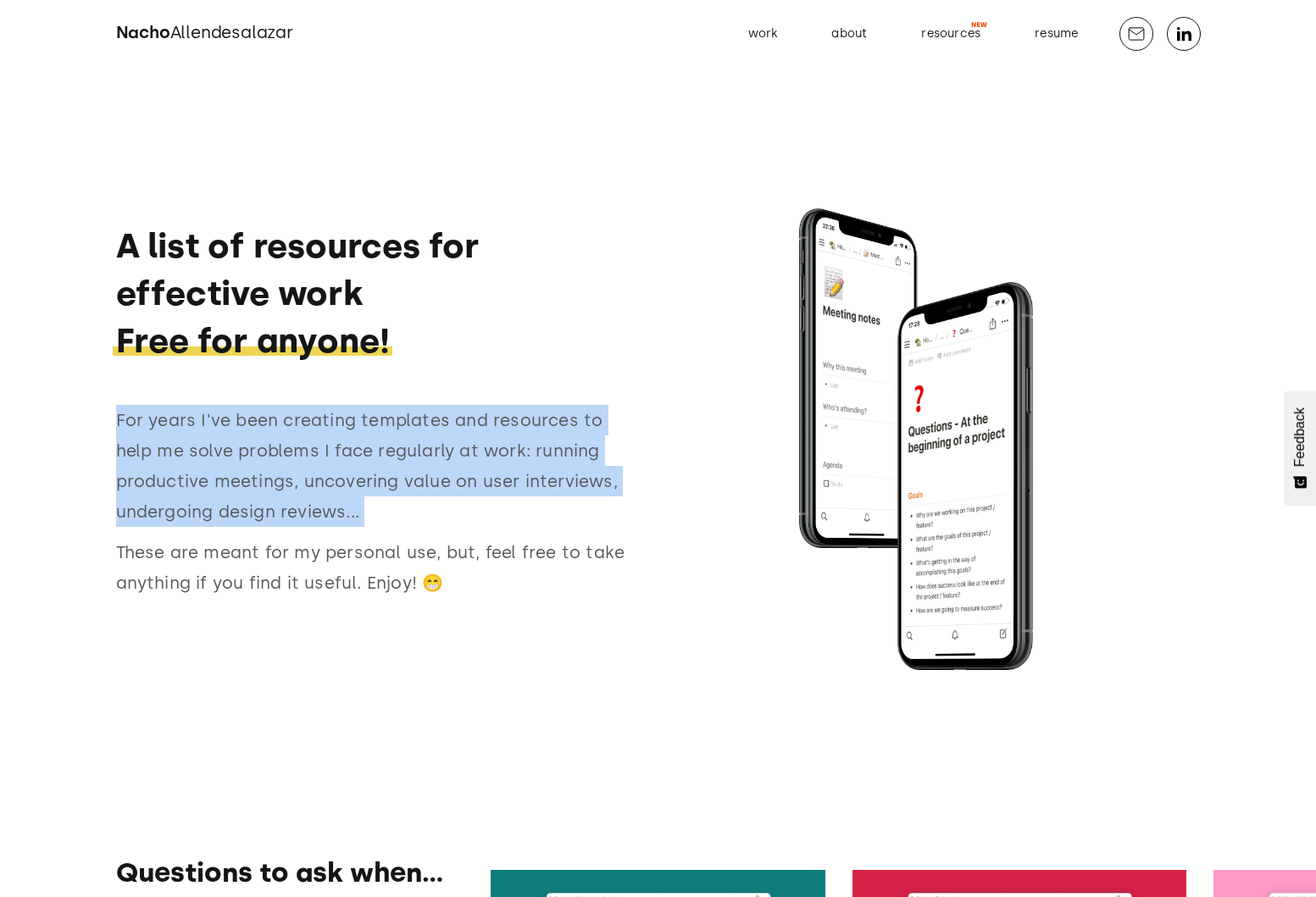
click at [343, 512] on p "For years I've been creating templates and resources to help me solve problems …" at bounding box center [378, 466] width 526 height 122
click at [415, 512] on p "For years I've been creating templates and resources to help me solve problems …" at bounding box center [378, 466] width 526 height 122
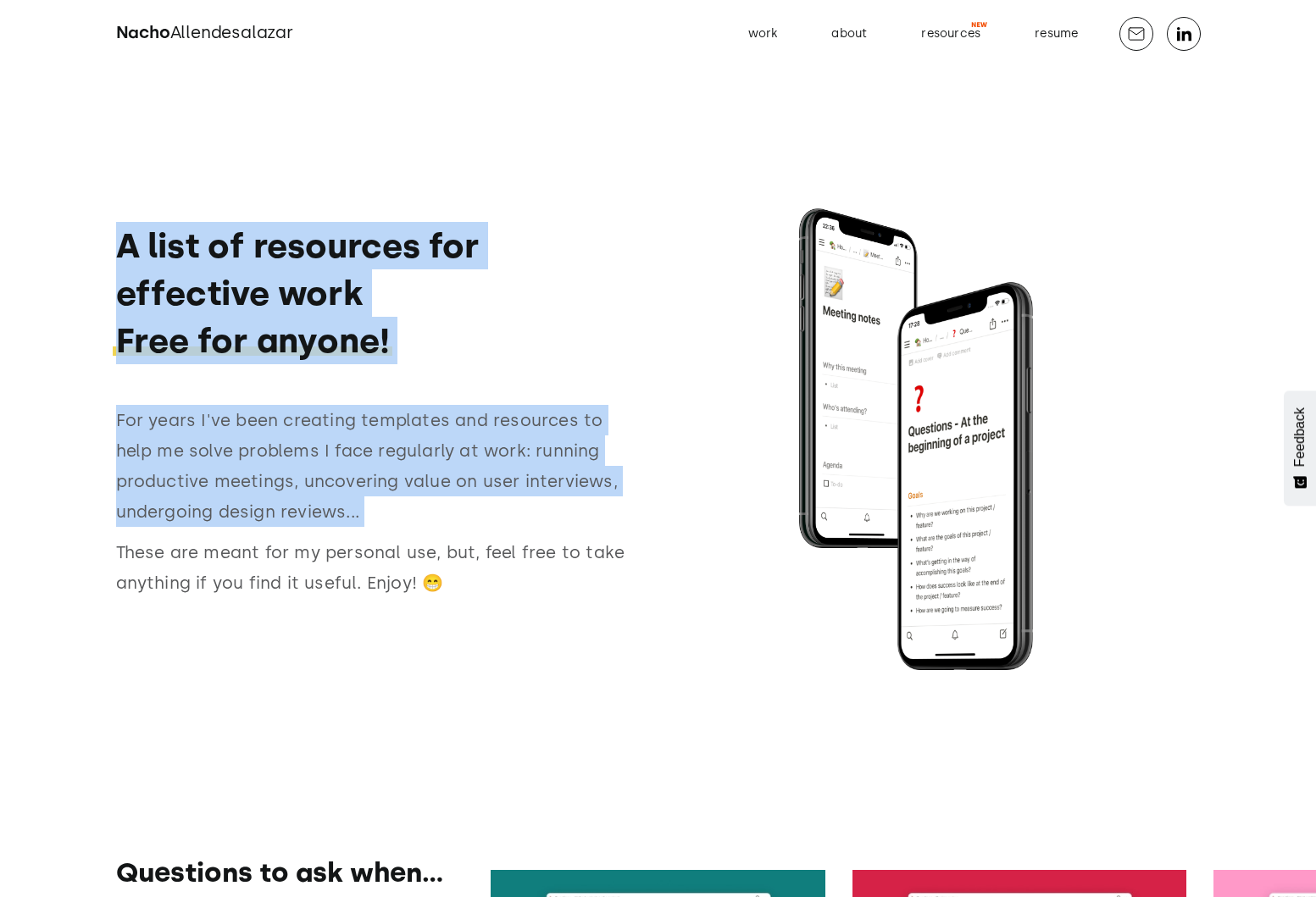
drag, startPoint x: 415, startPoint y: 512, endPoint x: 105, endPoint y: 168, distance: 463.1
click at [105, 168] on div "A list of resources for effective work ‍‍ Free for anyone! For years I've been …" at bounding box center [658, 448] width 1289 height 897
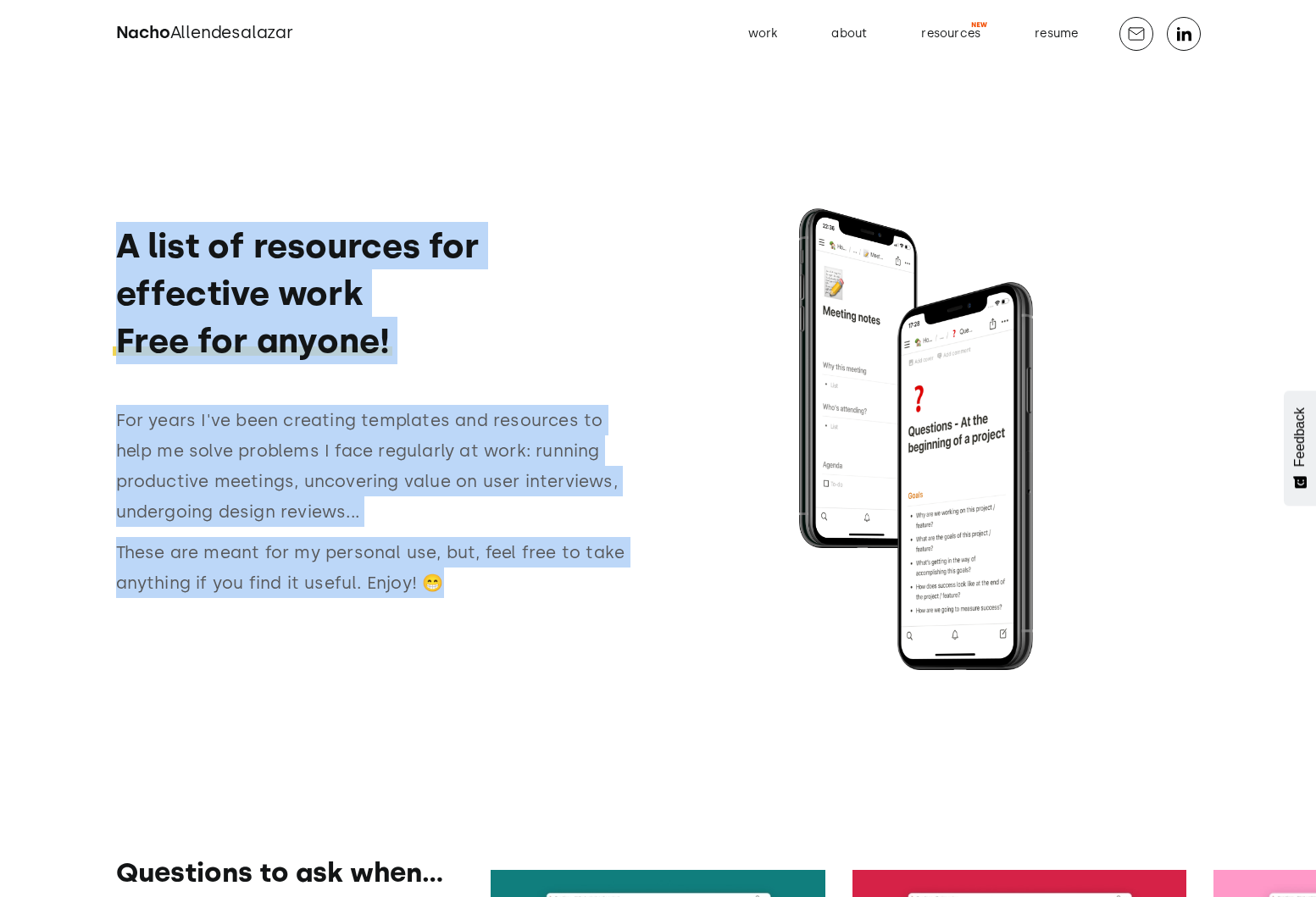
drag, startPoint x: 105, startPoint y: 168, endPoint x: 295, endPoint y: 726, distance: 589.5
click at [310, 730] on div "A list of resources for effective work ‍‍ Free for anyone! For years I've been …" at bounding box center [658, 448] width 1289 height 897
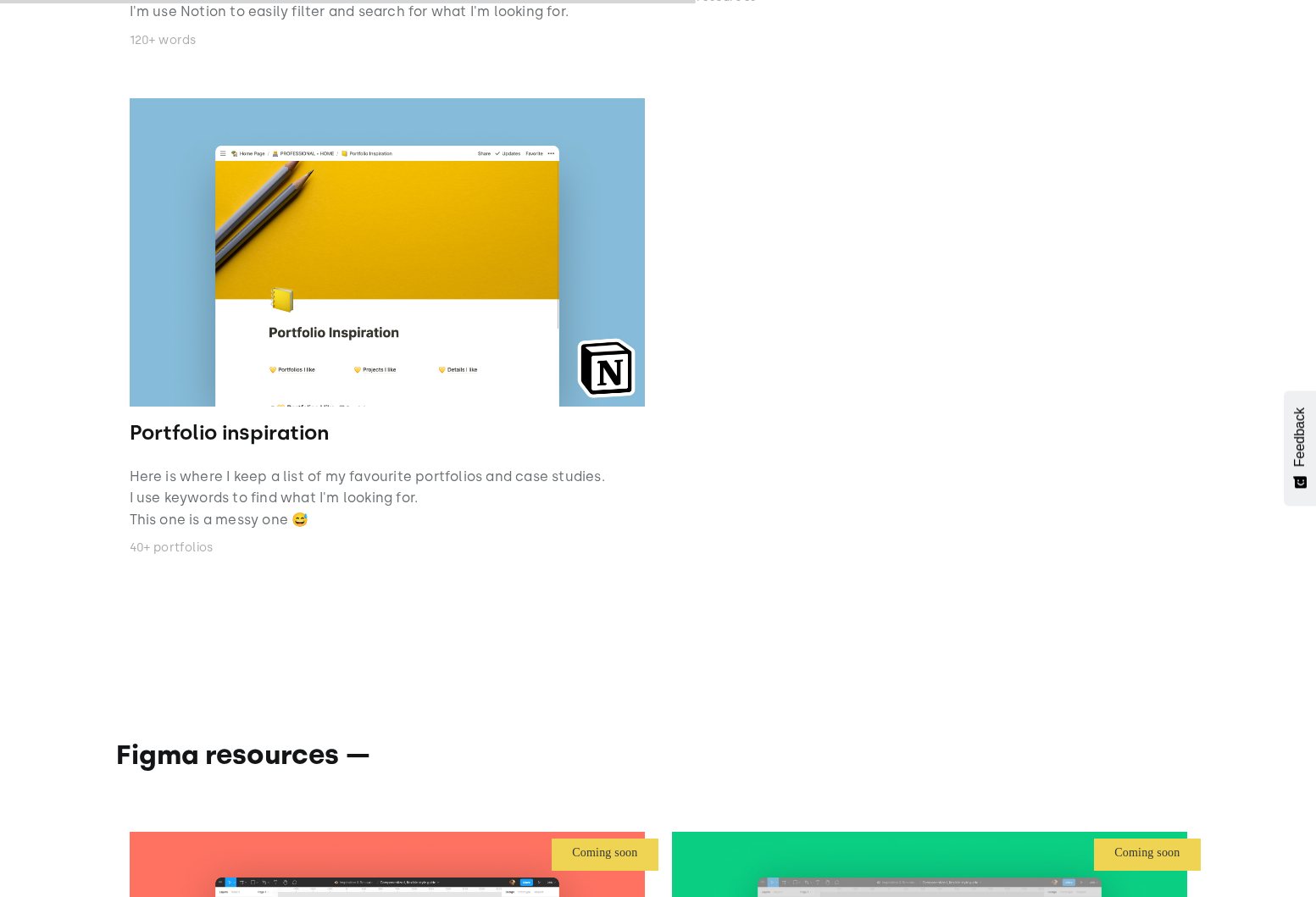
scroll to position [2619, 0]
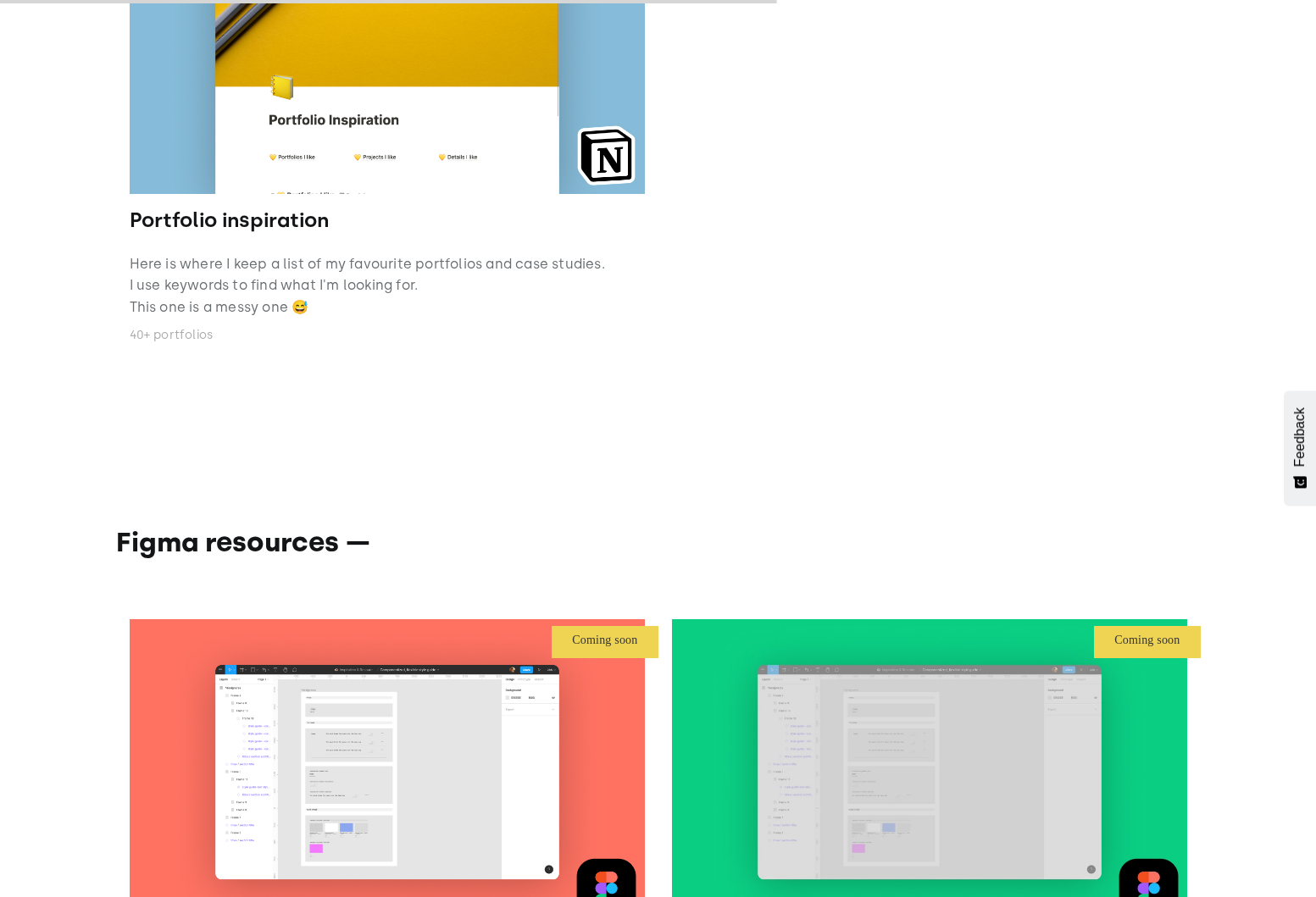
click at [760, 537] on h3 "Figma resources —" at bounding box center [658, 543] width 1085 height 32
click at [338, 521] on div at bounding box center [658, 443] width 1085 height 166
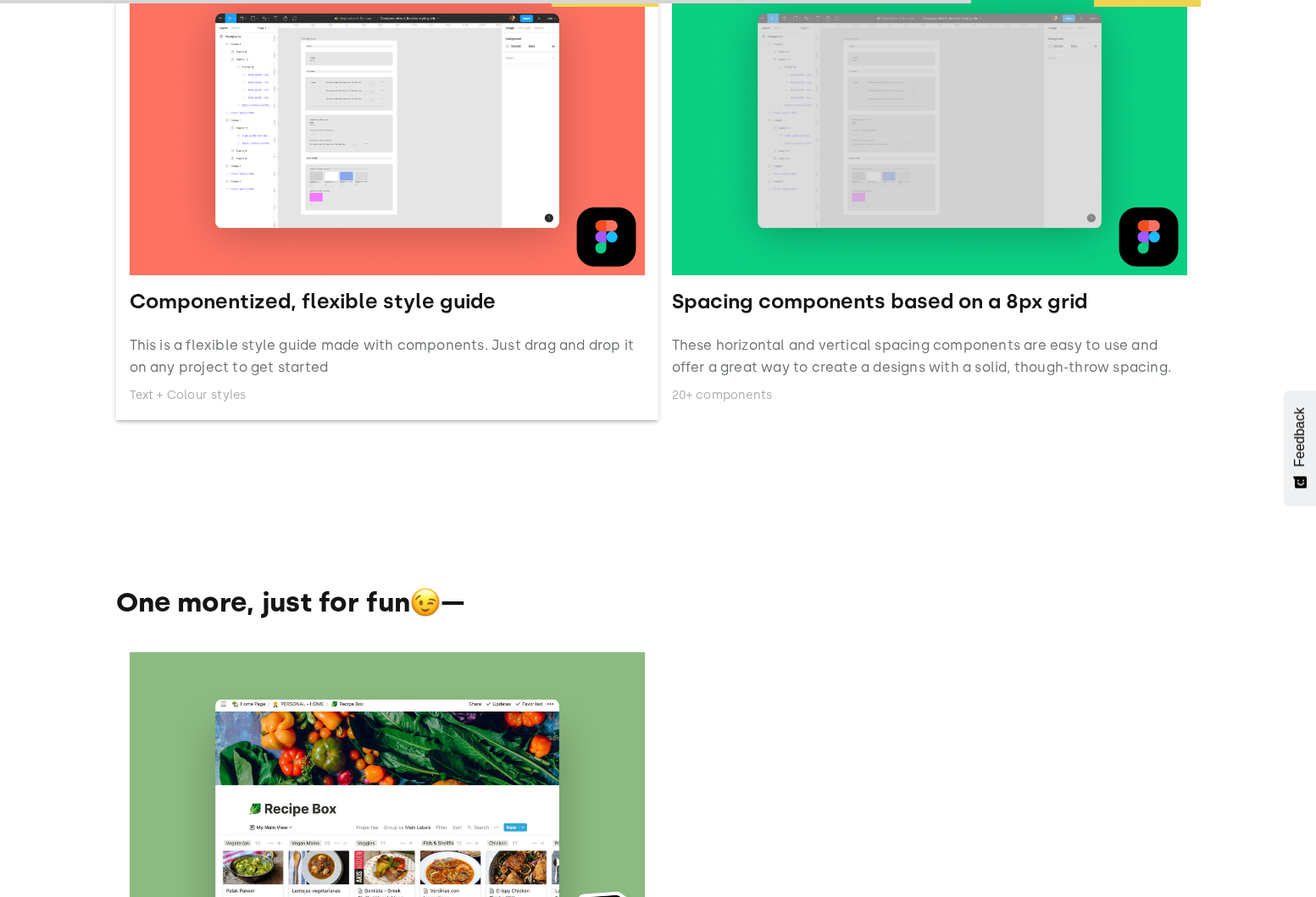
scroll to position [3278, 0]
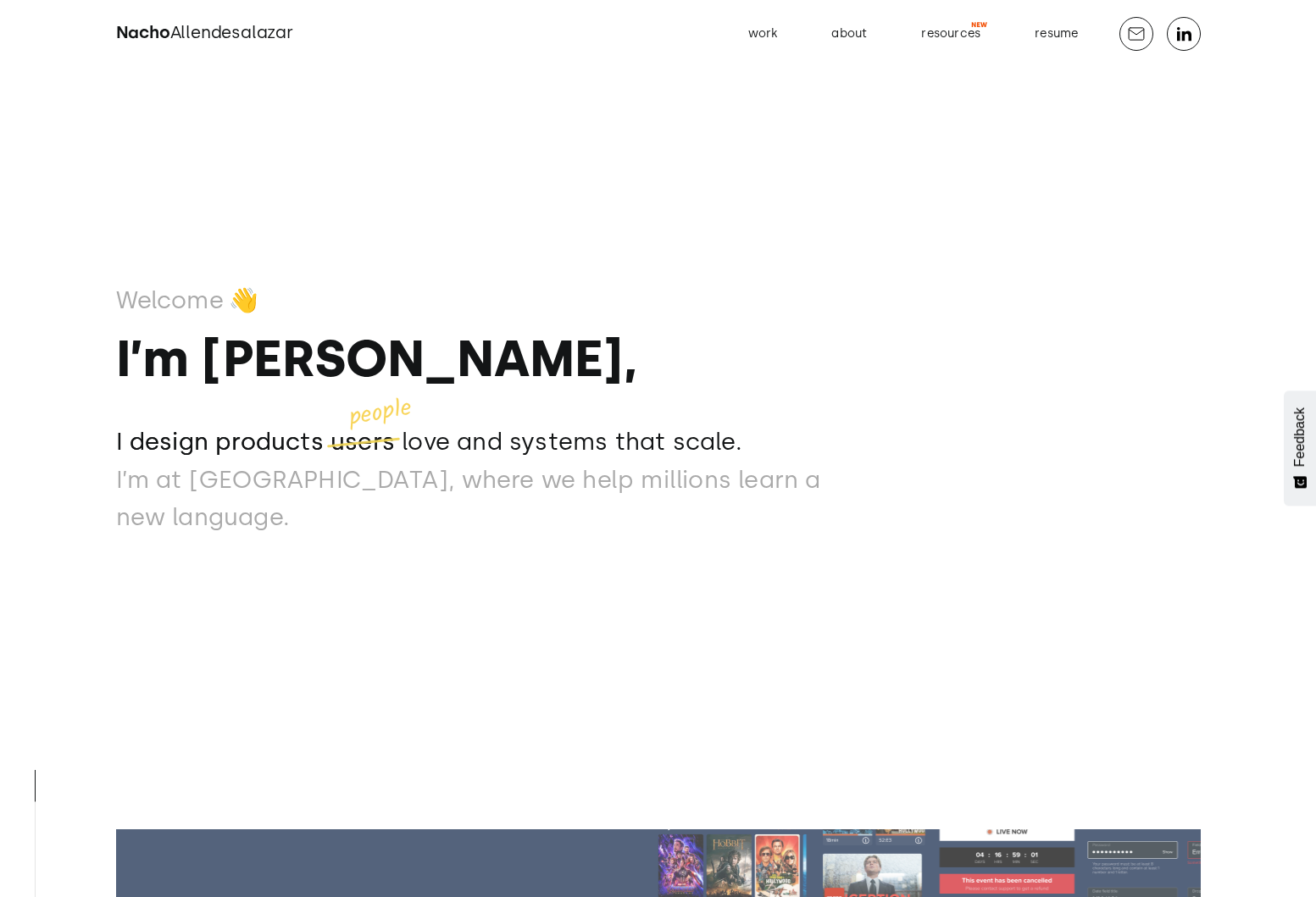
click at [945, 33] on div "resources" at bounding box center [951, 33] width 59 height 22
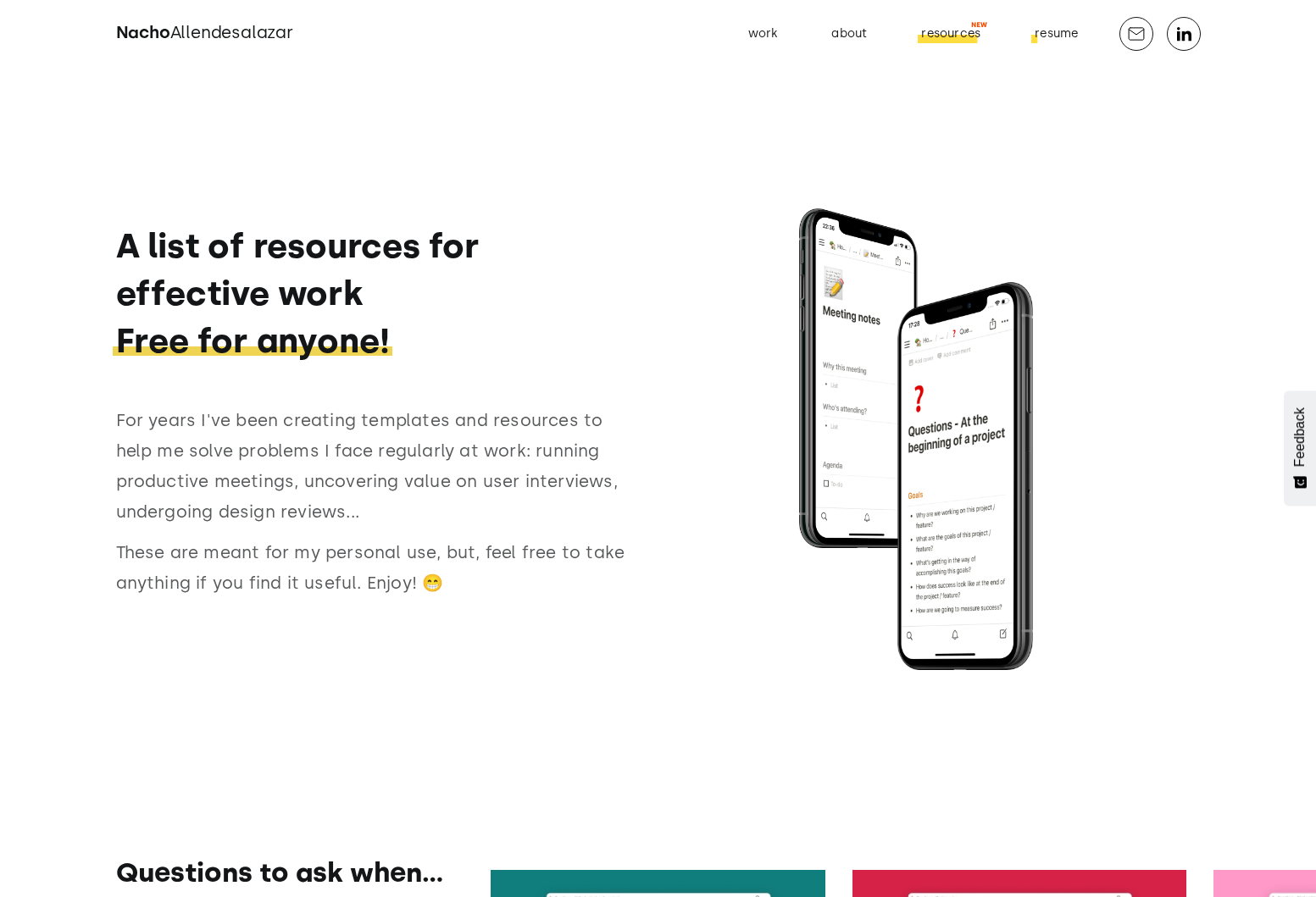
click at [1036, 41] on div "resume" at bounding box center [1056, 33] width 43 height 22
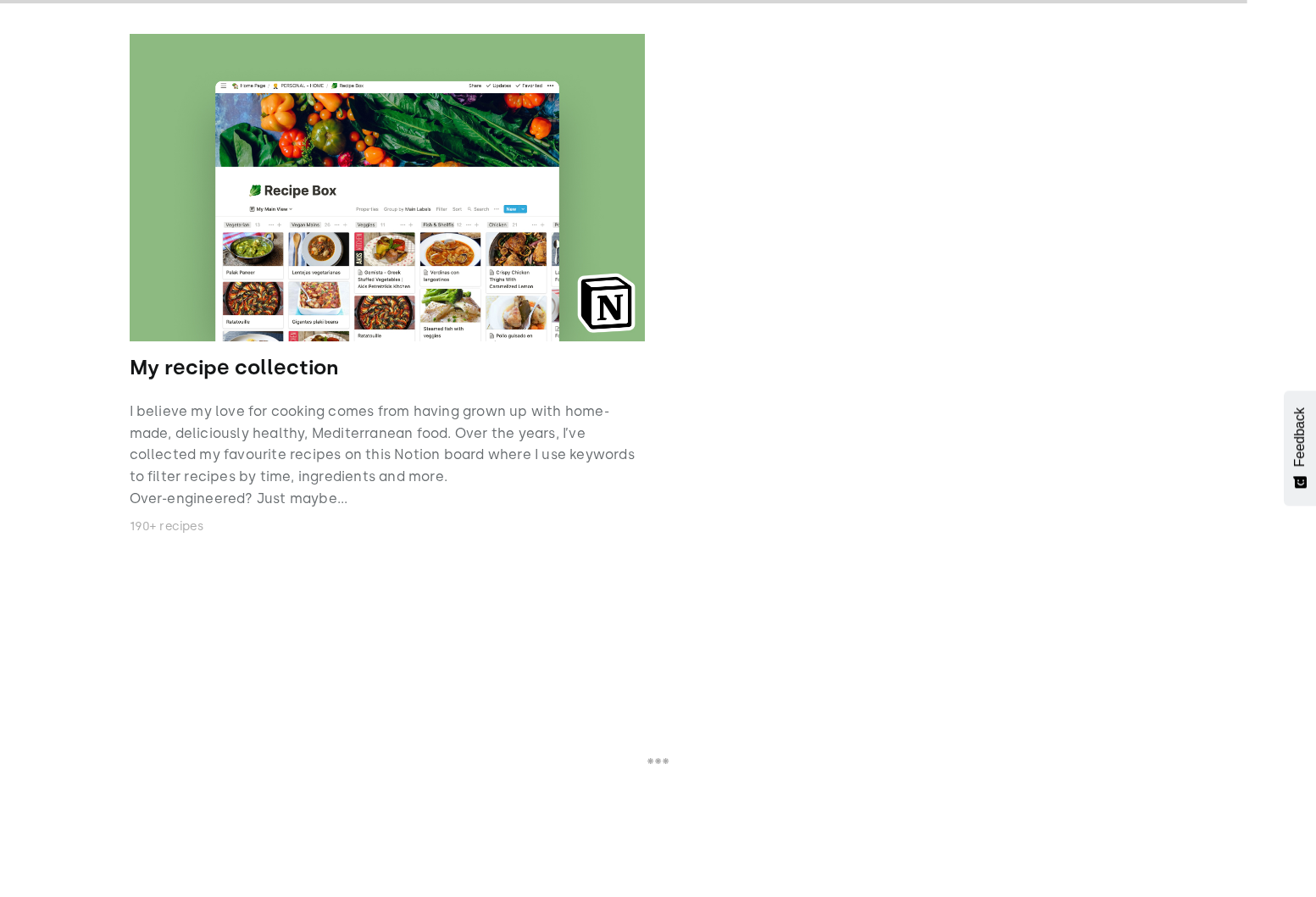
scroll to position [4438, 0]
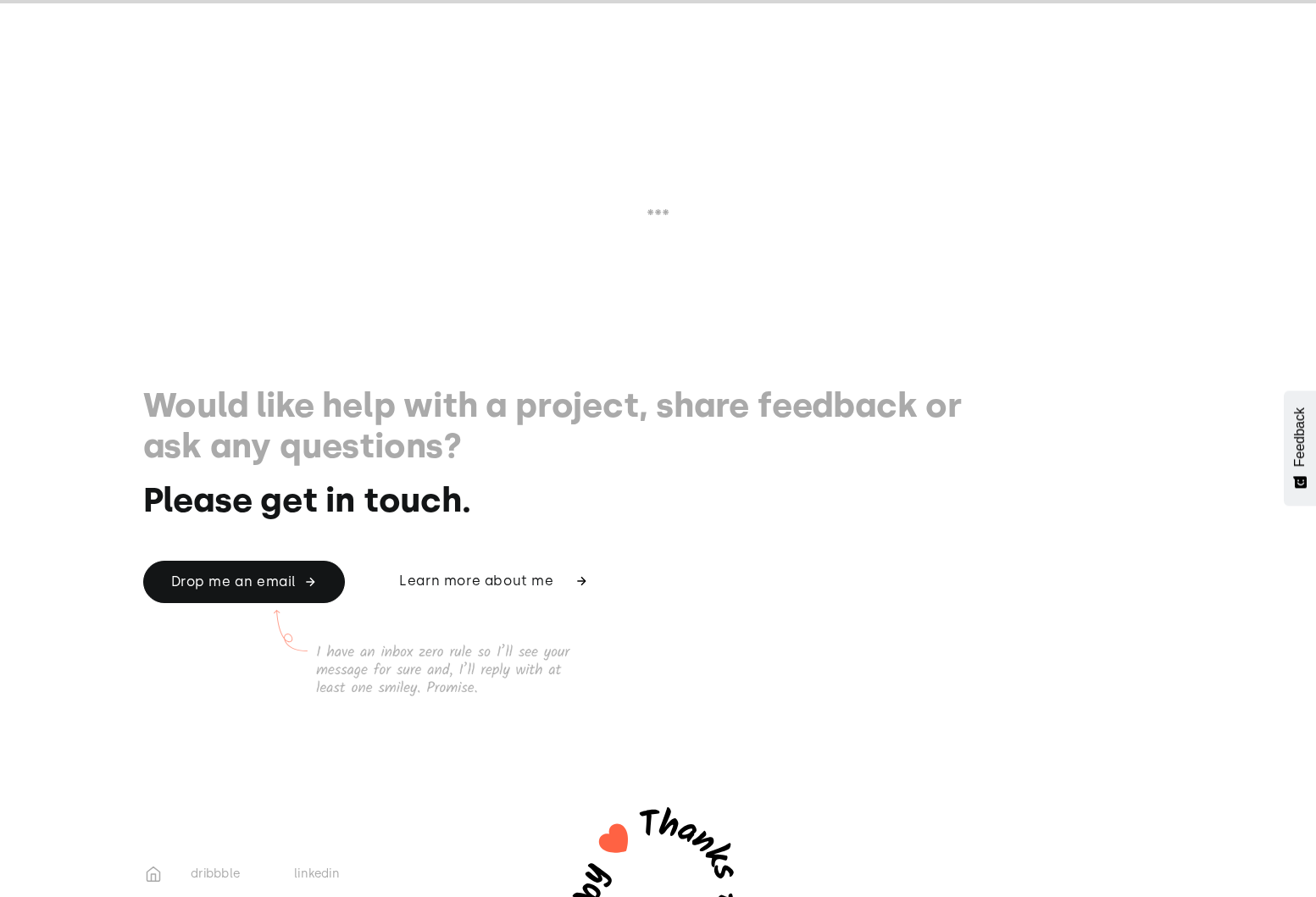
click at [489, 584] on div "Learn more about me" at bounding box center [476, 580] width 154 height 16
click at [554, 561] on link "Learn more about me" at bounding box center [485, 581] width 228 height 40
